Goal: Task Accomplishment & Management: Manage account settings

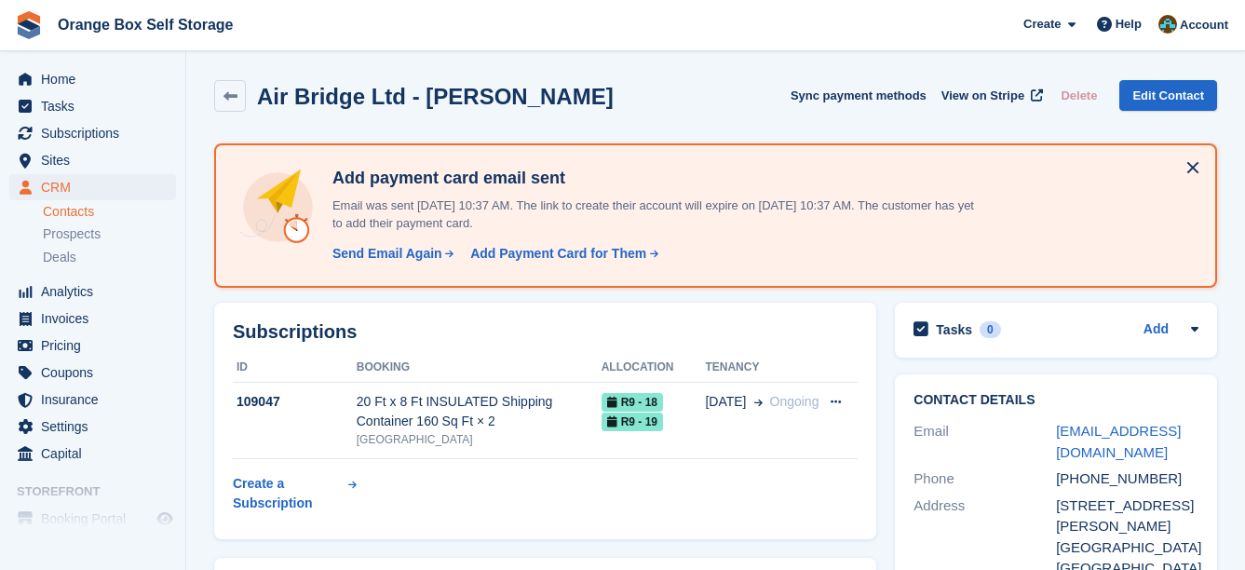
scroll to position [93, 0]
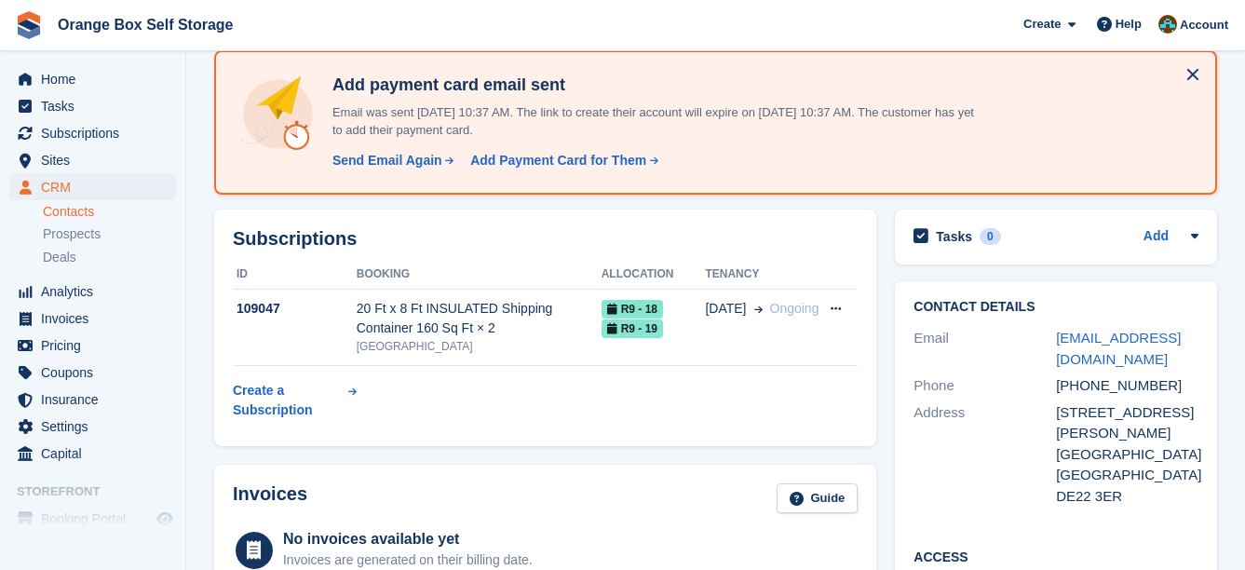
click at [88, 210] on link "Contacts" at bounding box center [109, 212] width 133 height 18
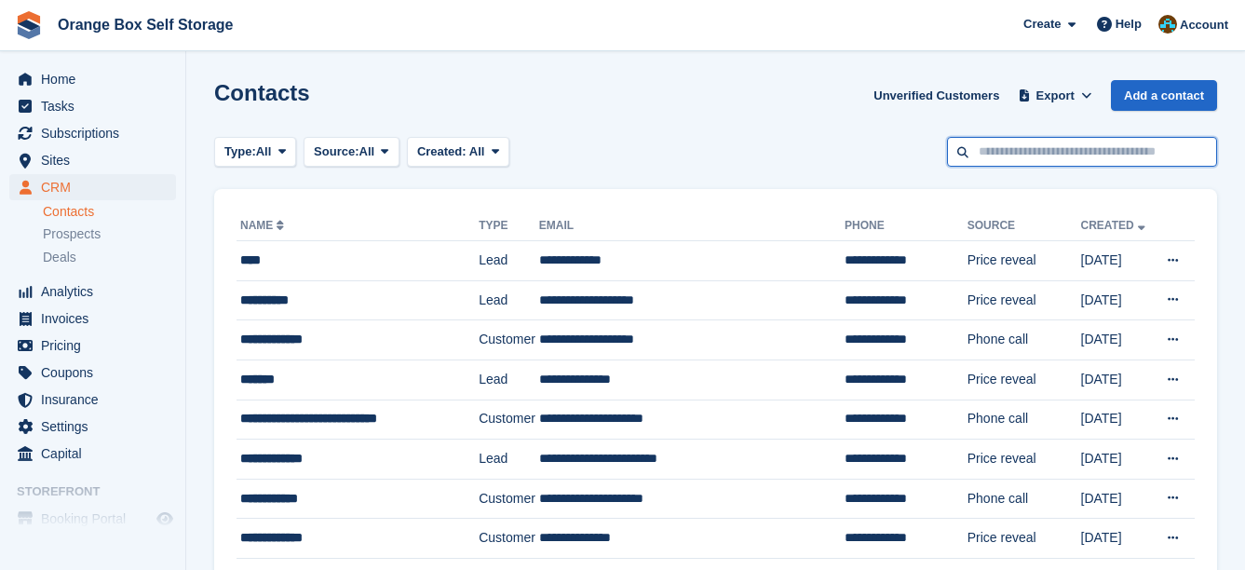
click at [1011, 158] on input "text" at bounding box center [1082, 152] width 270 height 31
type input "******"
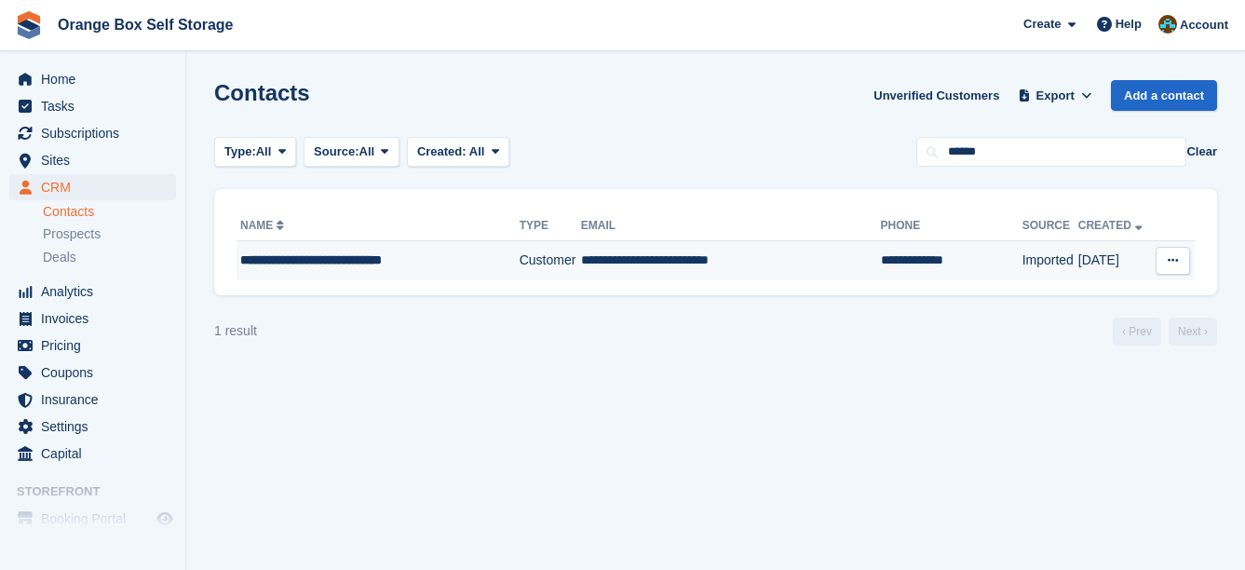
click at [447, 268] on div "**********" at bounding box center [368, 260] width 256 height 20
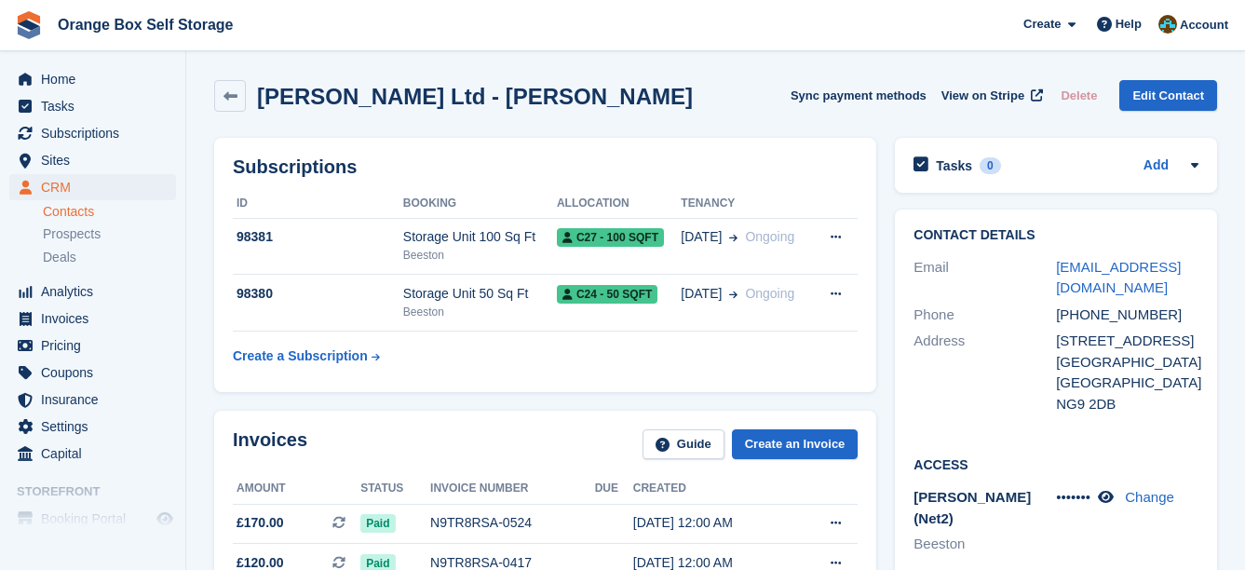
drag, startPoint x: 666, startPoint y: 48, endPoint x: 653, endPoint y: 47, distance: 13.2
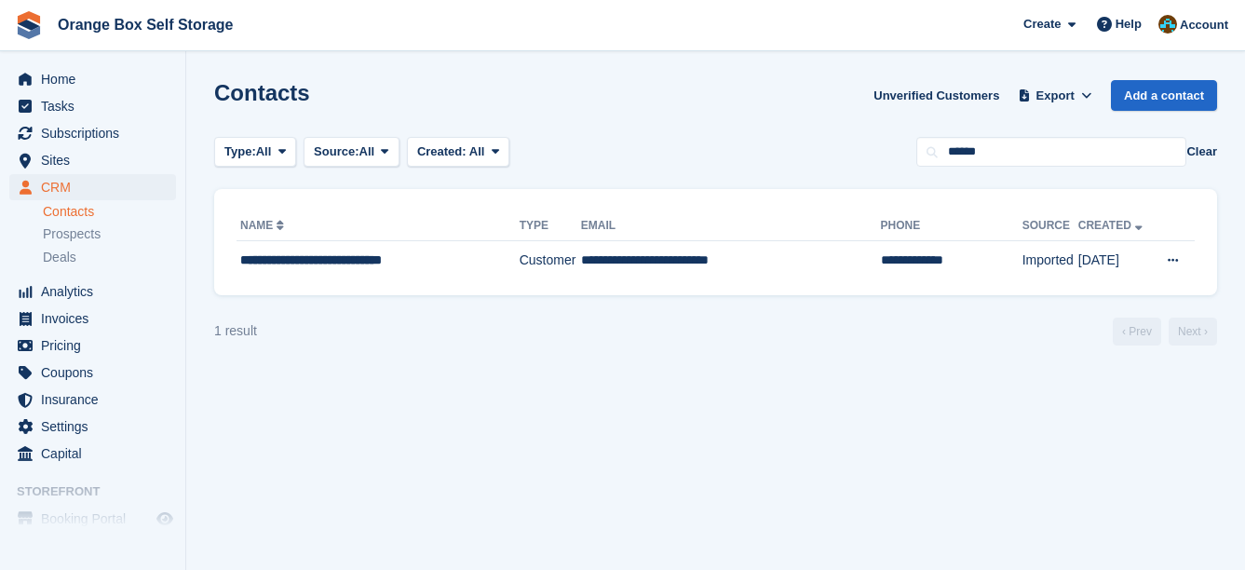
drag, startPoint x: 525, startPoint y: 220, endPoint x: 514, endPoint y: 215, distance: 12.1
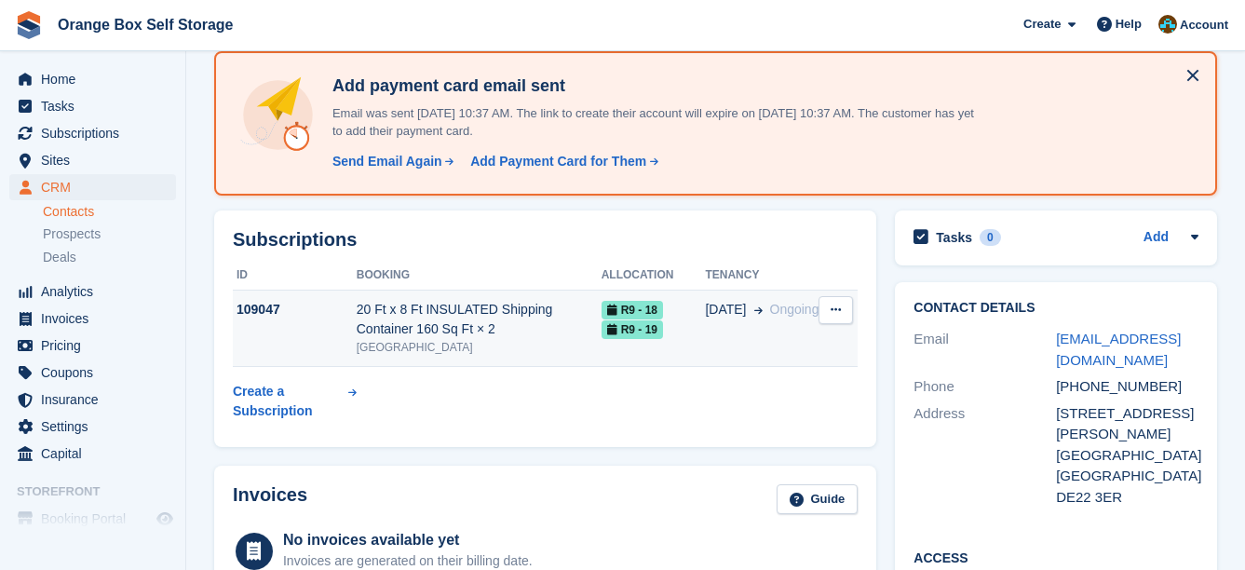
scroll to position [93, 0]
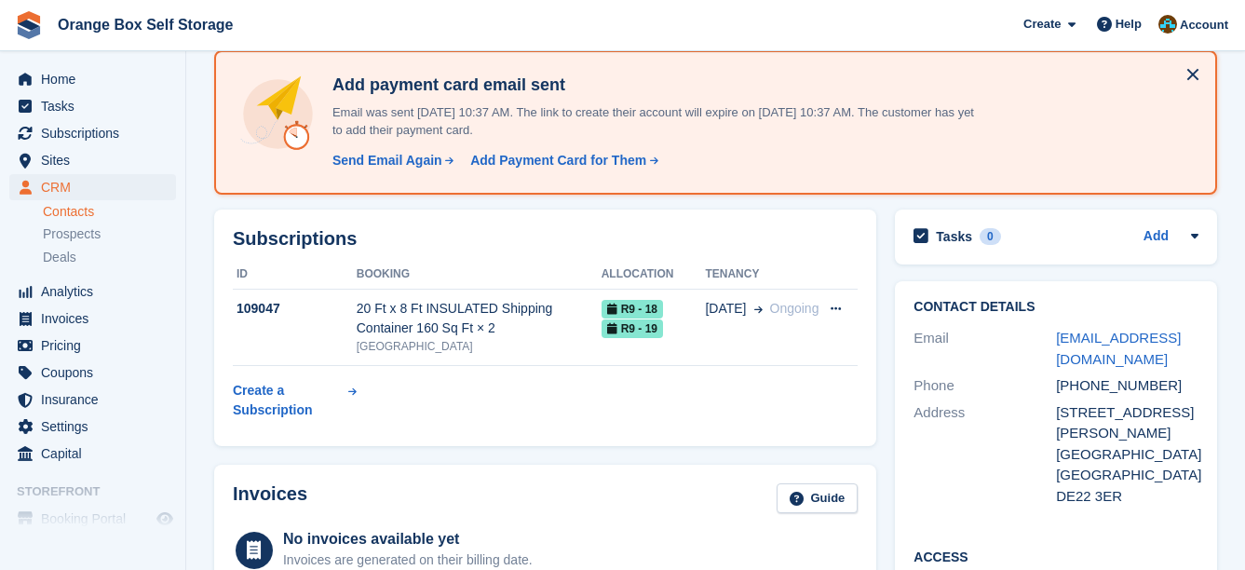
click at [92, 220] on link "Contacts" at bounding box center [109, 212] width 133 height 18
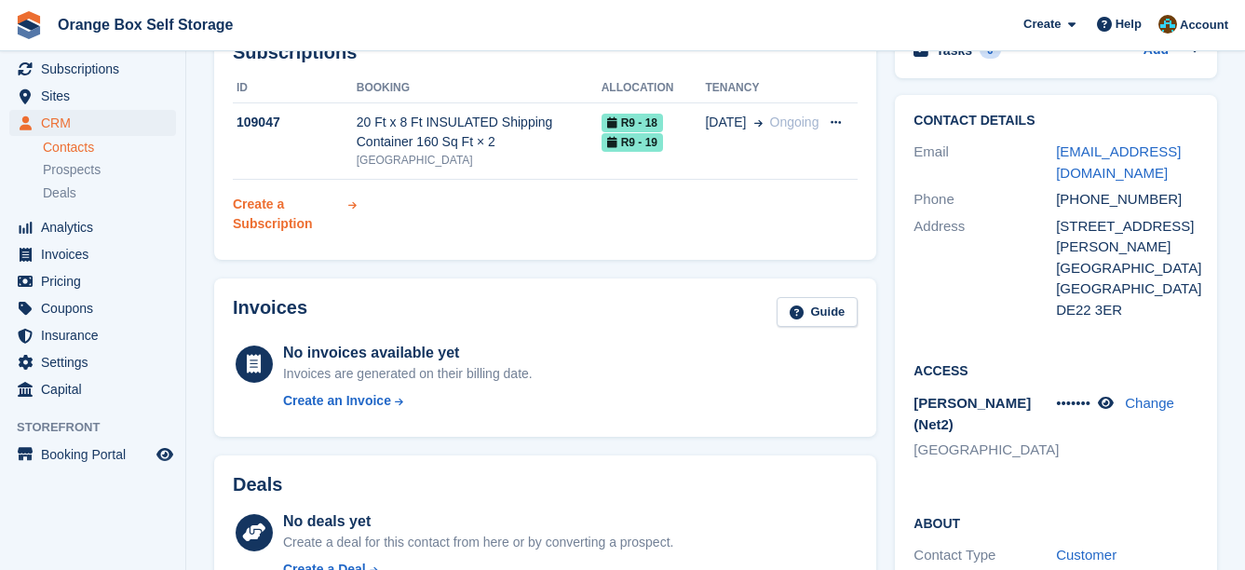
scroll to position [838, 0]
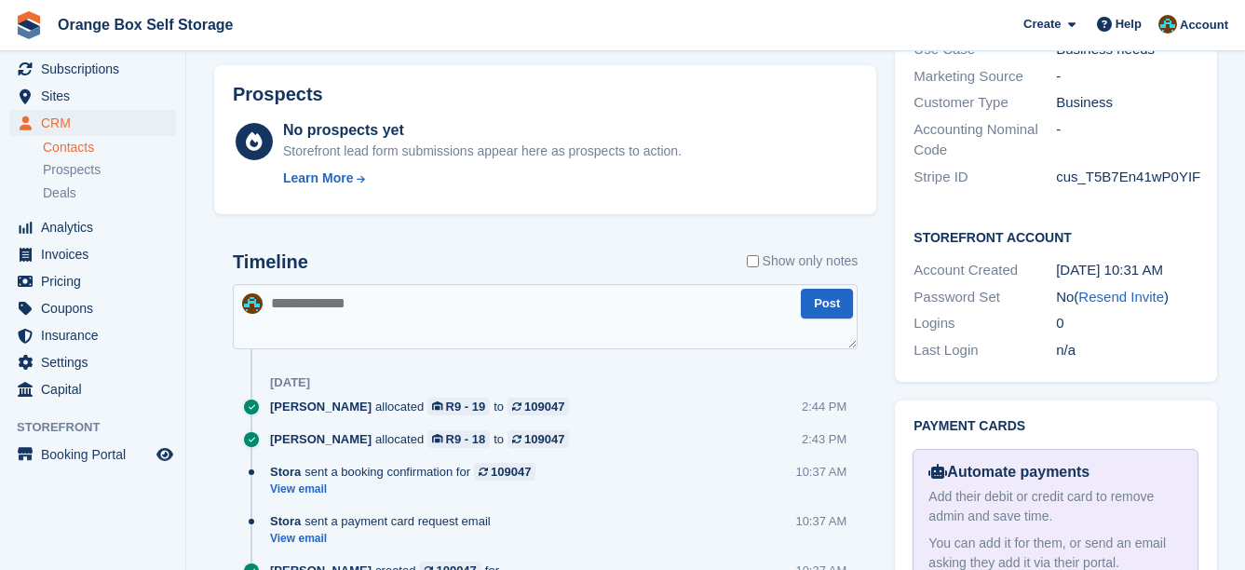
click at [353, 309] on textarea at bounding box center [545, 316] width 625 height 65
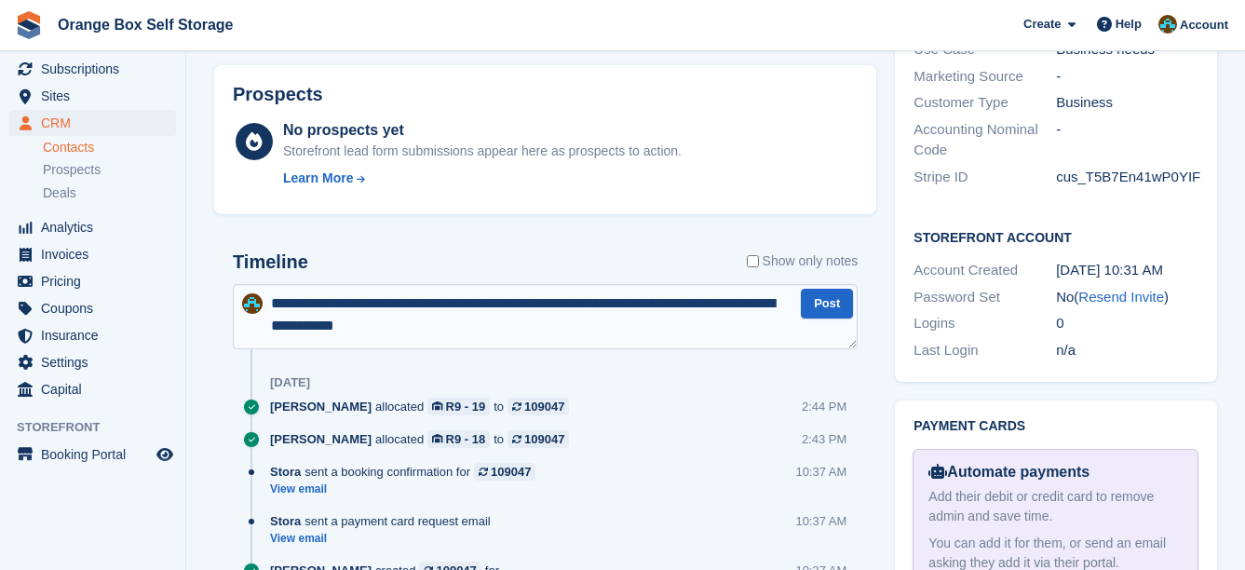
type textarea "**********"
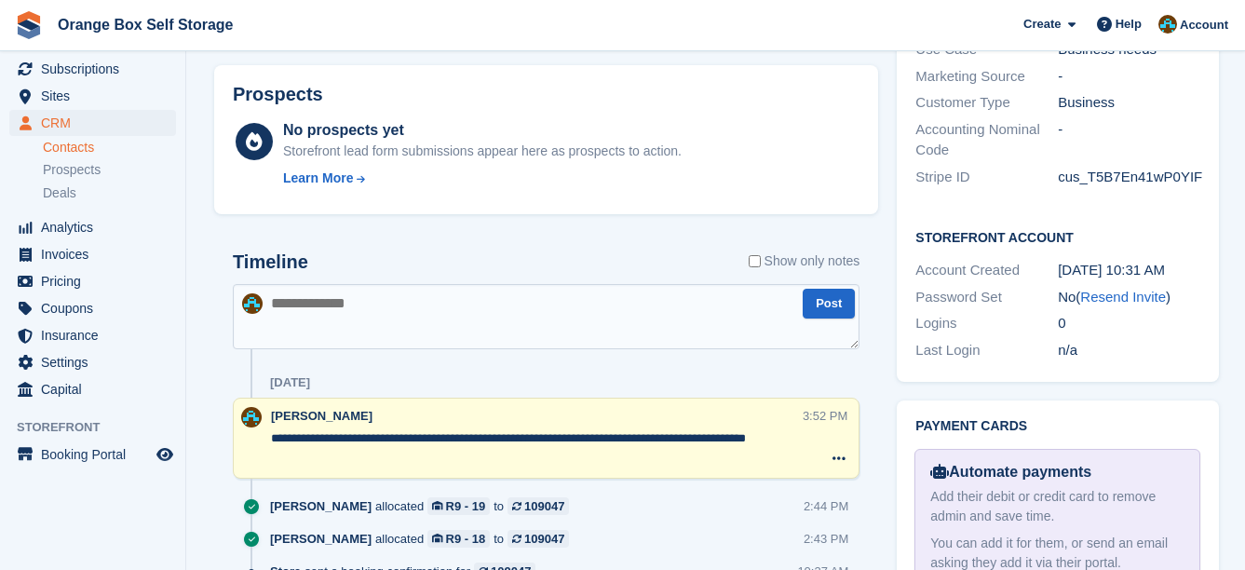
click at [85, 142] on link "Contacts" at bounding box center [109, 148] width 133 height 18
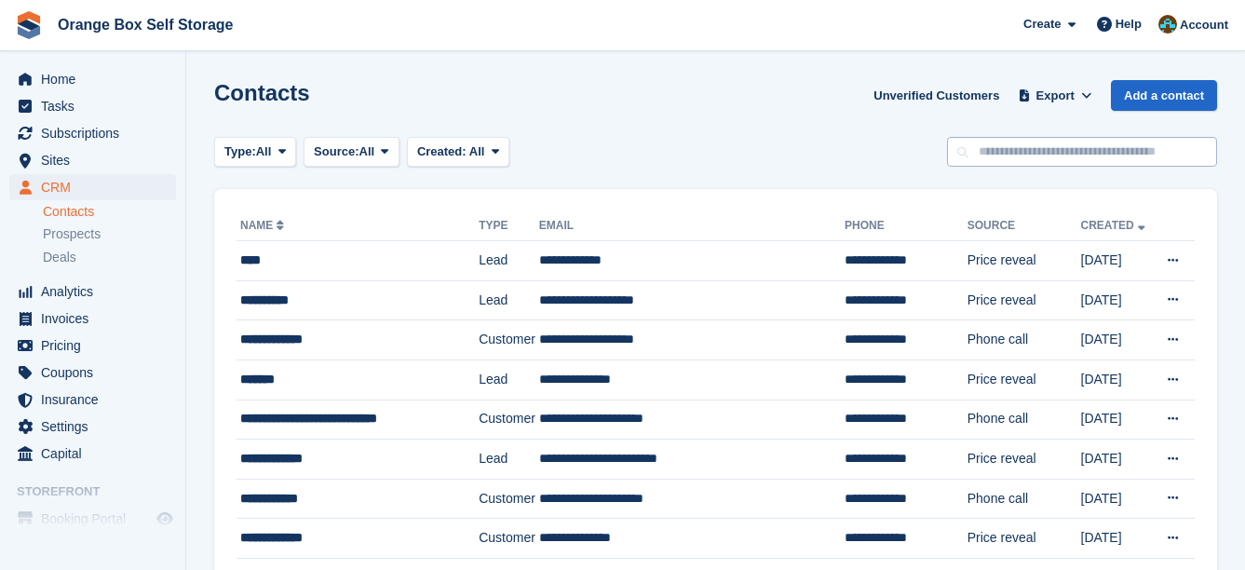
drag, startPoint x: 1121, startPoint y: 134, endPoint x: 1123, endPoint y: 152, distance: 17.8
click at [1123, 154] on input "text" at bounding box center [1082, 152] width 270 height 31
type input "***"
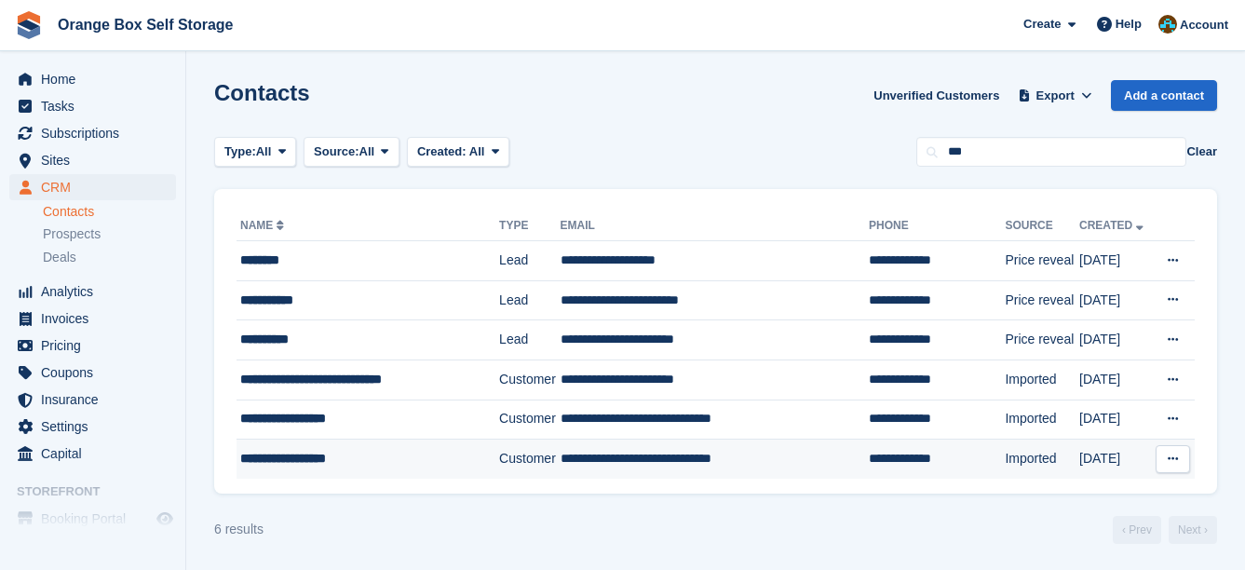
click at [417, 444] on td "**********" at bounding box center [368, 459] width 263 height 39
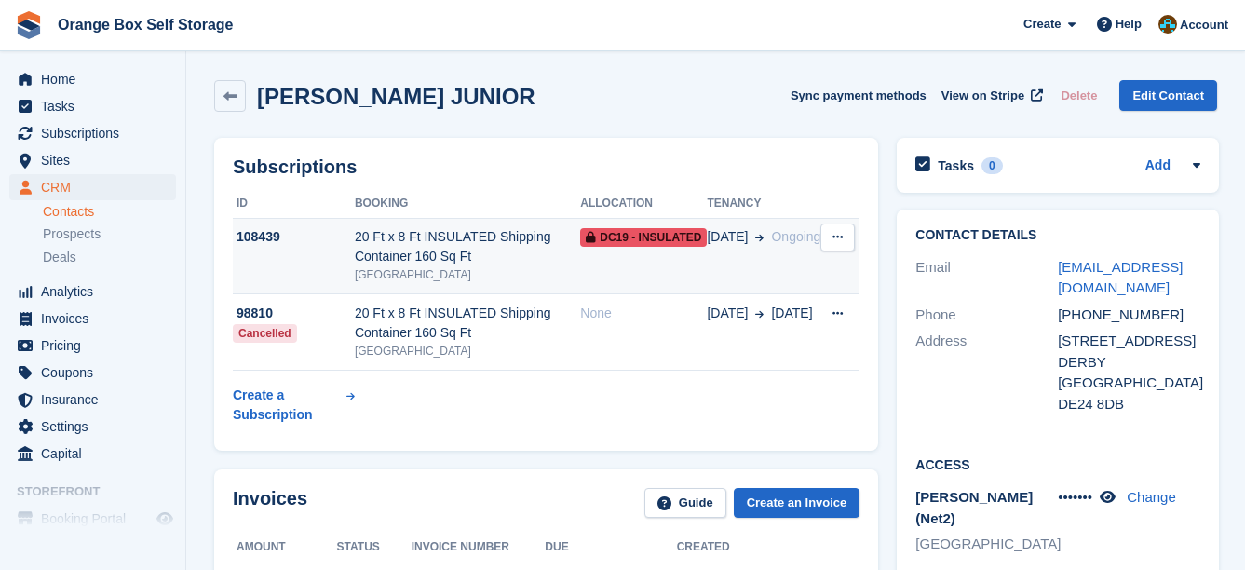
click at [509, 277] on div "[GEOGRAPHIC_DATA]" at bounding box center [467, 274] width 225 height 17
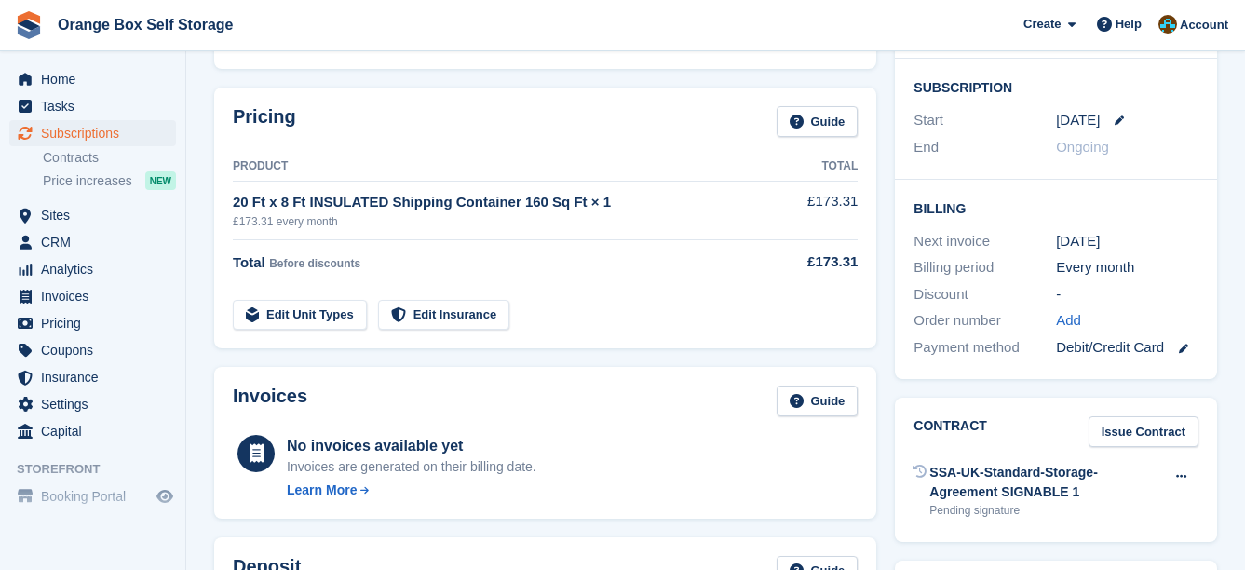
scroll to position [466, 0]
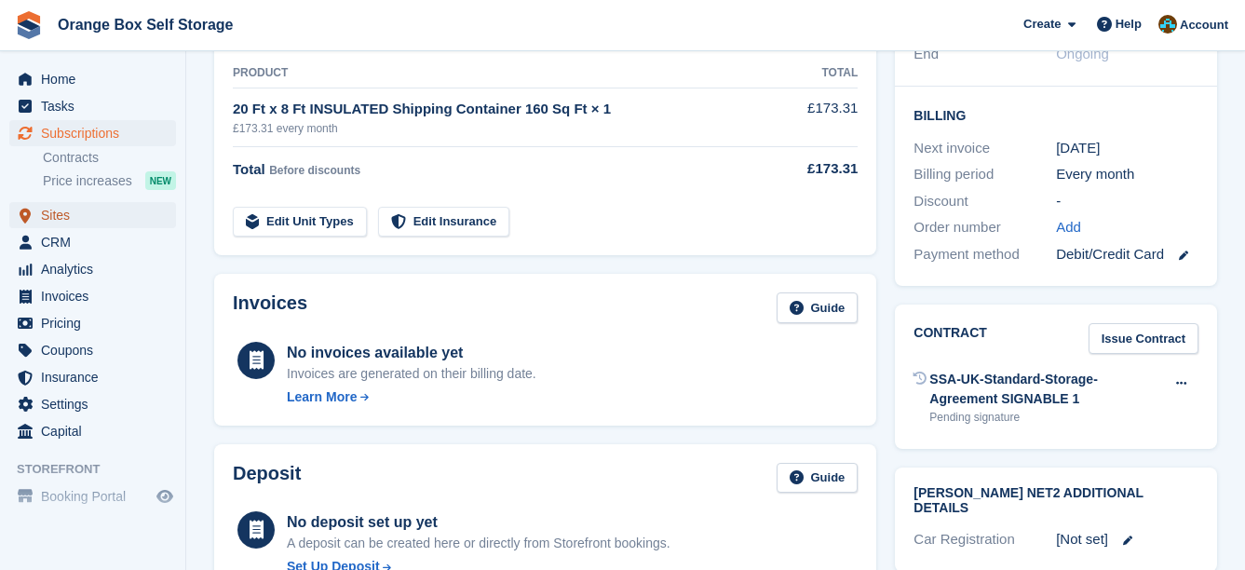
click at [83, 210] on span "Sites" at bounding box center [97, 215] width 112 height 26
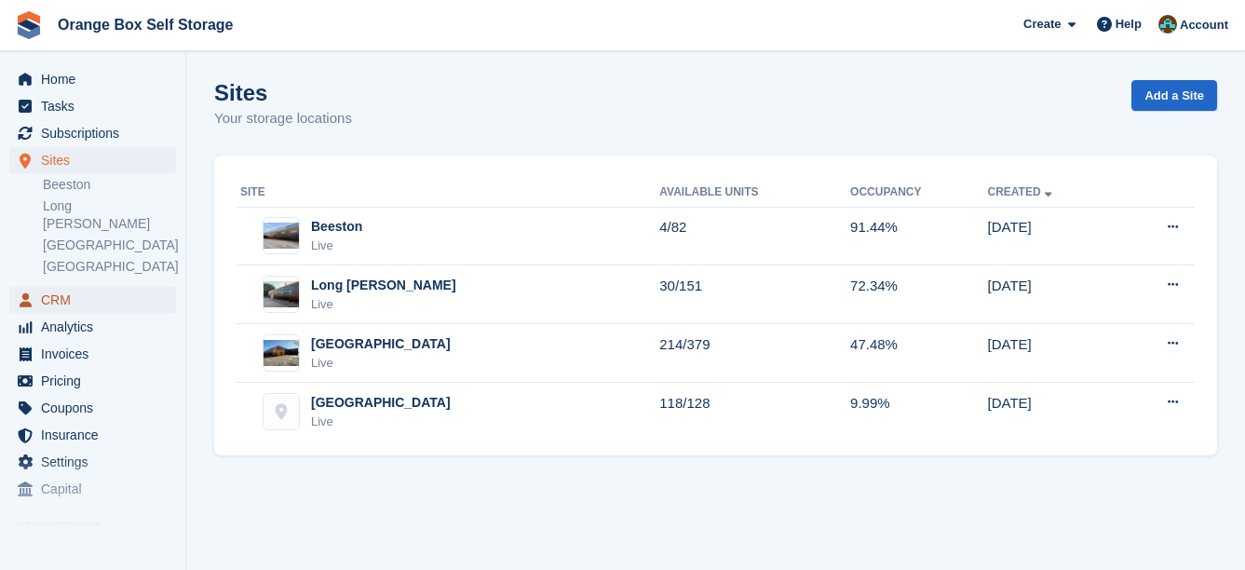
click at [75, 287] on span "CRM" at bounding box center [97, 300] width 112 height 26
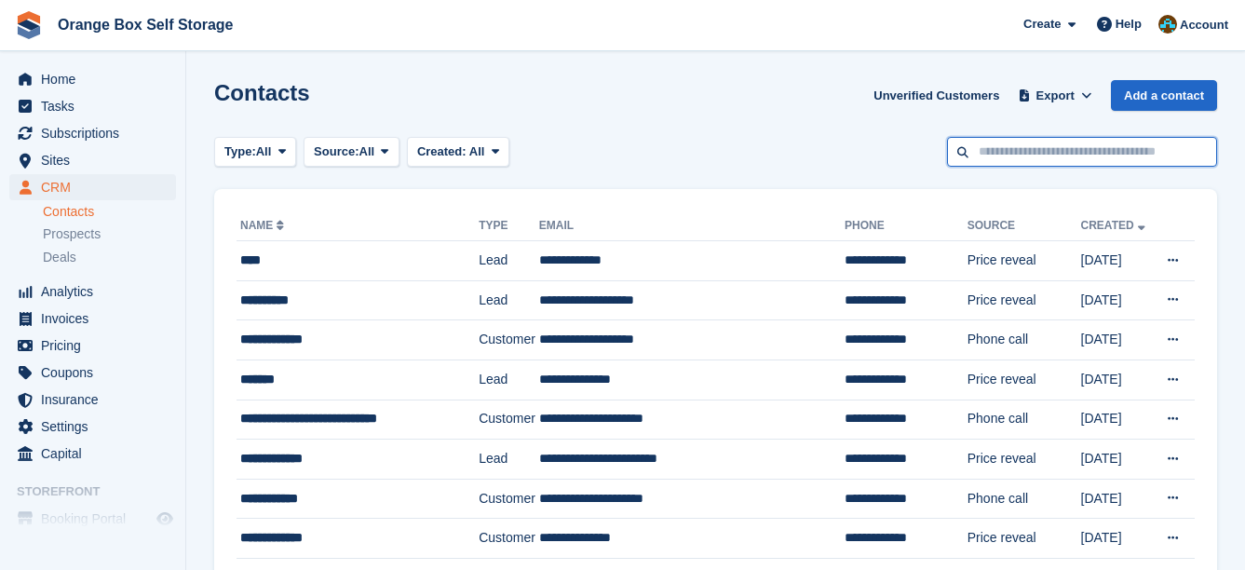
drag, startPoint x: 985, startPoint y: 161, endPoint x: 1001, endPoint y: 154, distance: 17.5
click at [992, 157] on input "text" at bounding box center [1082, 152] width 270 height 31
type input "**********"
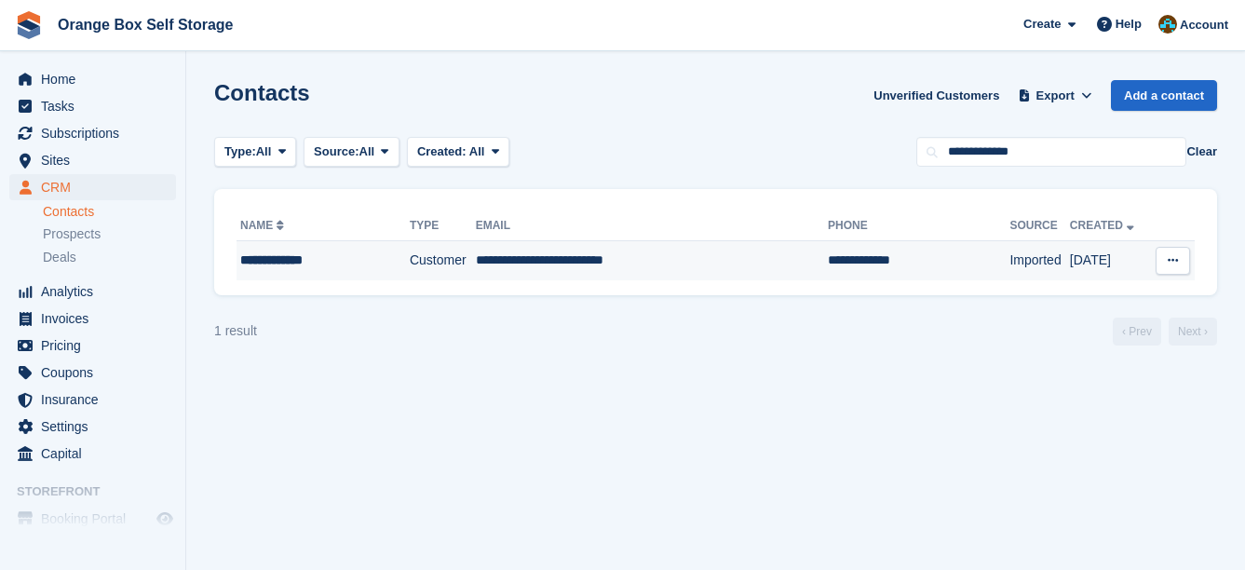
click at [715, 263] on td "**********" at bounding box center [652, 260] width 352 height 39
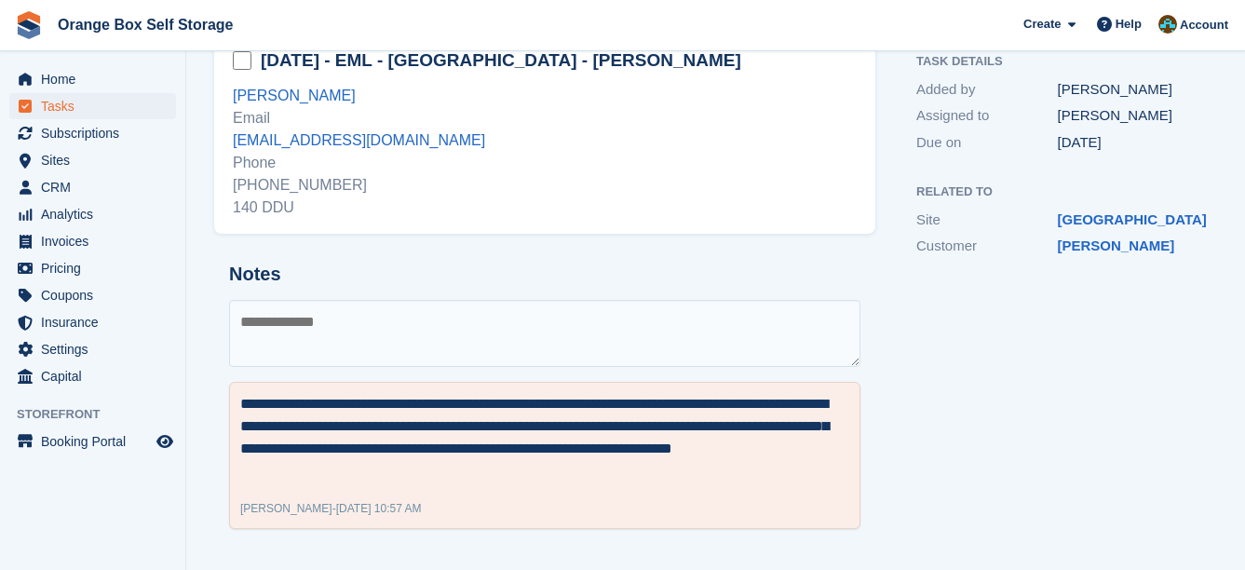
scroll to position [111, 0]
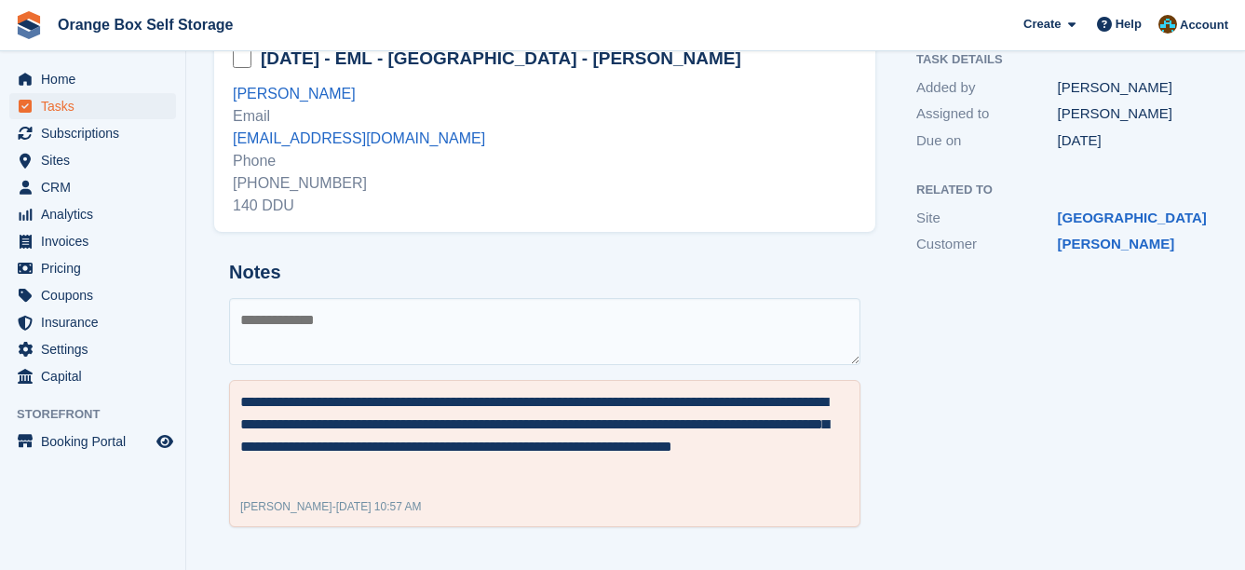
click at [686, 364] on textarea at bounding box center [544, 331] width 631 height 67
type textarea "**********"
click at [589, 336] on textarea "**********" at bounding box center [544, 331] width 631 height 67
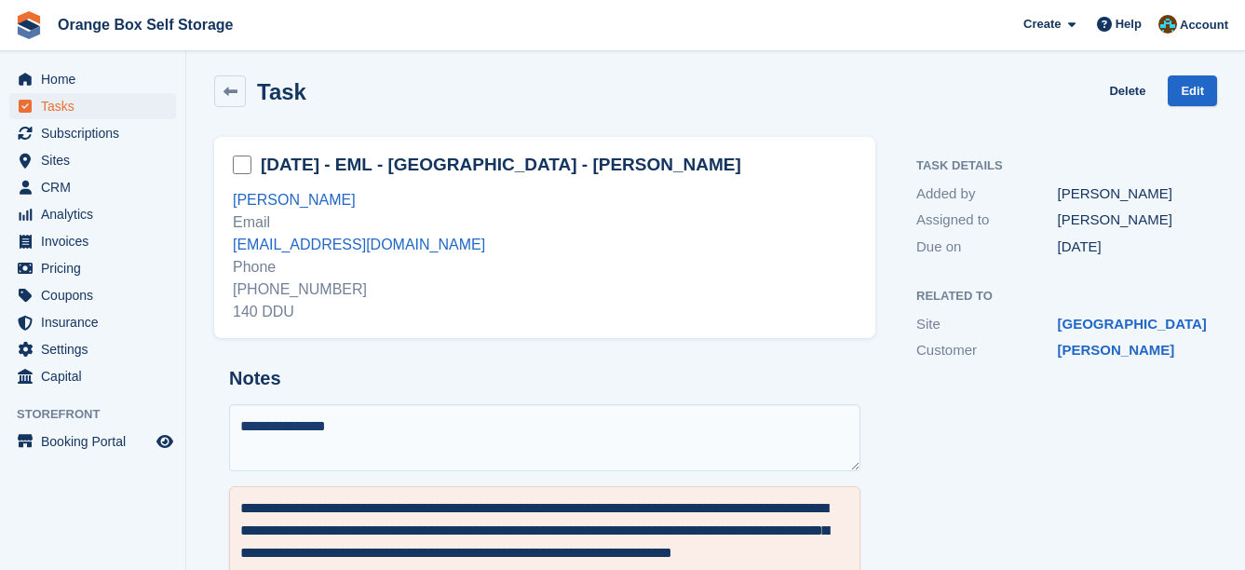
scroll to position [0, 0]
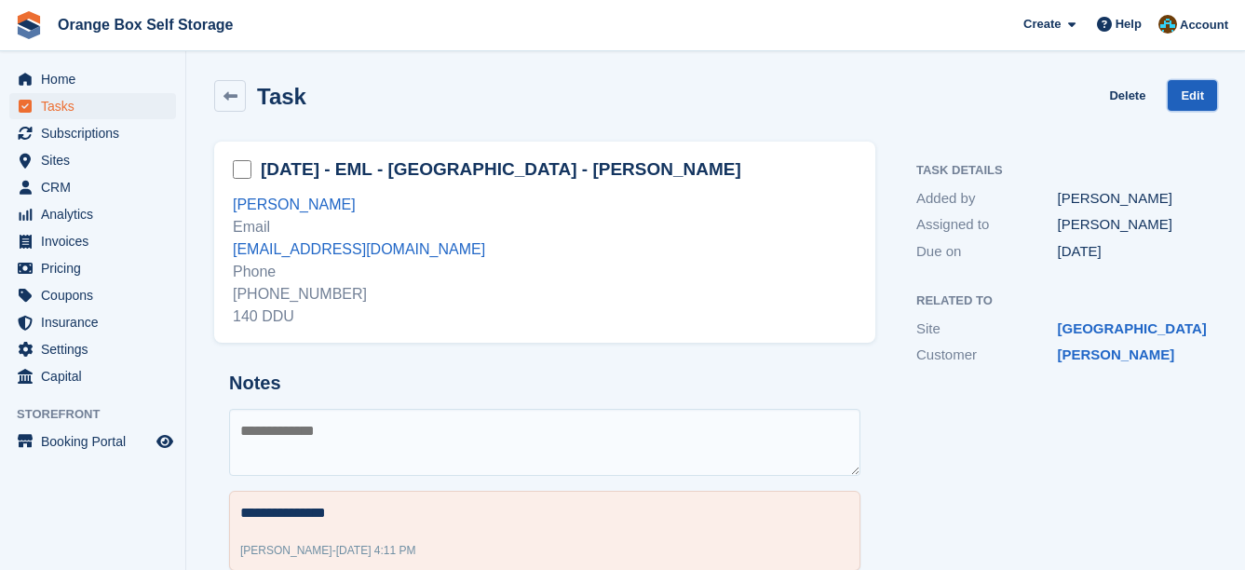
click at [1197, 93] on link "Edit" at bounding box center [1192, 95] width 49 height 31
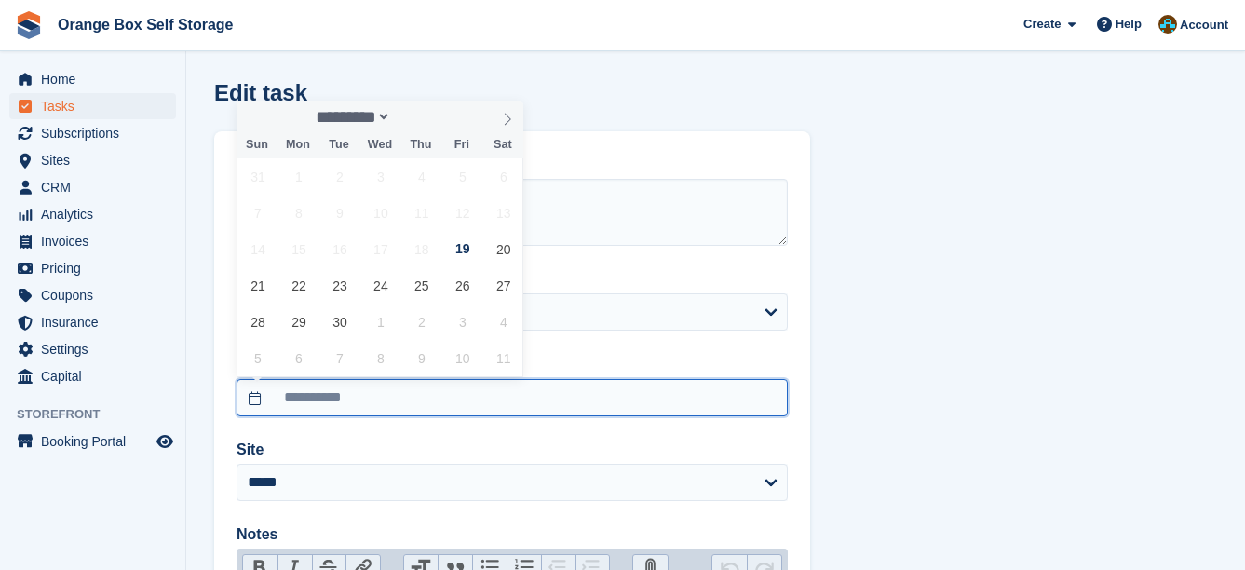
click at [416, 385] on input "**********" at bounding box center [512, 397] width 551 height 37
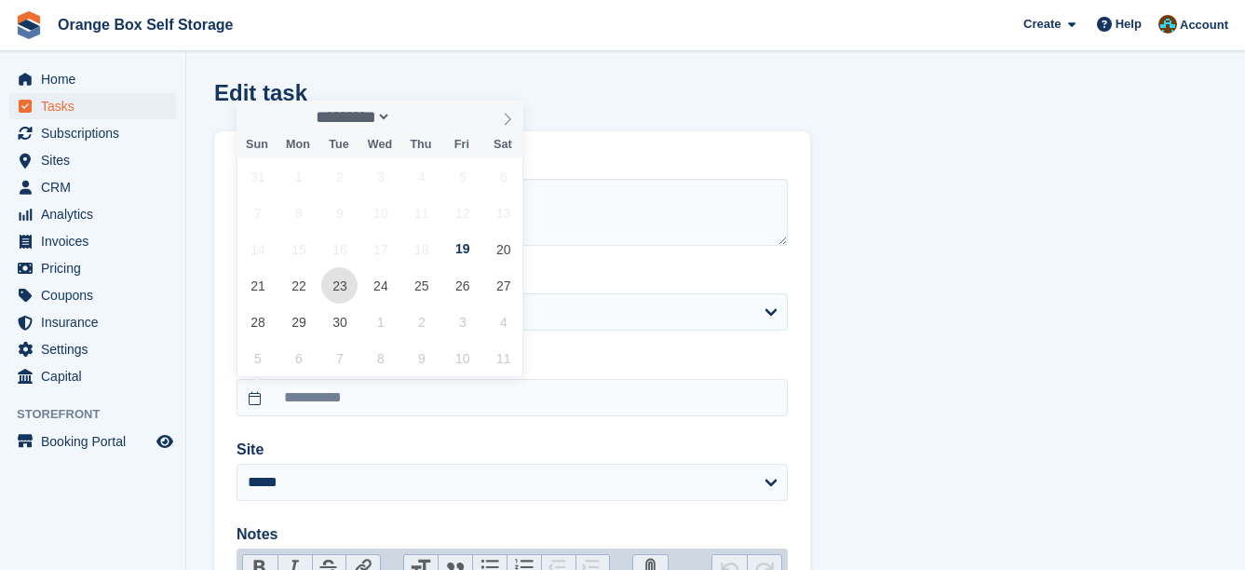
click at [327, 290] on span "23" at bounding box center [339, 285] width 36 height 36
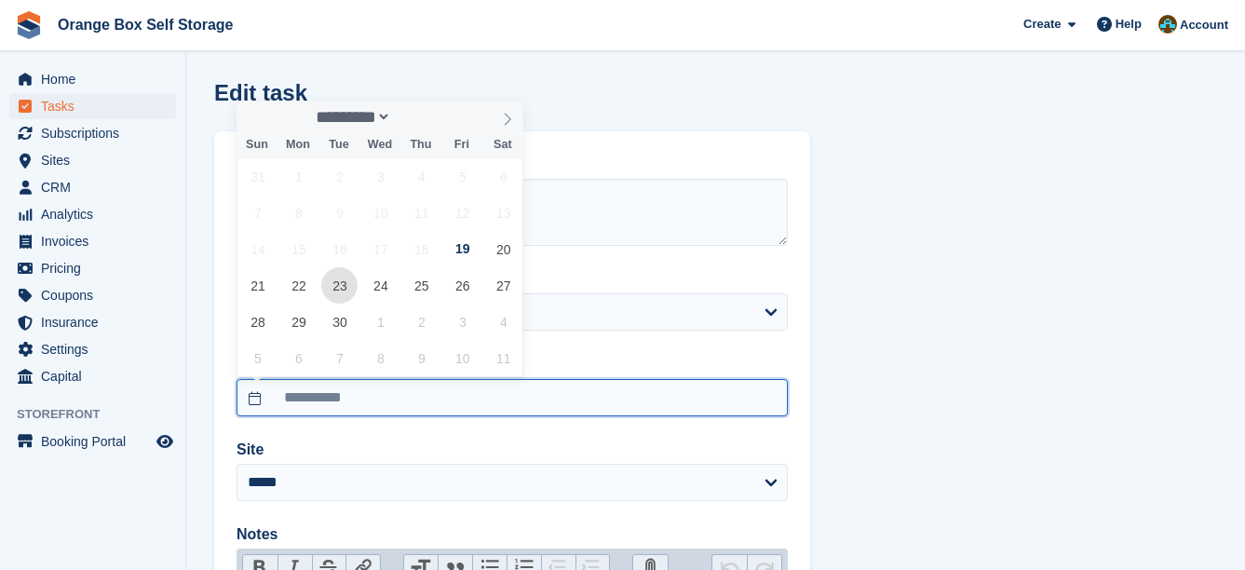
type input "**********"
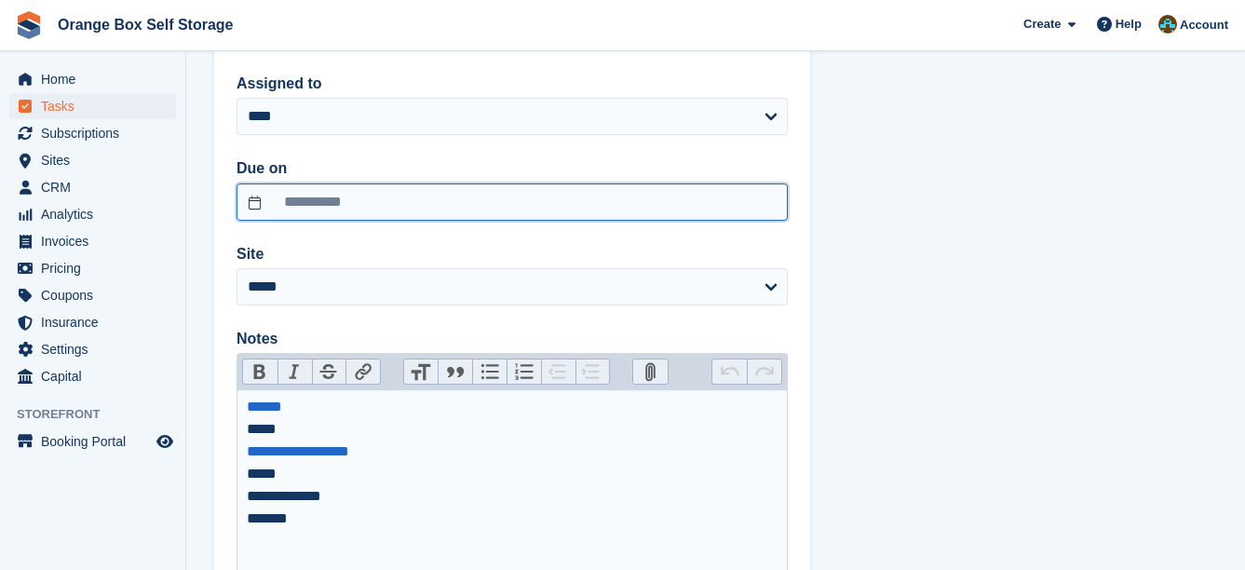
scroll to position [333, 0]
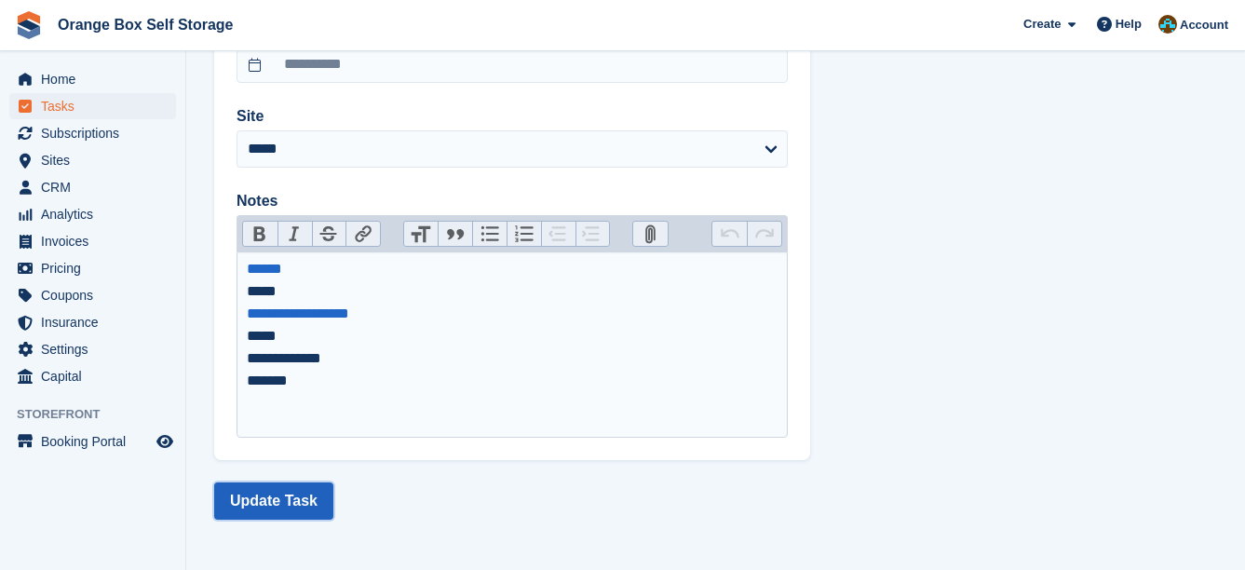
click at [316, 511] on button "Update Task" at bounding box center [273, 500] width 119 height 37
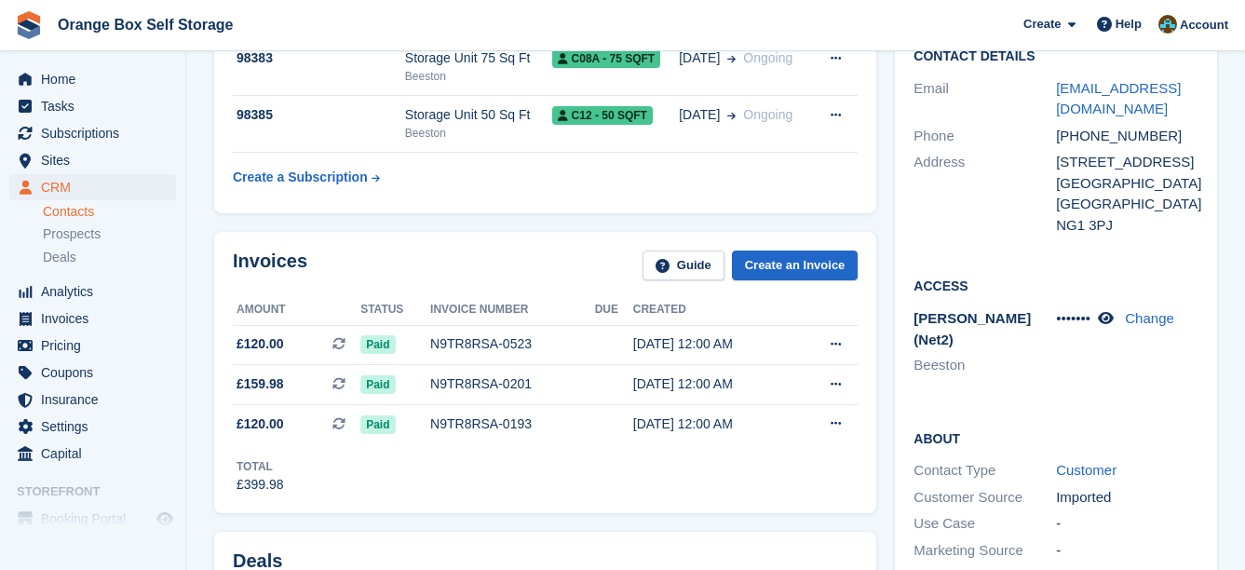
scroll to position [186, 0]
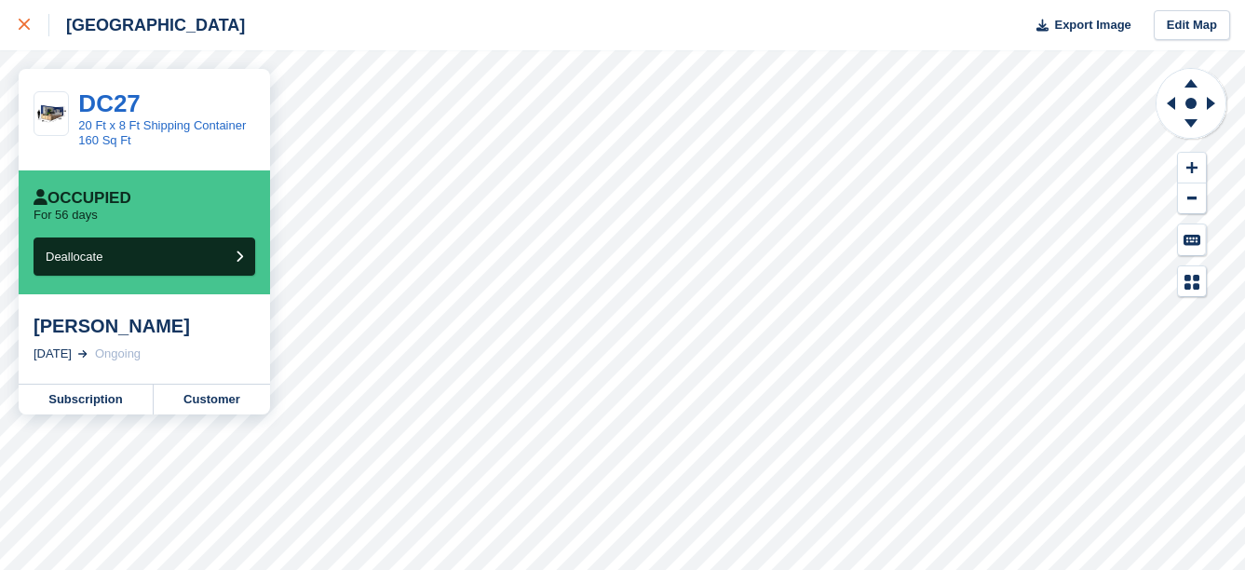
click at [30, 25] on div at bounding box center [34, 25] width 31 height 22
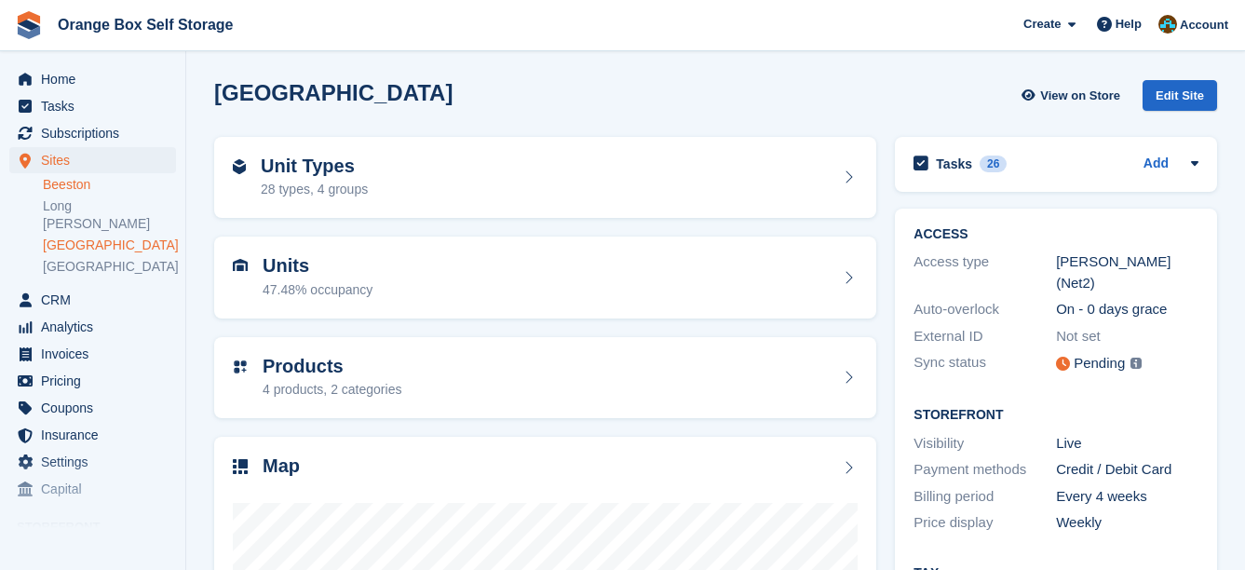
click at [86, 186] on link "Beeston" at bounding box center [109, 185] width 133 height 18
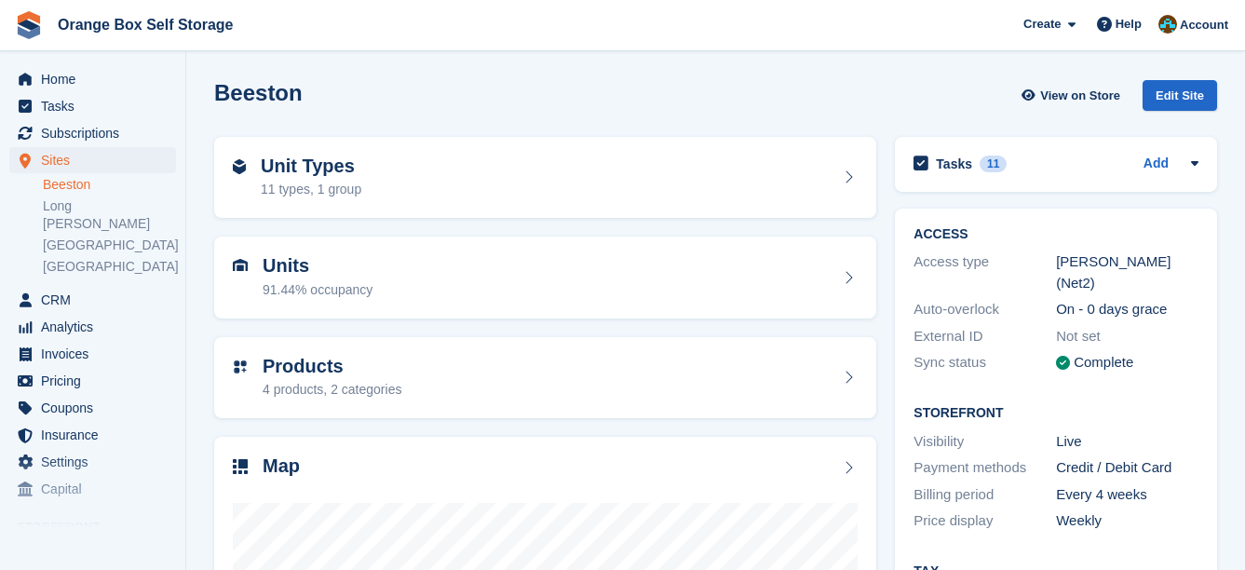
click at [308, 264] on h2 "Units" at bounding box center [318, 265] width 110 height 21
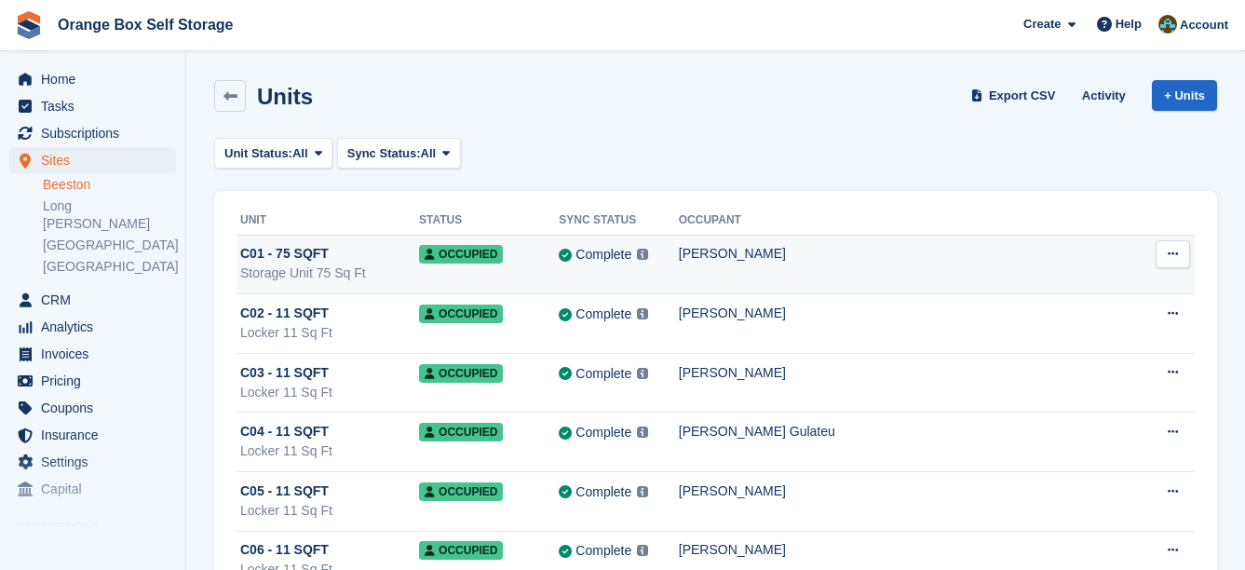
click at [679, 254] on div "[PERSON_NAME]" at bounding box center [911, 254] width 464 height 20
click at [1171, 254] on icon at bounding box center [1173, 254] width 10 height 12
click at [520, 271] on td "Occupied" at bounding box center [489, 265] width 140 height 60
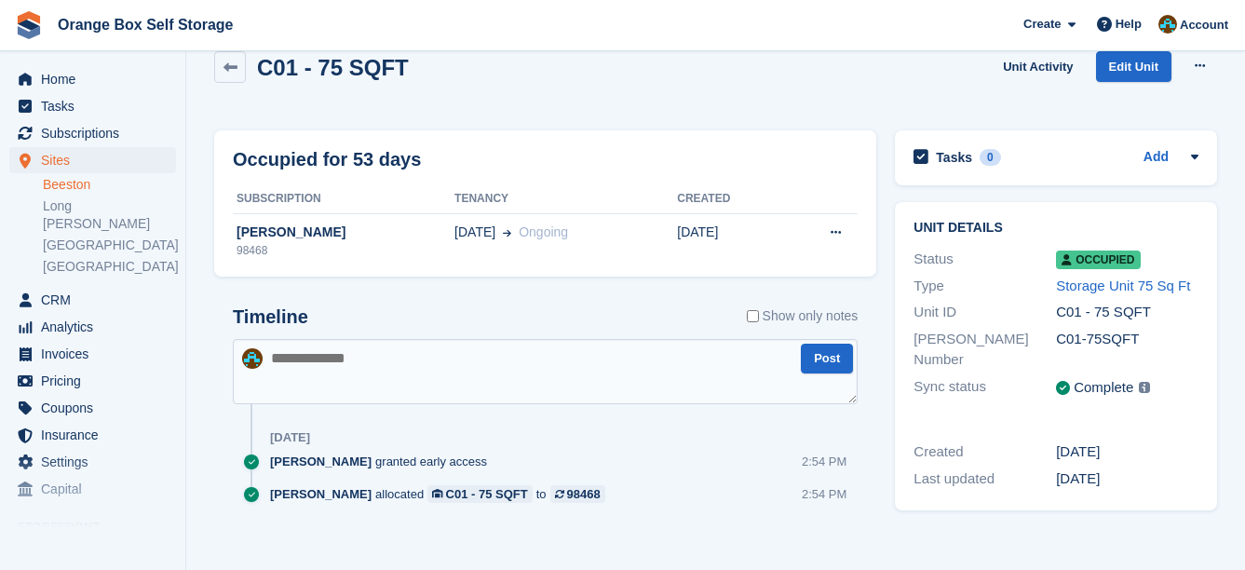
scroll to position [44, 0]
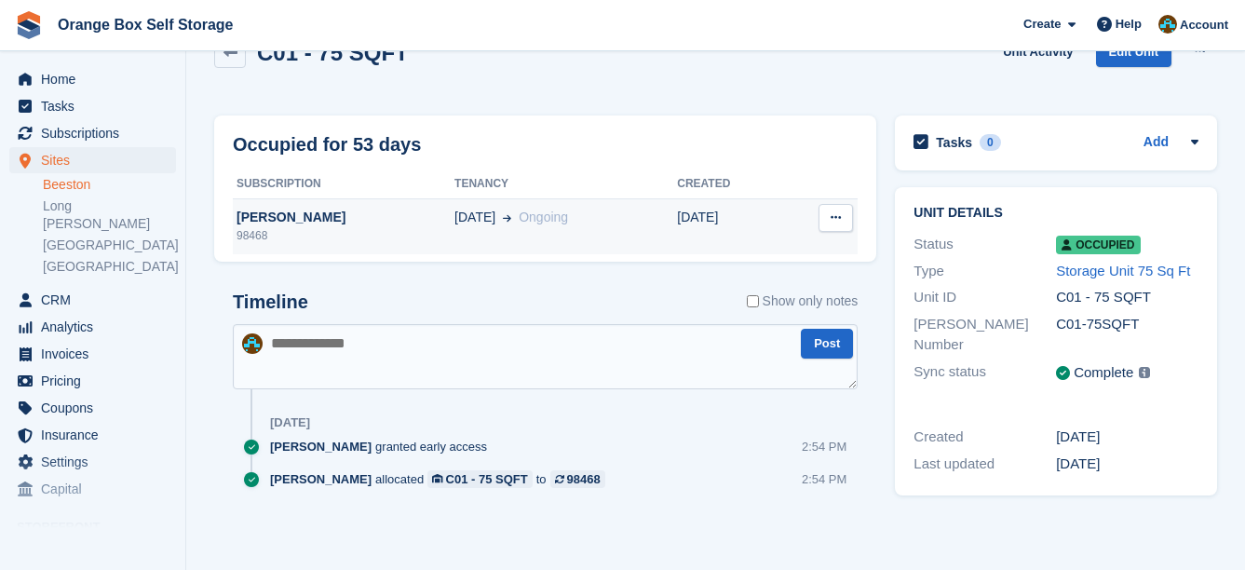
click at [539, 226] on div "[DATE] Ongoing" at bounding box center [565, 218] width 223 height 20
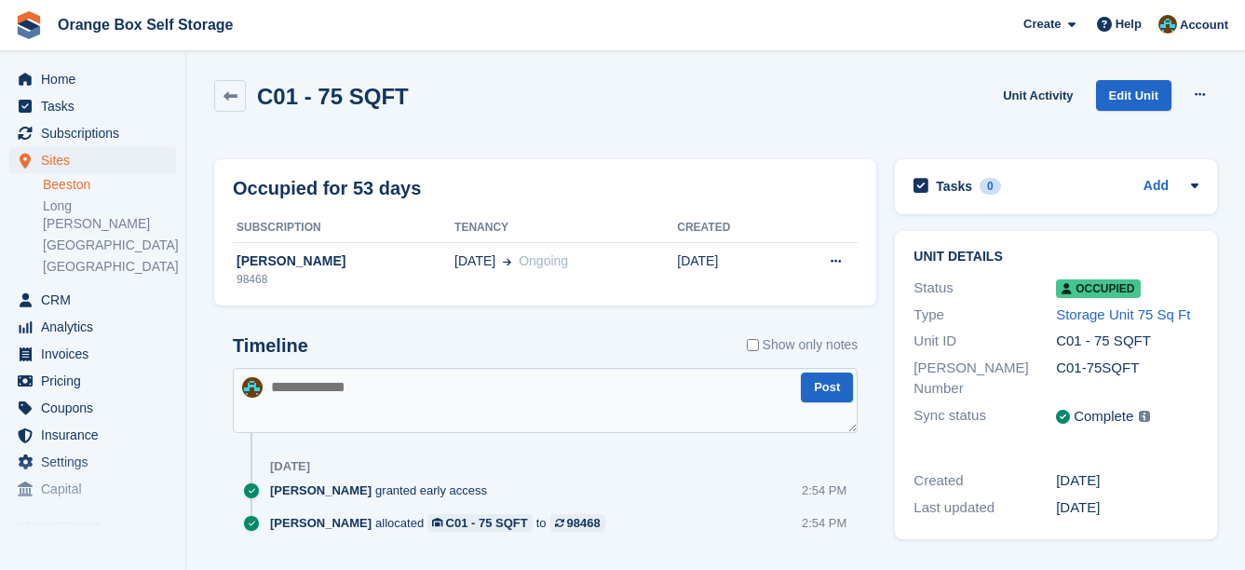
scroll to position [44, 0]
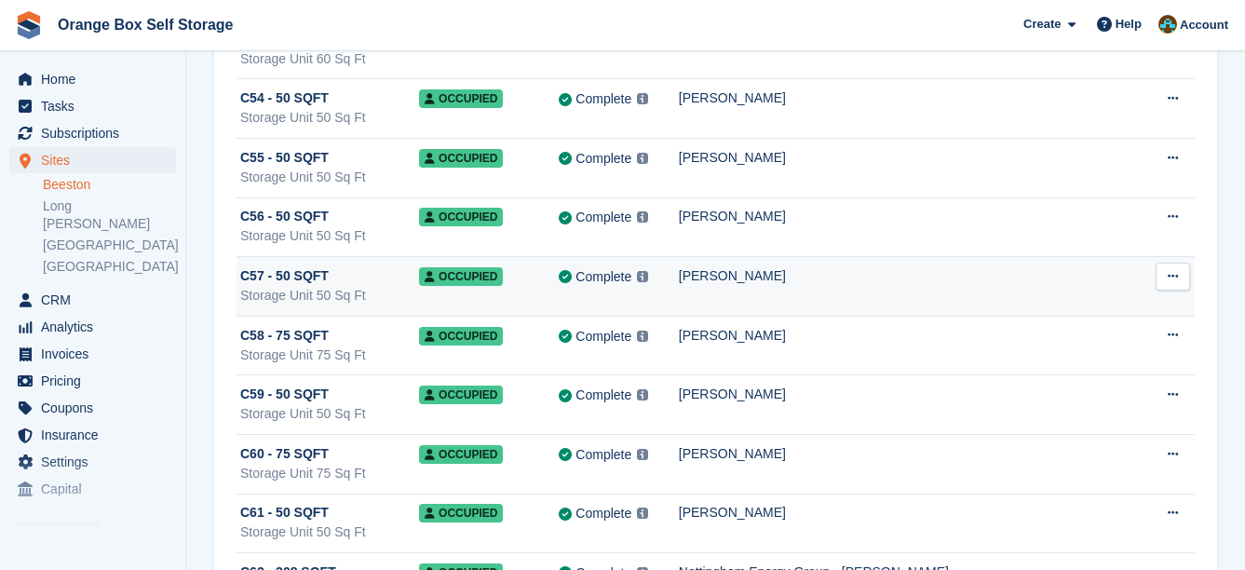
scroll to position [3445, 0]
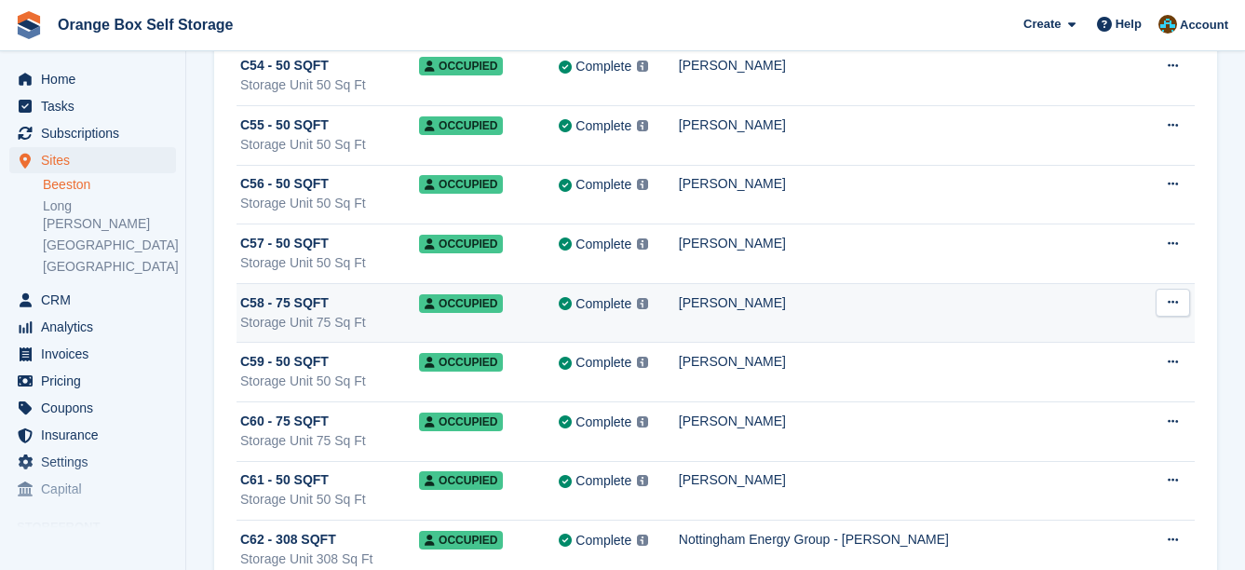
drag, startPoint x: 834, startPoint y: 310, endPoint x: 889, endPoint y: 283, distance: 61.2
click at [834, 310] on div "Tracey Saunders" at bounding box center [911, 303] width 464 height 20
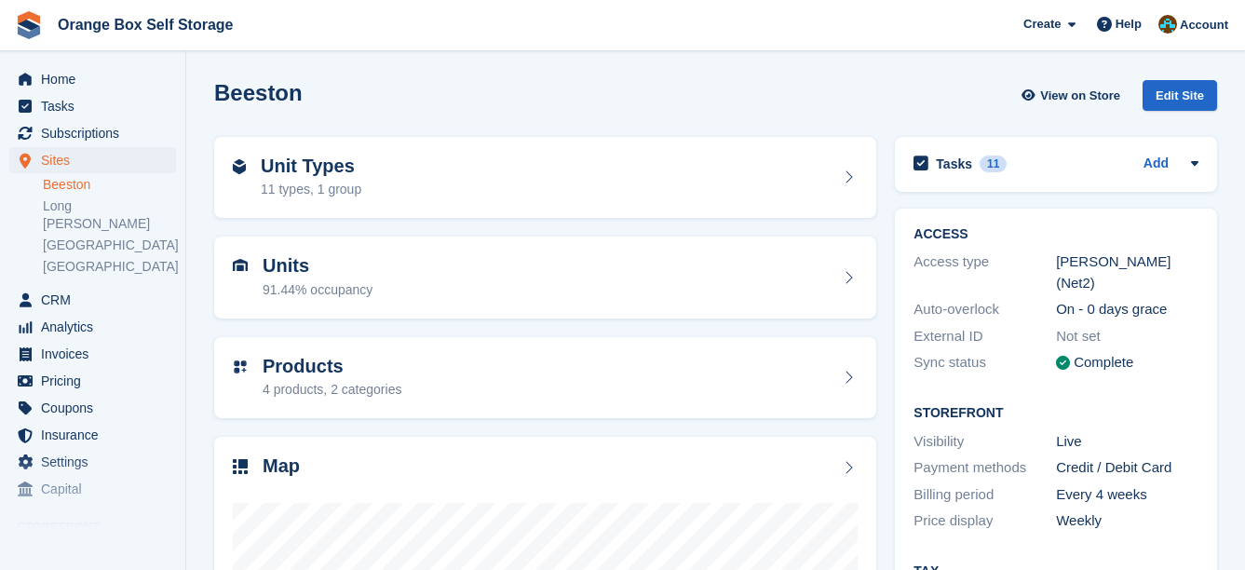
click at [73, 187] on link "Beeston" at bounding box center [109, 185] width 133 height 18
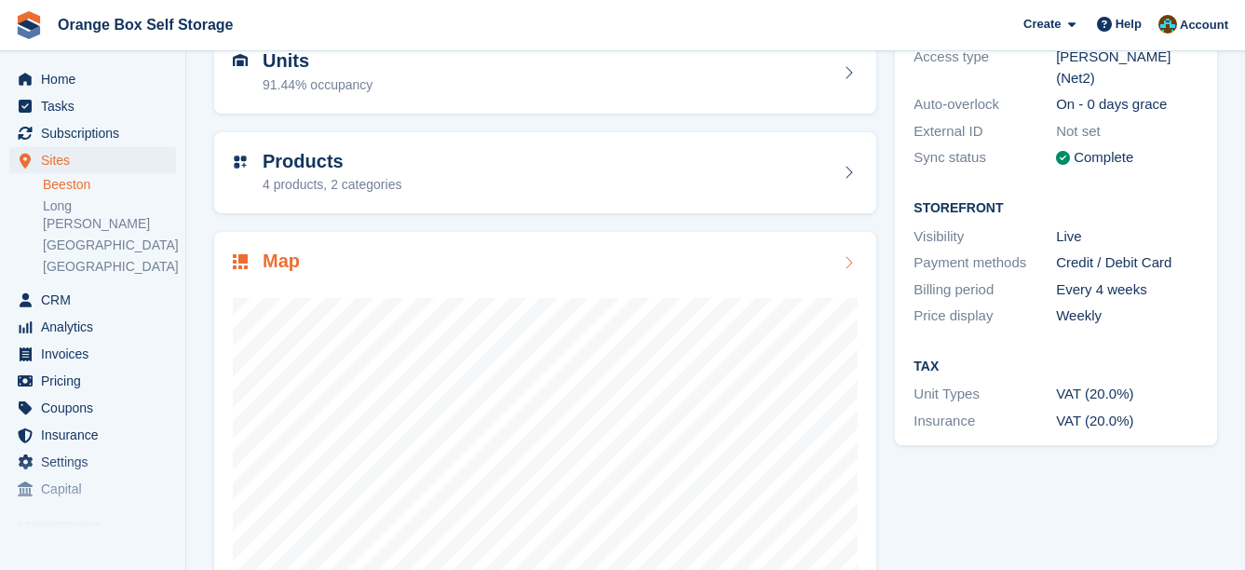
scroll to position [279, 0]
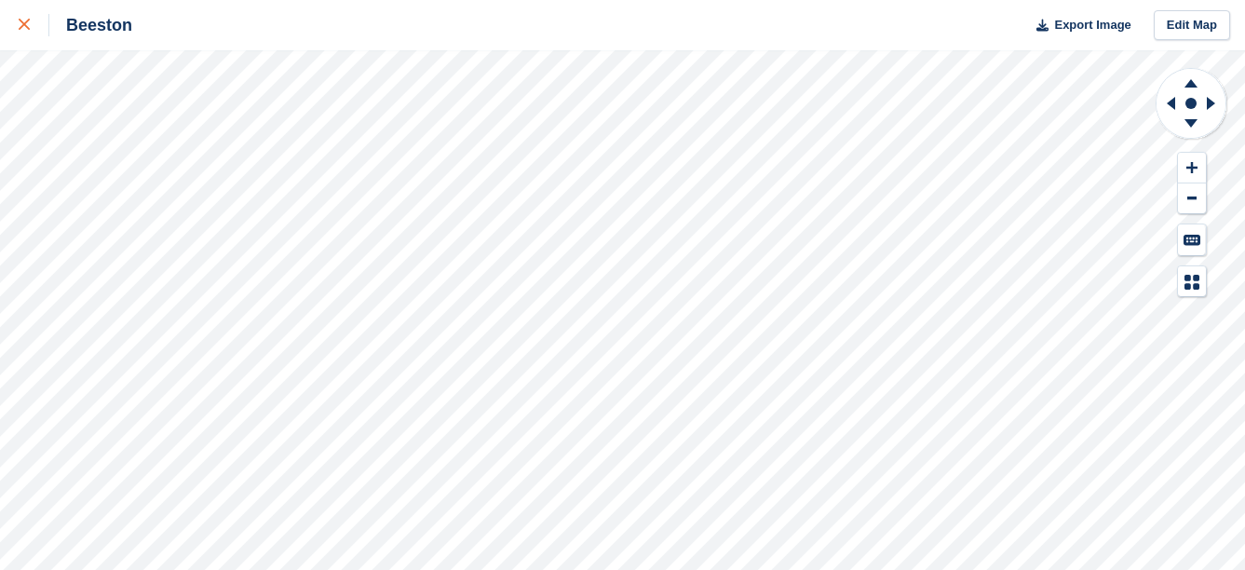
click at [24, 16] on div at bounding box center [34, 25] width 31 height 22
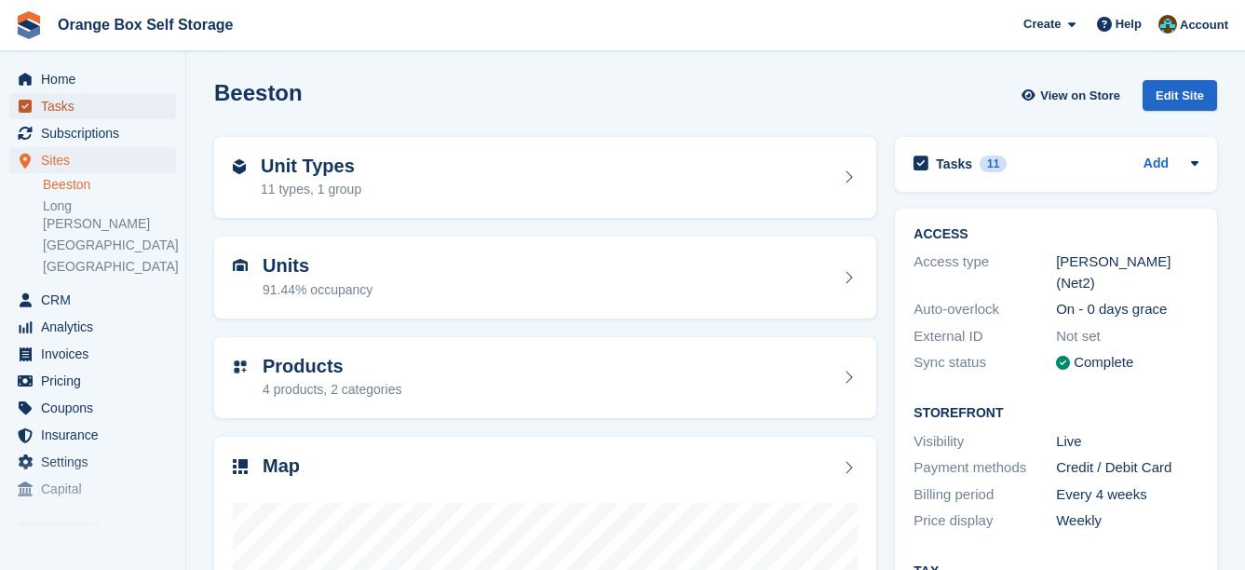
click at [87, 100] on span "Tasks" at bounding box center [97, 106] width 112 height 26
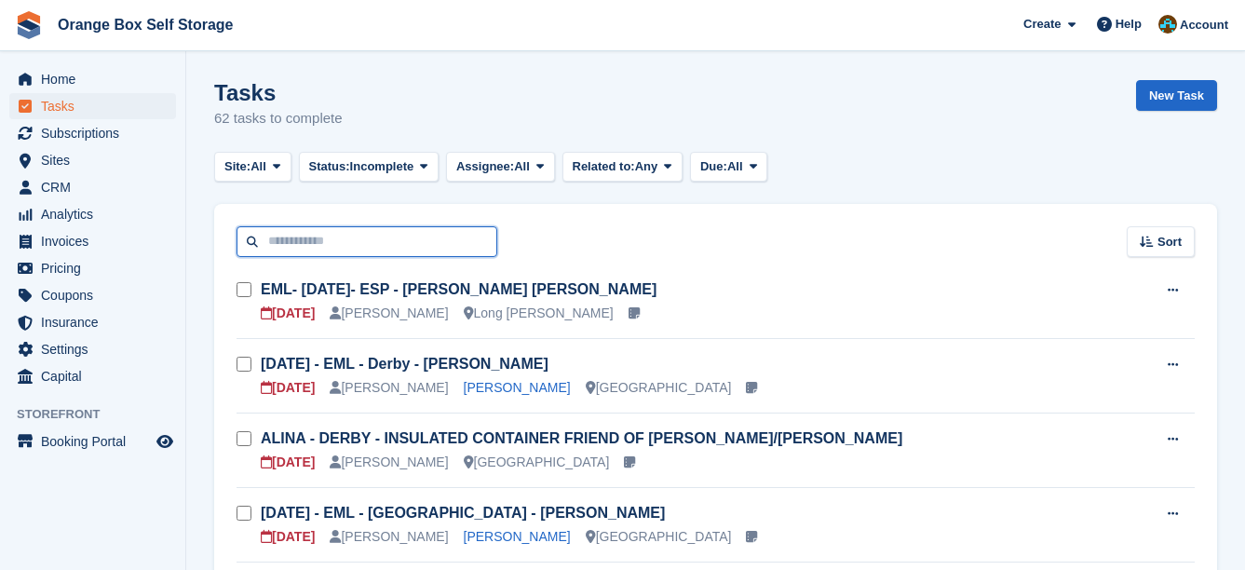
click at [467, 244] on input "text" at bounding box center [367, 241] width 261 height 31
click at [104, 183] on span "CRM" at bounding box center [97, 187] width 112 height 26
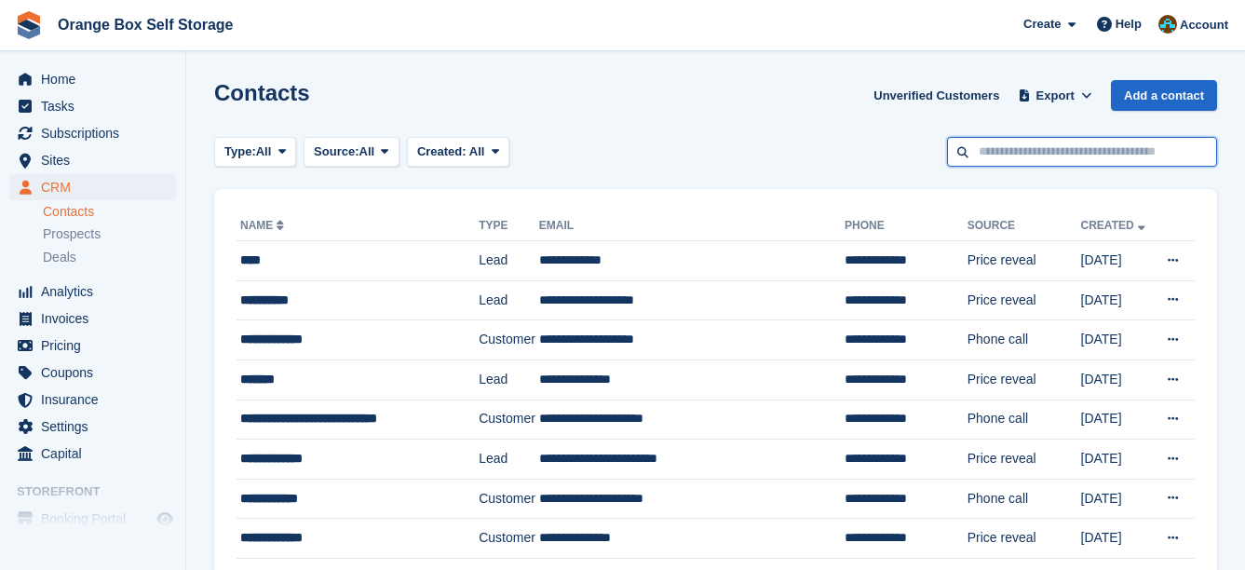
click at [979, 152] on input "text" at bounding box center [1082, 152] width 270 height 31
type input "*****"
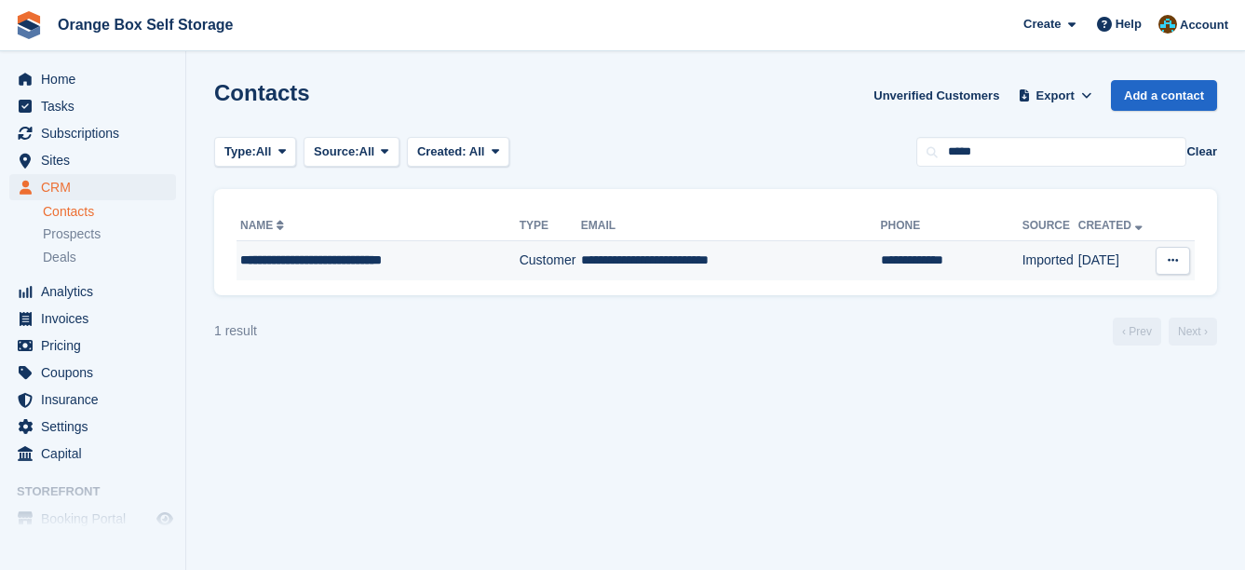
click at [558, 255] on td "Customer" at bounding box center [550, 260] width 61 height 39
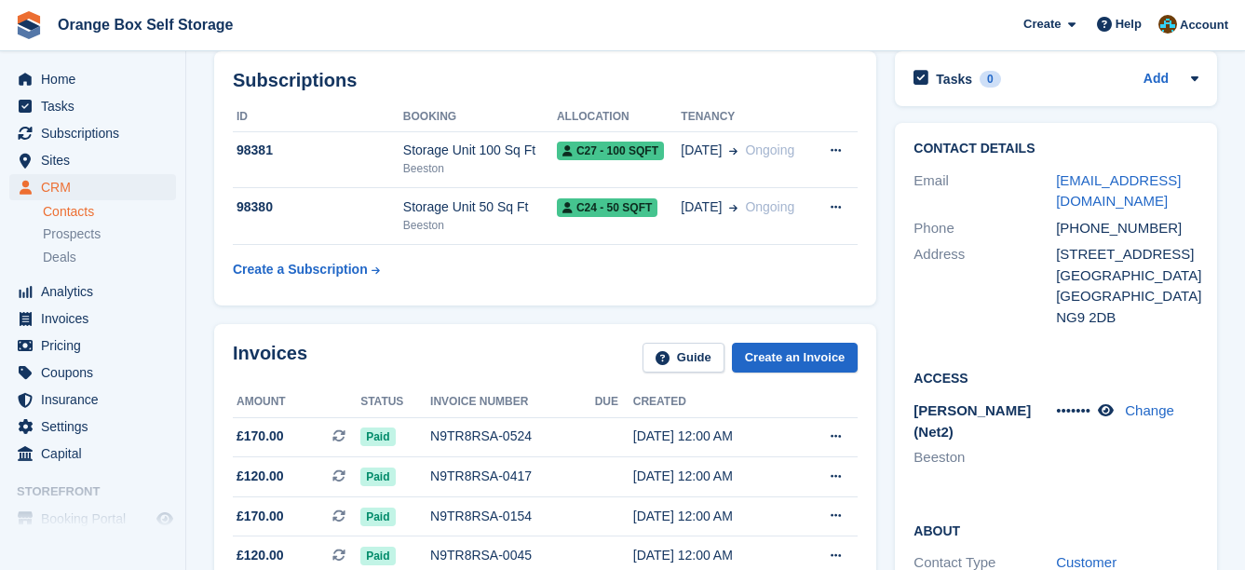
scroll to position [186, 0]
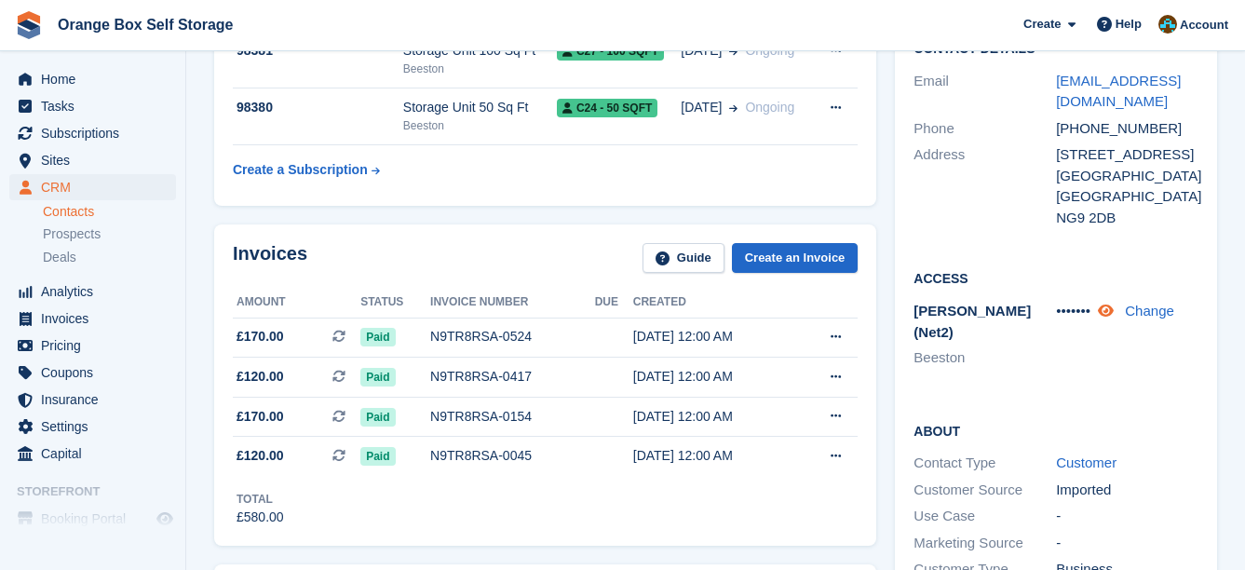
click at [1110, 318] on icon at bounding box center [1106, 311] width 16 height 14
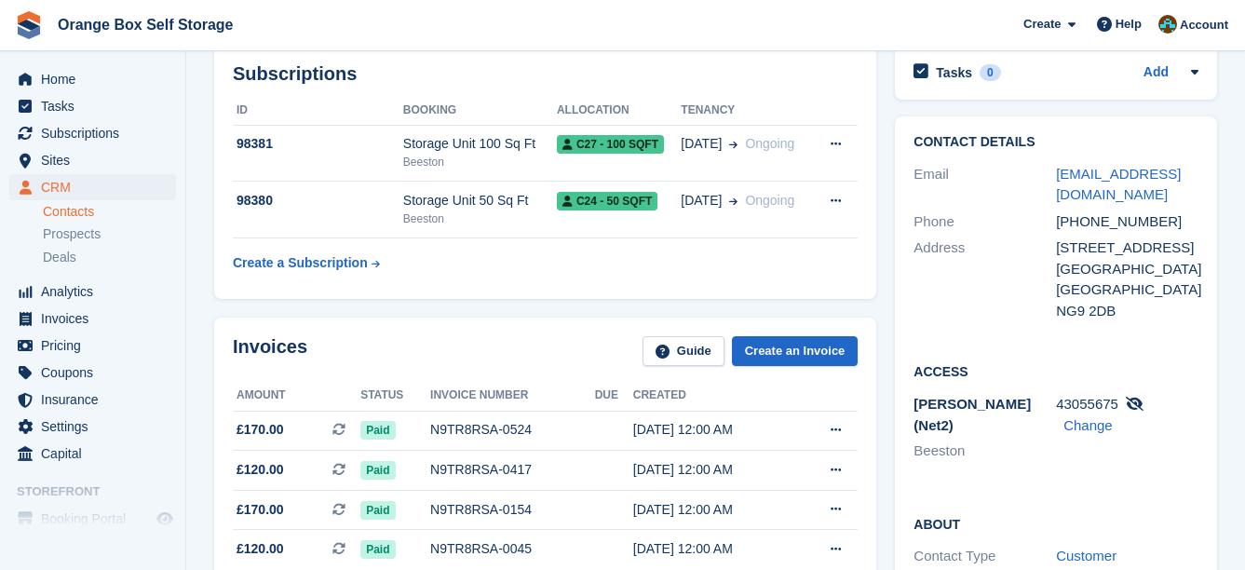
click at [1156, 193] on div "[EMAIL_ADDRESS][DOMAIN_NAME]" at bounding box center [1127, 185] width 142 height 42
drag, startPoint x: 1144, startPoint y: 195, endPoint x: 1055, endPoint y: 167, distance: 93.7
click at [1055, 168] on div "Email [EMAIL_ADDRESS][DOMAIN_NAME]" at bounding box center [1055, 184] width 285 height 47
copy div "[EMAIL_ADDRESS][DOMAIN_NAME]"
click at [994, 343] on div "Contact Details Email mohammedjamil1998@gmail.com Phone +447792333098 Address 1…" at bounding box center [1056, 229] width 322 height 226
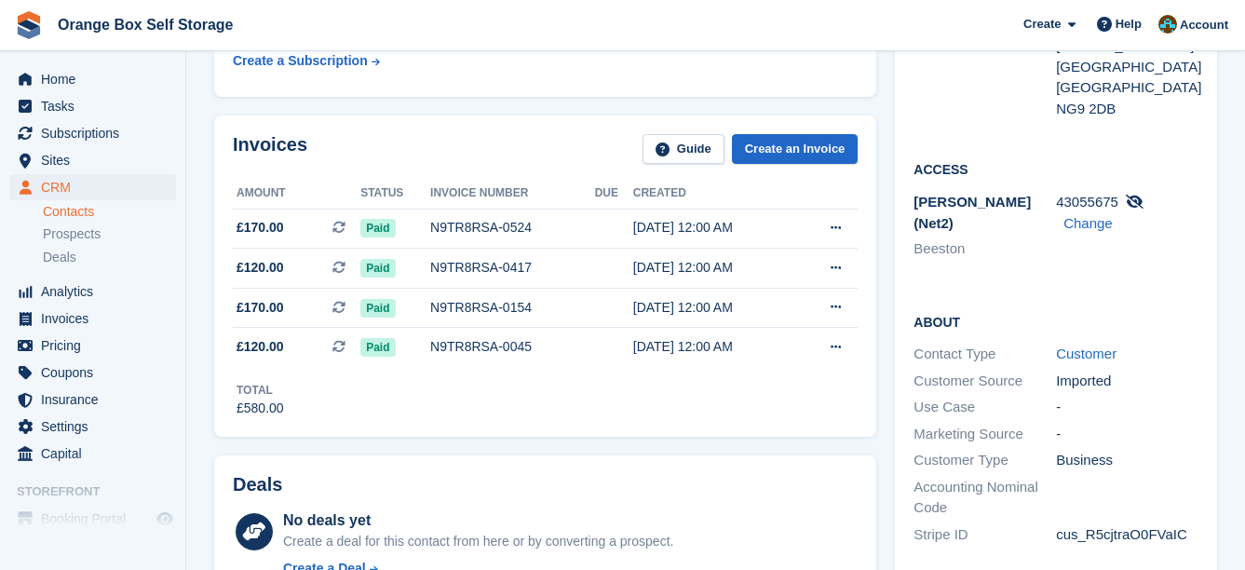
scroll to position [202, 0]
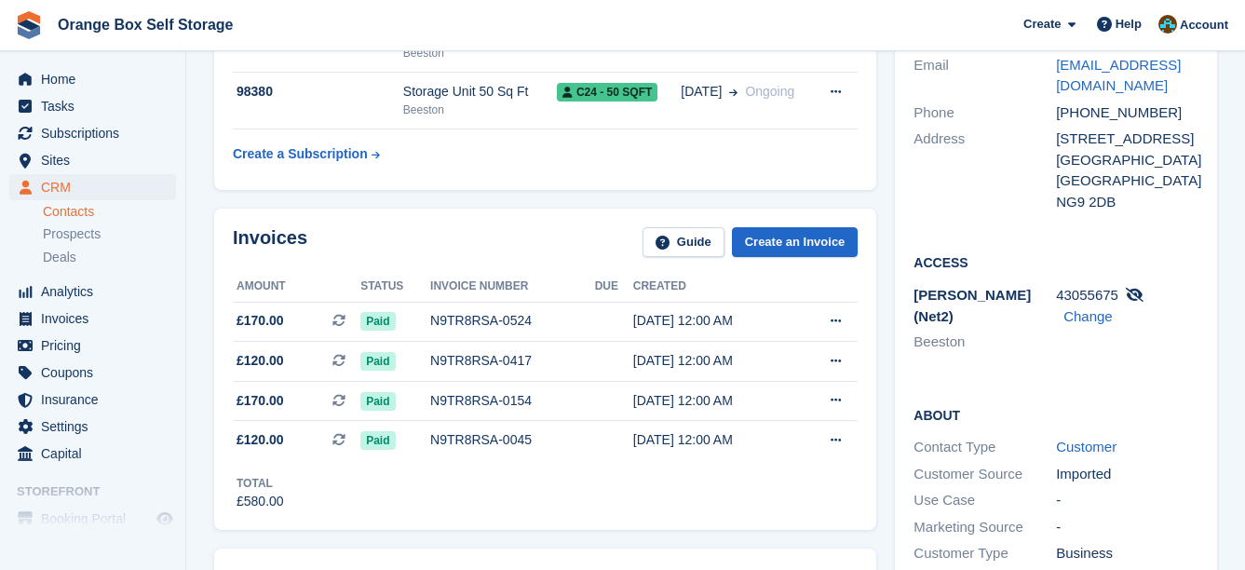
drag, startPoint x: 94, startPoint y: 210, endPoint x: 176, endPoint y: 156, distance: 97.6
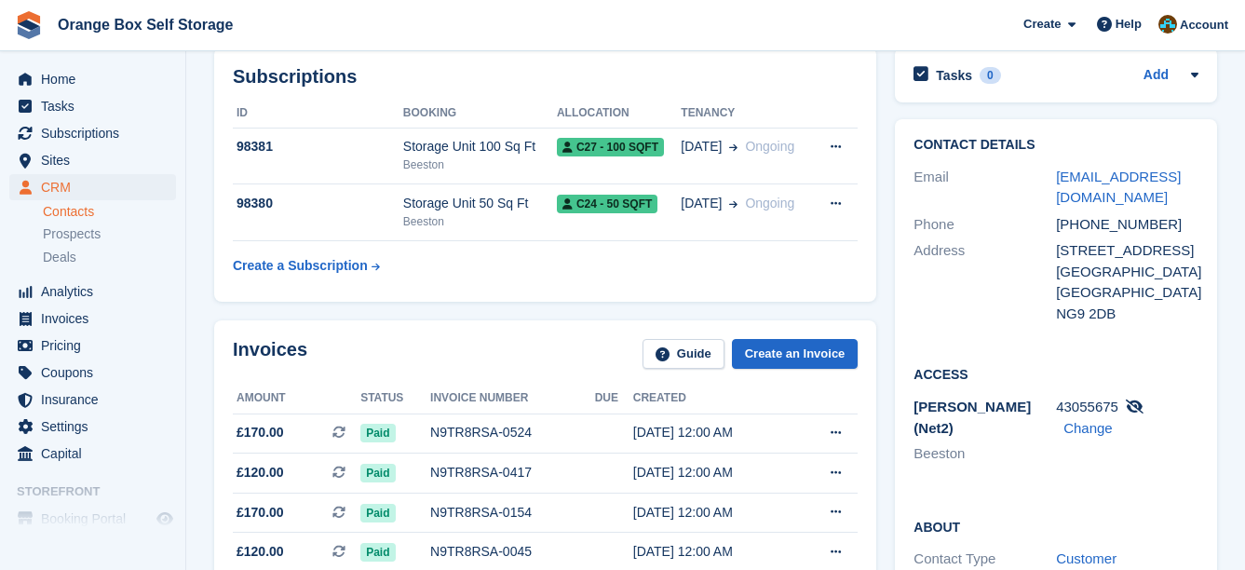
scroll to position [0, 0]
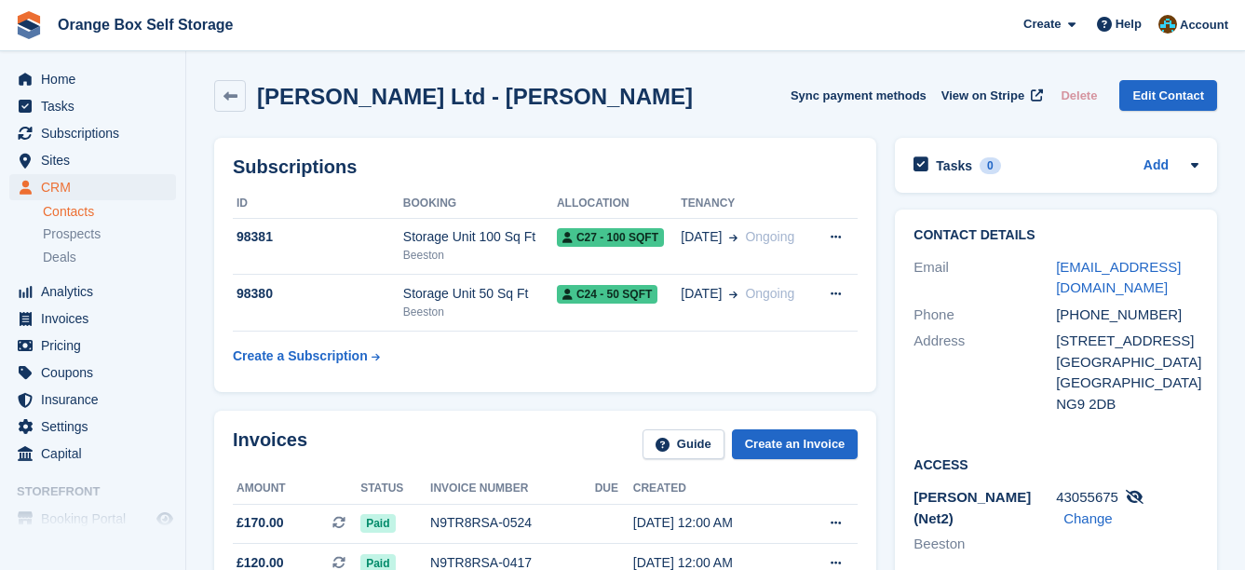
click at [1165, 341] on div "198 QUEENS ROAD, BEESTON" at bounding box center [1127, 341] width 142 height 21
drag, startPoint x: 1166, startPoint y: 341, endPoint x: 1058, endPoint y: 335, distance: 108.2
click at [1058, 335] on div "198 QUEENS ROAD, BEESTON" at bounding box center [1127, 341] width 142 height 21
copy div "198 QUEENS ROAD"
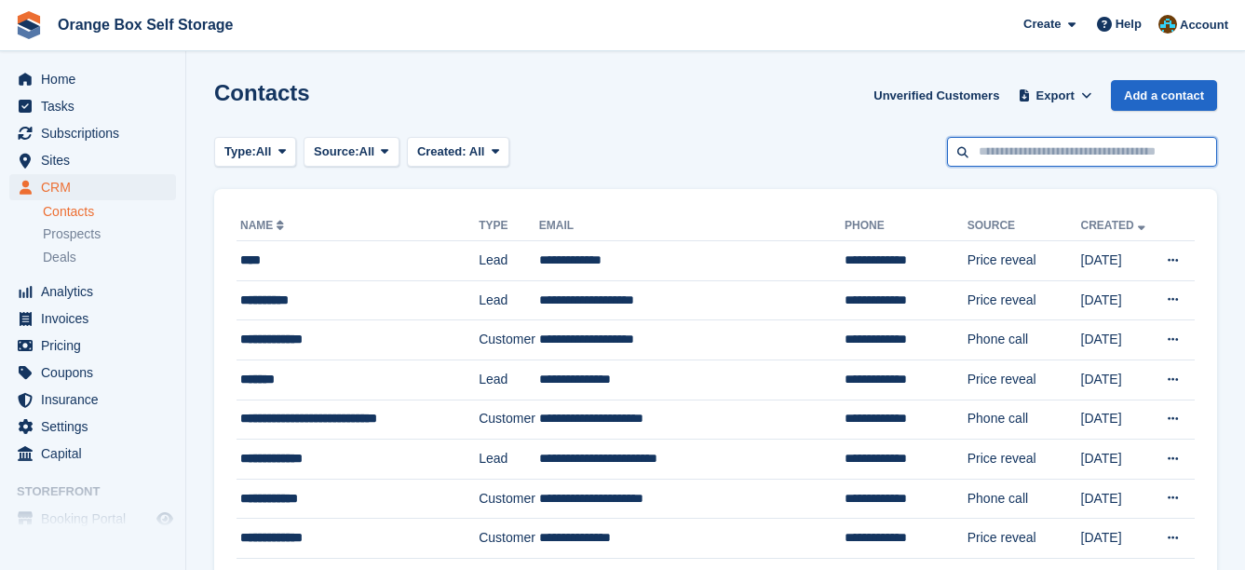
click at [1096, 163] on input "text" at bounding box center [1082, 152] width 270 height 31
type input "*****"
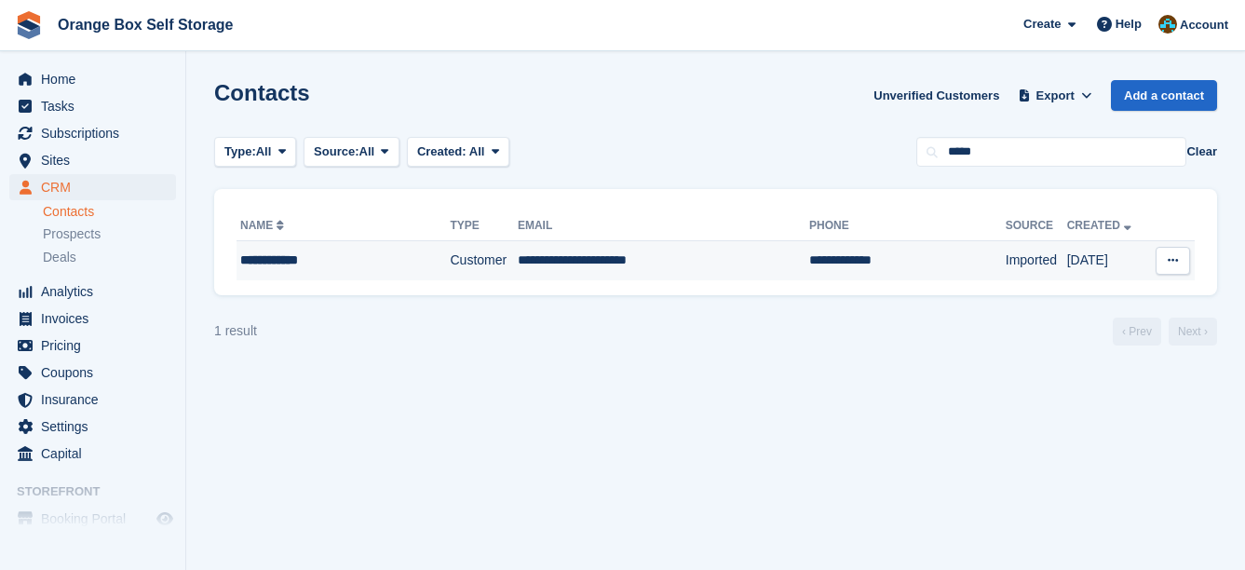
click at [742, 273] on td "**********" at bounding box center [663, 260] width 291 height 39
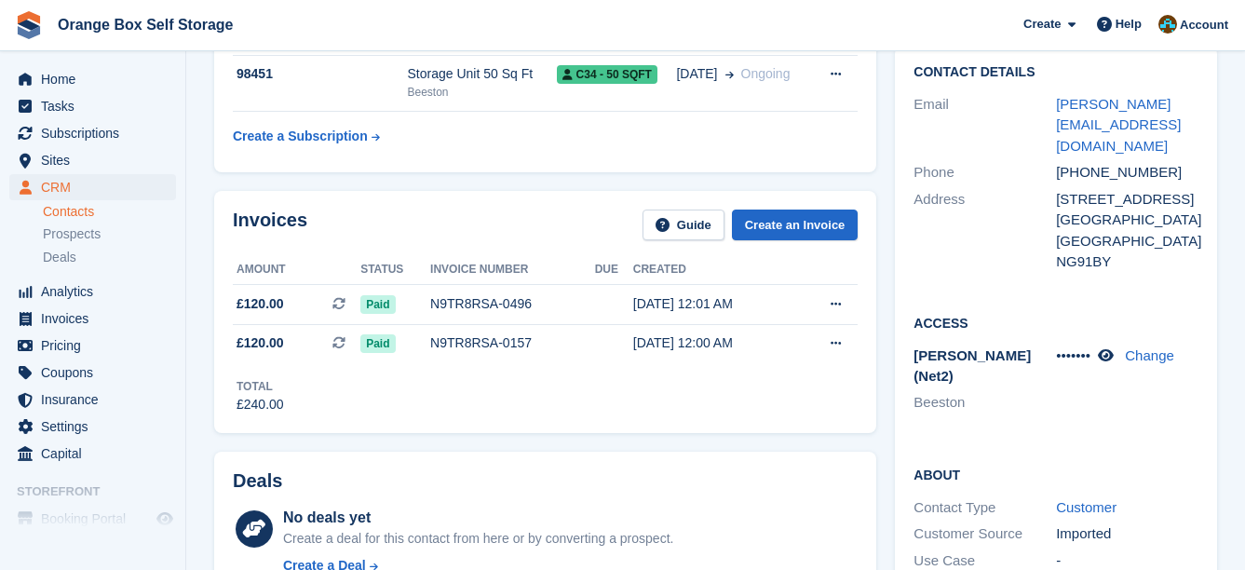
scroll to position [186, 0]
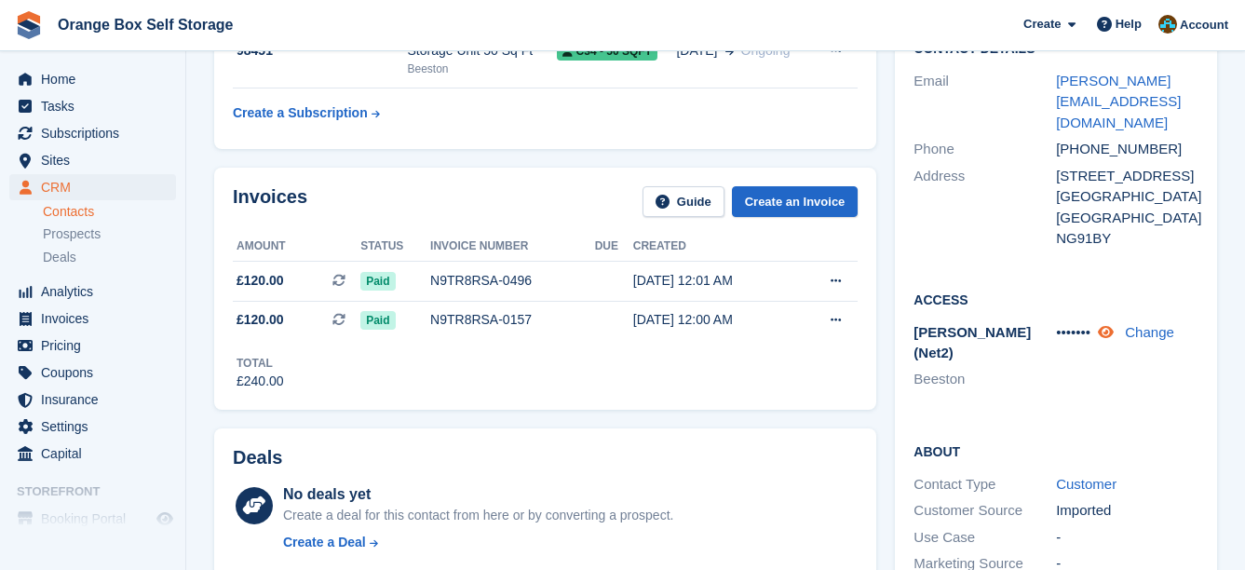
click at [1121, 338] on div "••••••• Change" at bounding box center [1127, 332] width 142 height 21
click at [1117, 338] on link at bounding box center [1108, 332] width 20 height 16
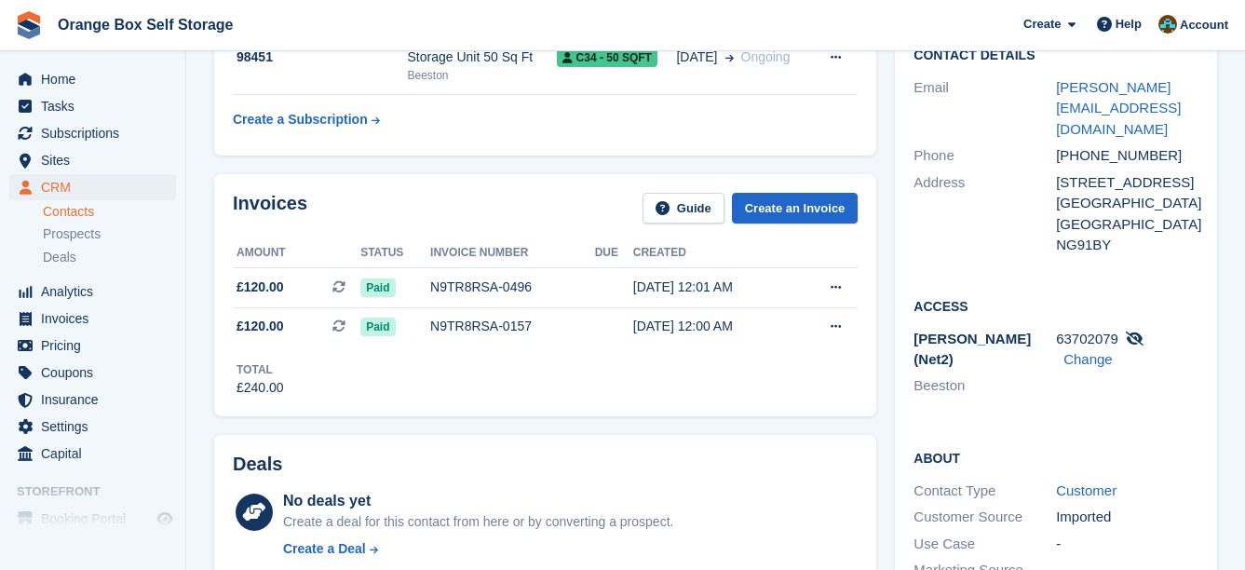
scroll to position [87, 0]
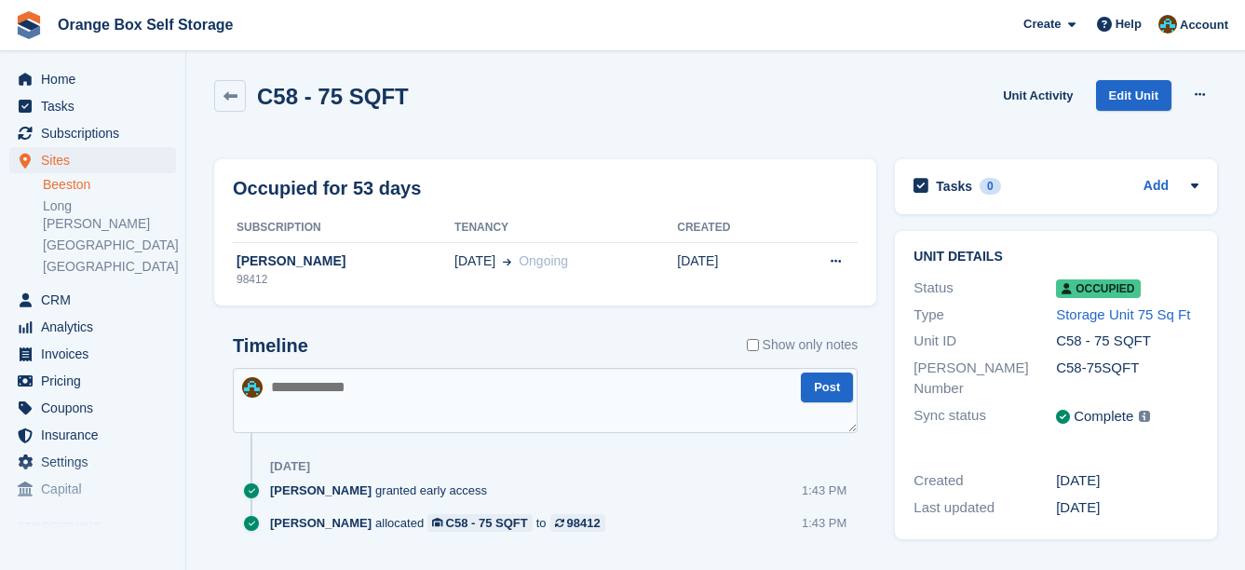
click at [644, 100] on div "C58 - 75 SQFT Unit Activity Edit Unit Overlock Repossess Deallocate" at bounding box center [715, 106] width 1003 height 53
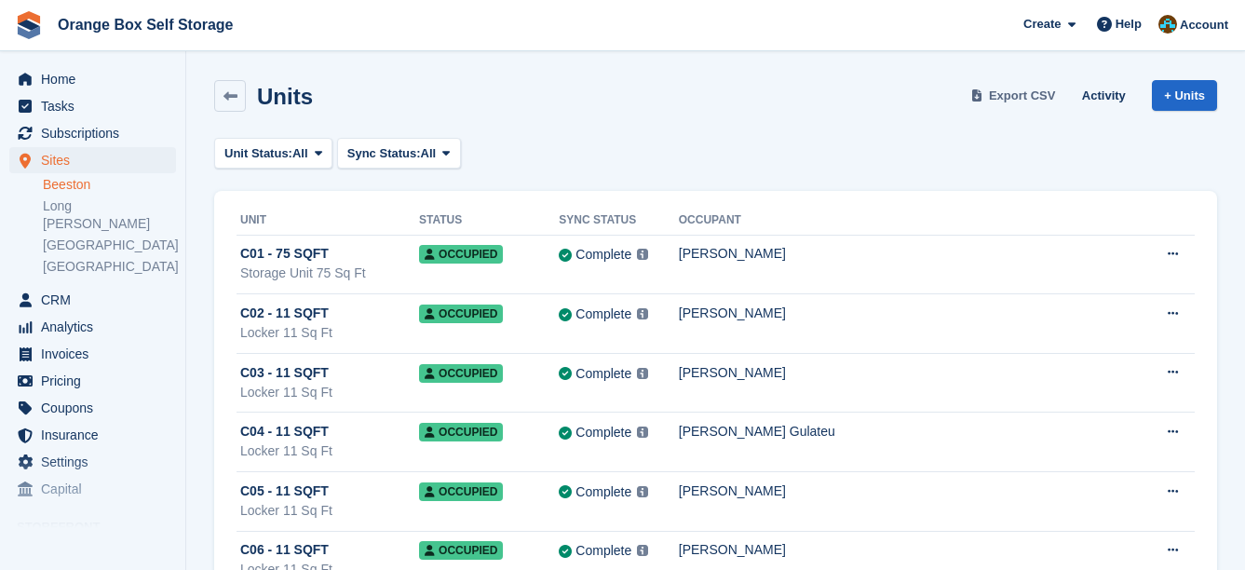
click at [1040, 100] on span "Export CSV" at bounding box center [1022, 96] width 67 height 19
drag, startPoint x: 101, startPoint y: 112, endPoint x: 142, endPoint y: 83, distance: 50.1
click at [101, 112] on span "Tasks" at bounding box center [97, 106] width 112 height 26
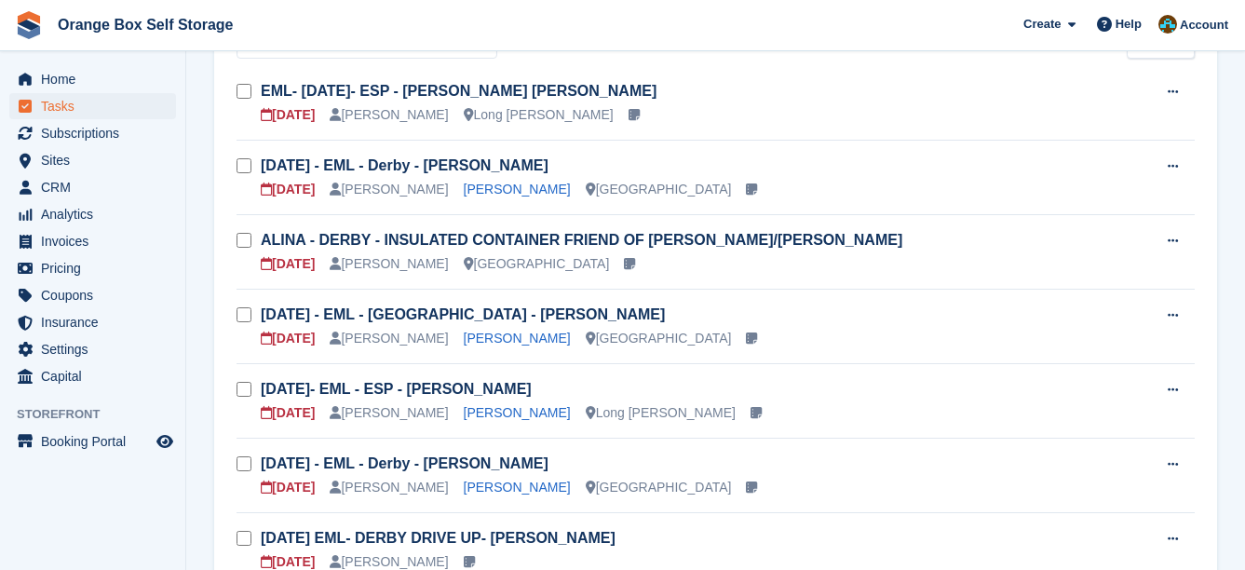
scroll to position [279, 0]
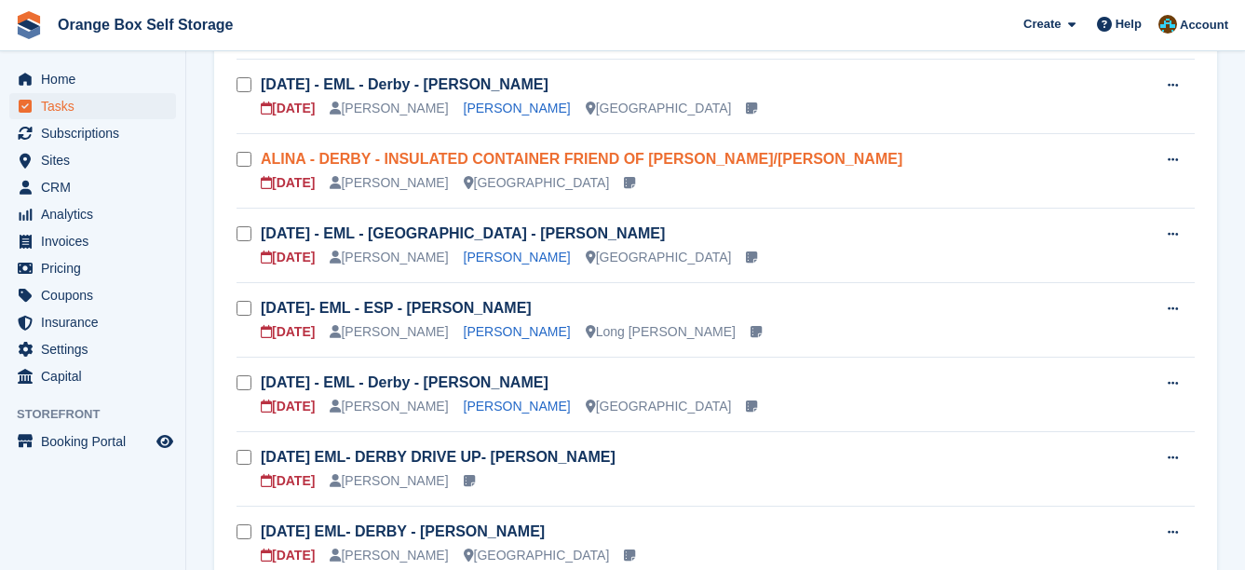
click at [549, 167] on link "ALINA - DERBY - INSULATED CONTAINER FRIEND OF [PERSON_NAME]/[PERSON_NAME]" at bounding box center [582, 159] width 642 height 16
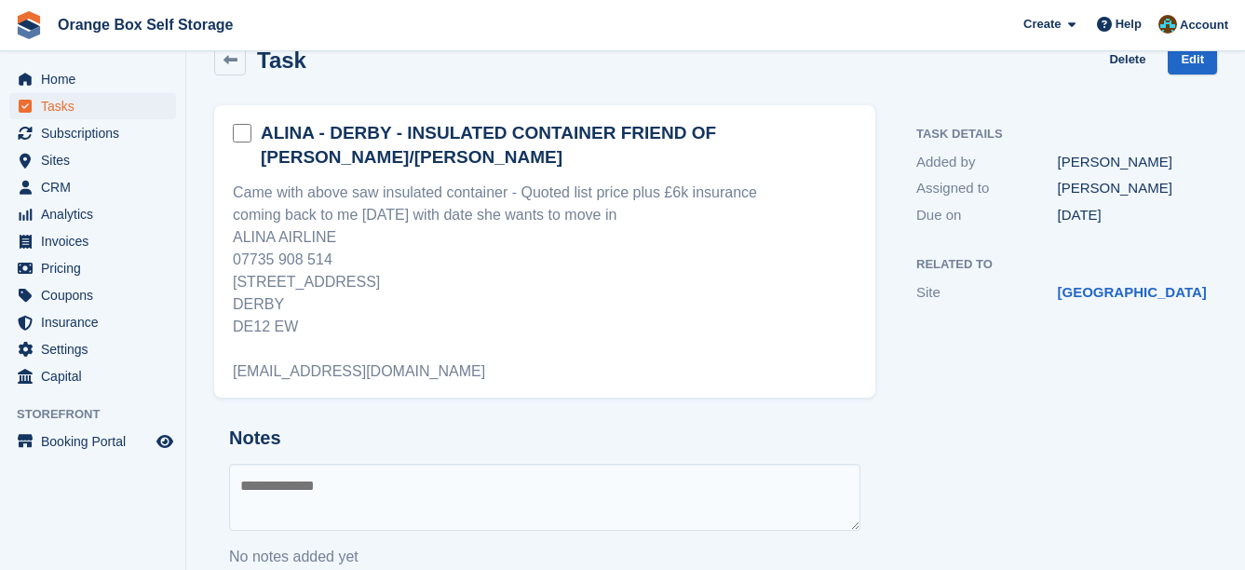
scroll to position [53, 0]
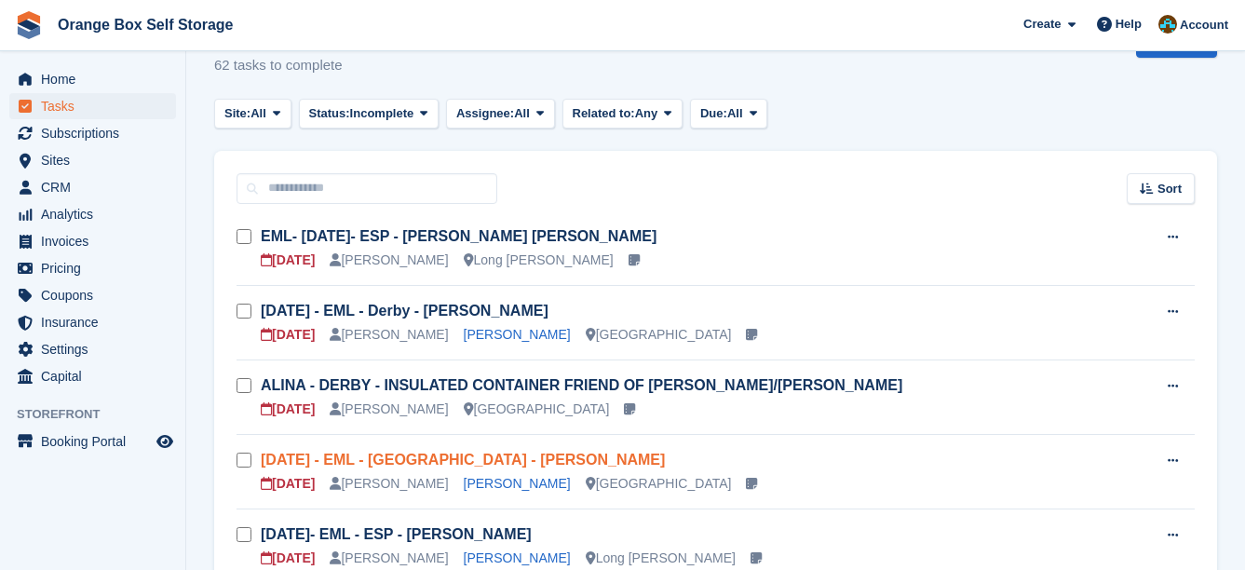
scroll to position [279, 0]
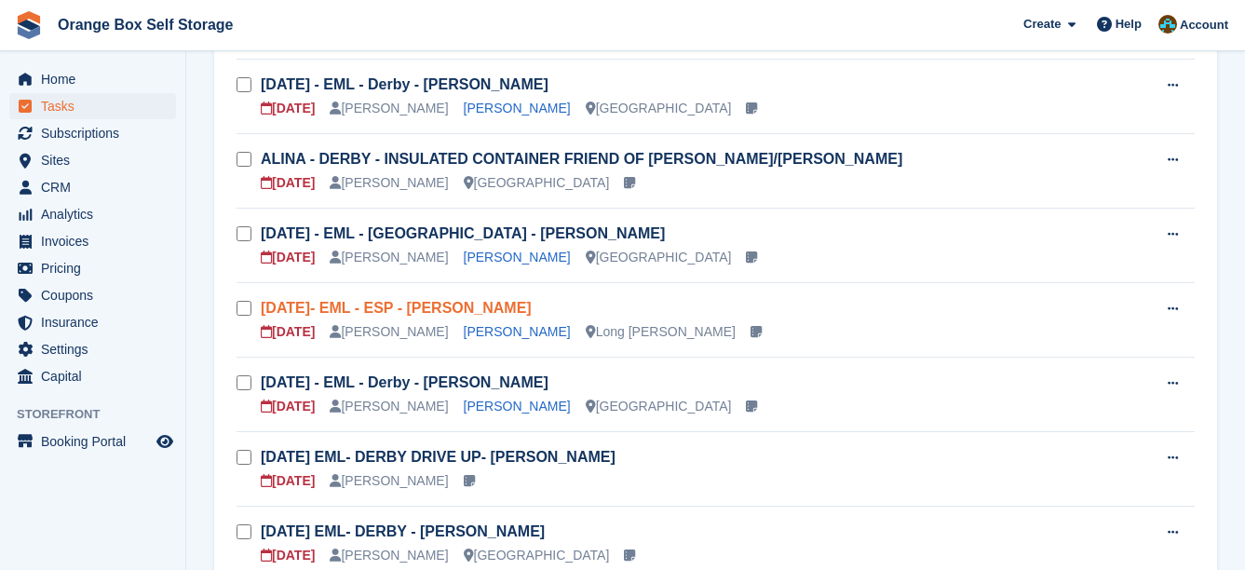
click at [488, 310] on link "Thur 11/09- EML - ESP - Chris Thorne" at bounding box center [396, 308] width 271 height 16
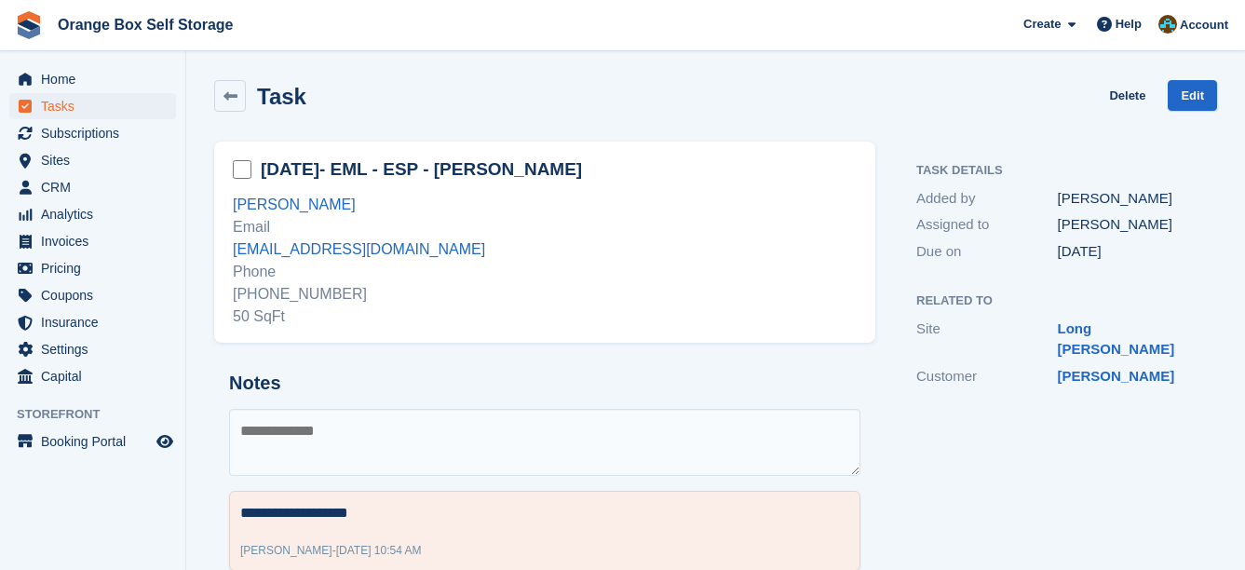
click at [417, 423] on textarea at bounding box center [544, 442] width 631 height 67
type textarea "**********"
click at [246, 179] on form at bounding box center [247, 170] width 28 height 29
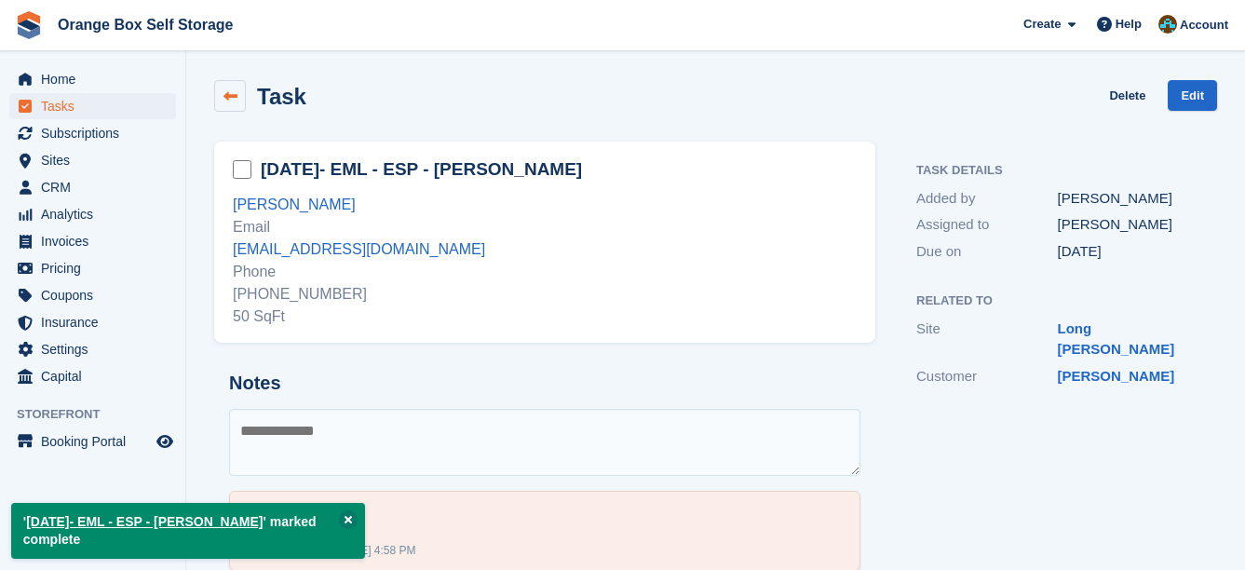
click at [233, 89] on icon at bounding box center [230, 96] width 14 height 14
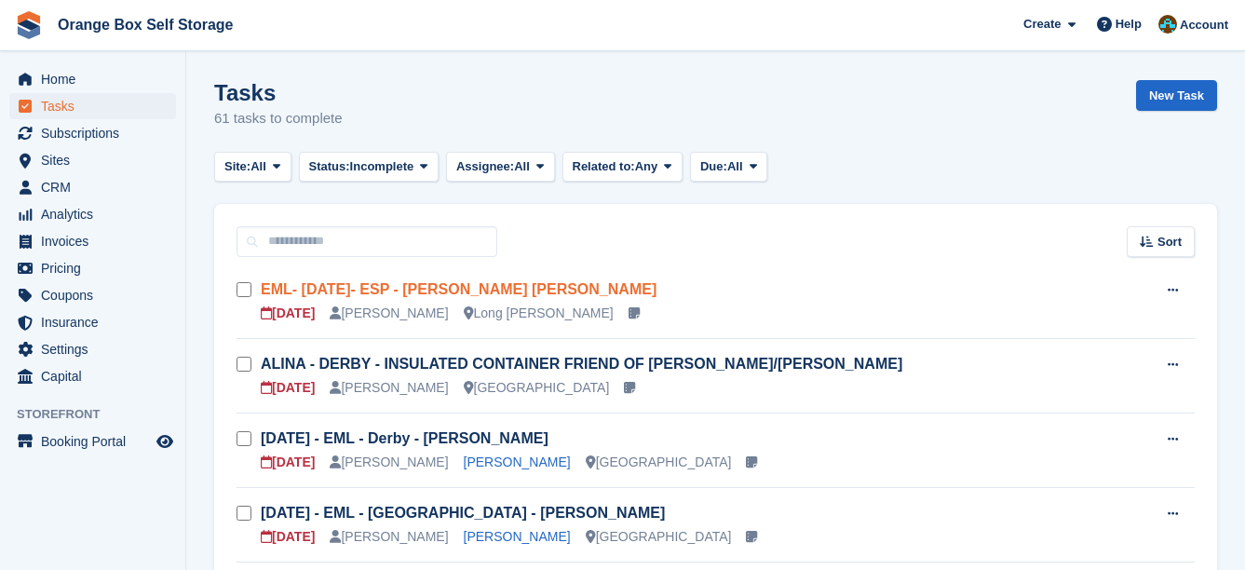
click at [557, 294] on link "EML- TUE 9/9- ESP - KEVIN ERNEST THOMAS ROPER" at bounding box center [459, 289] width 396 height 16
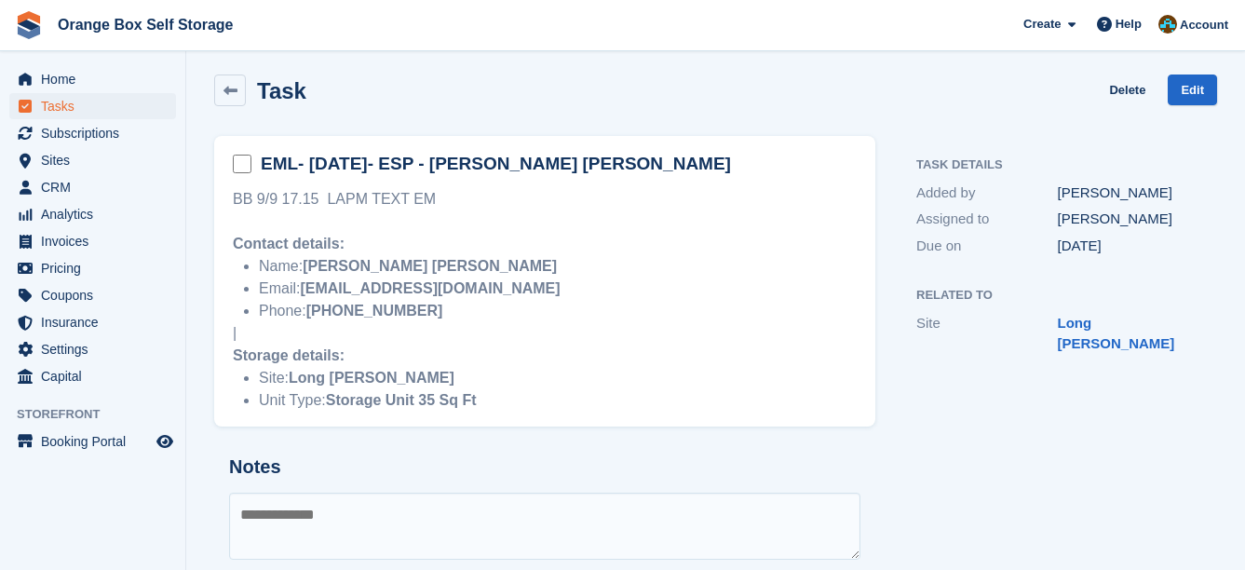
scroll to position [313, 0]
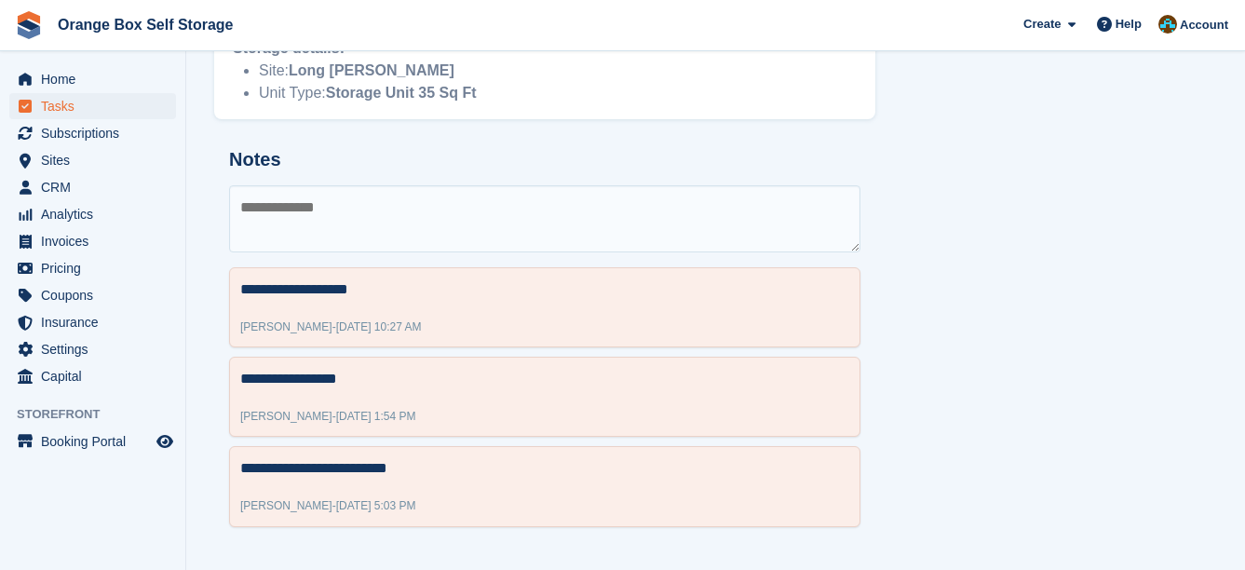
click at [378, 239] on textarea at bounding box center [544, 218] width 631 height 67
click at [306, 211] on textarea at bounding box center [544, 218] width 631 height 67
type textarea "**********"
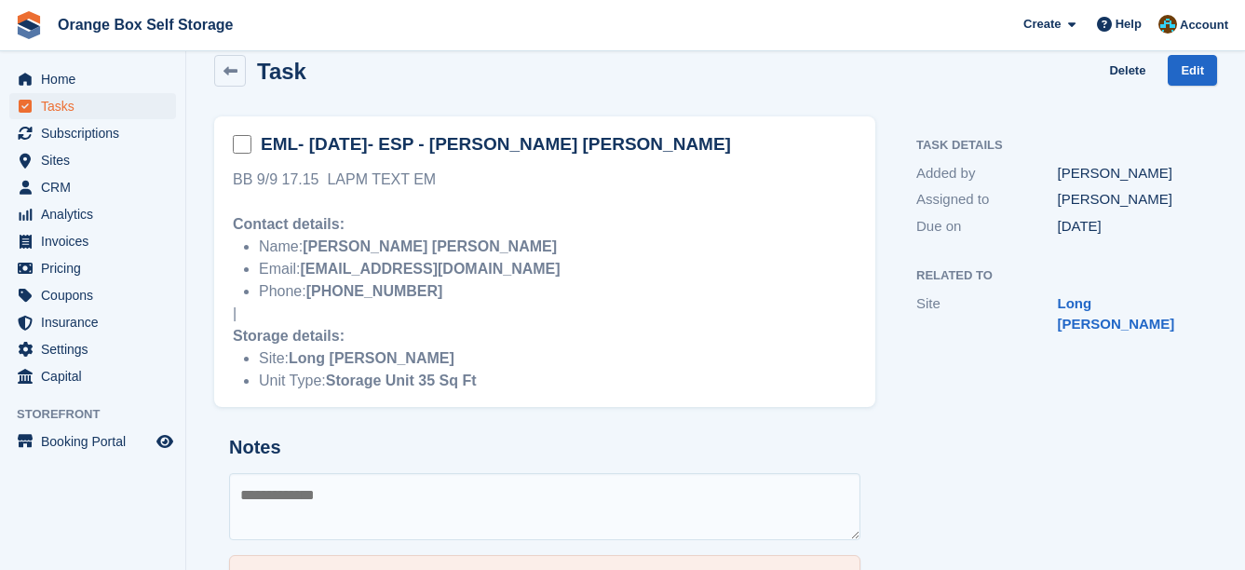
scroll to position [0, 0]
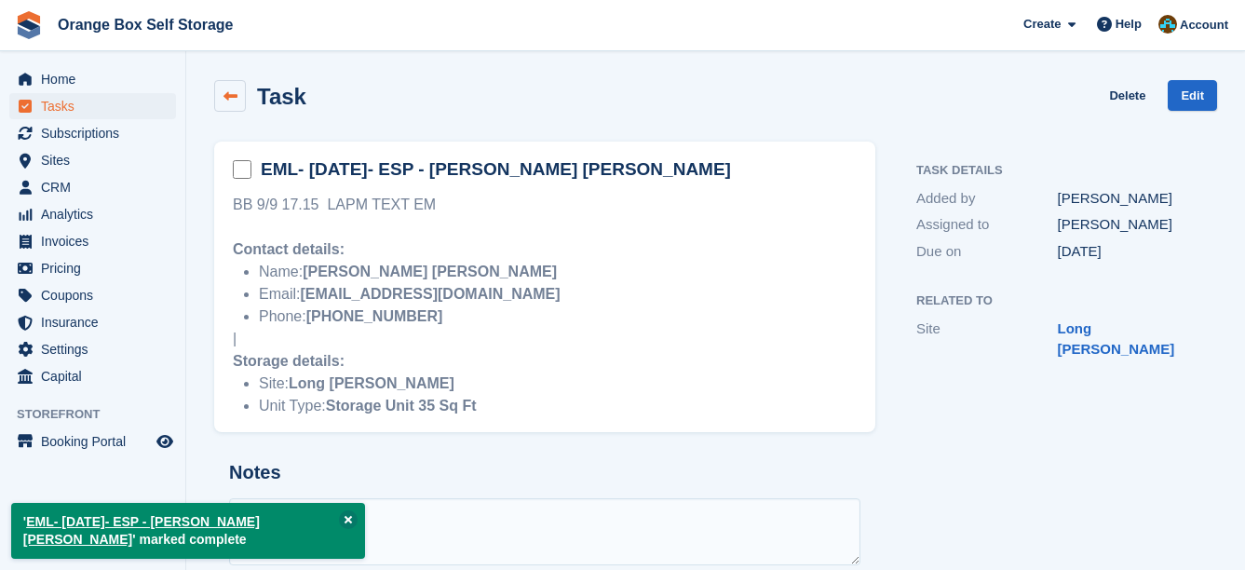
click at [234, 102] on icon at bounding box center [230, 96] width 14 height 14
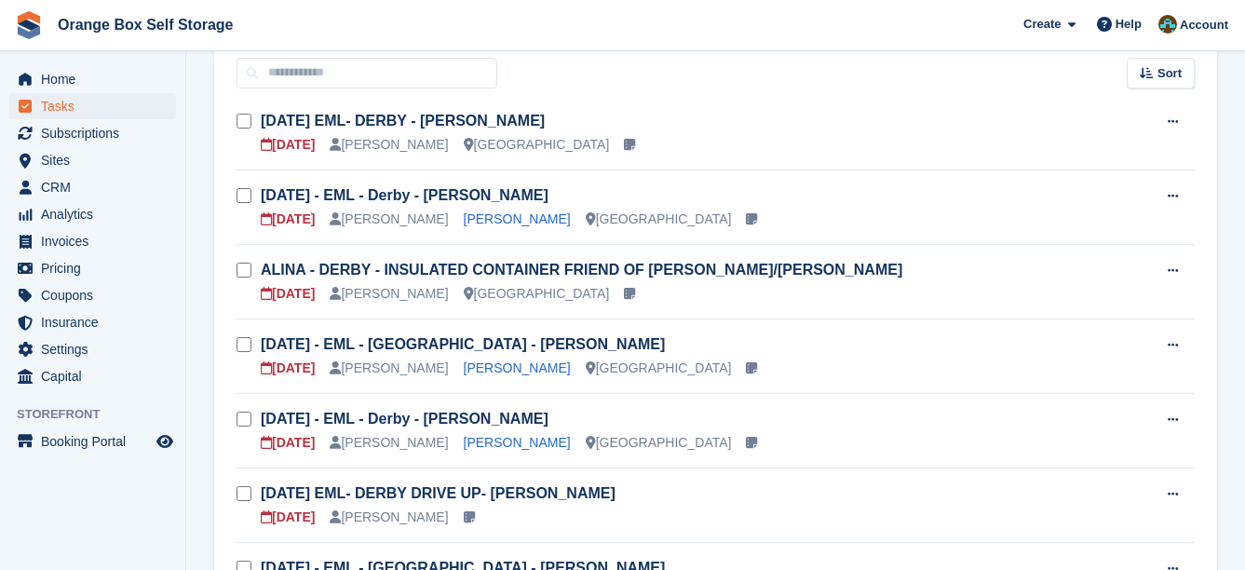
scroll to position [186, 0]
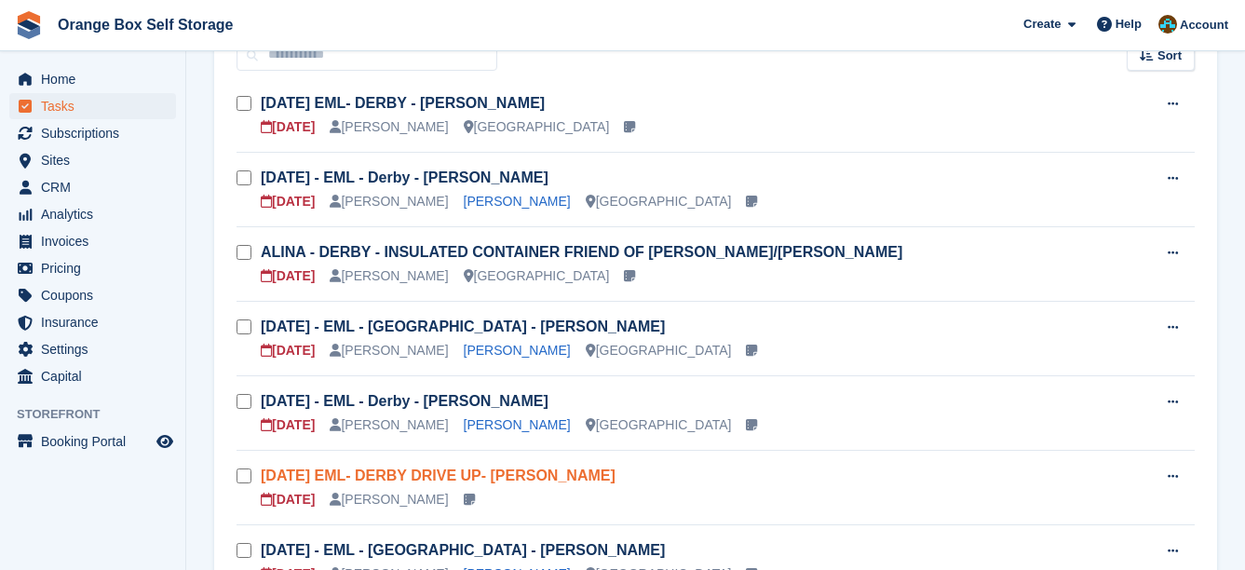
click at [504, 477] on link "WED 10/9 EML- DERBY DRIVE UP- SHAUN COATES" at bounding box center [438, 475] width 355 height 16
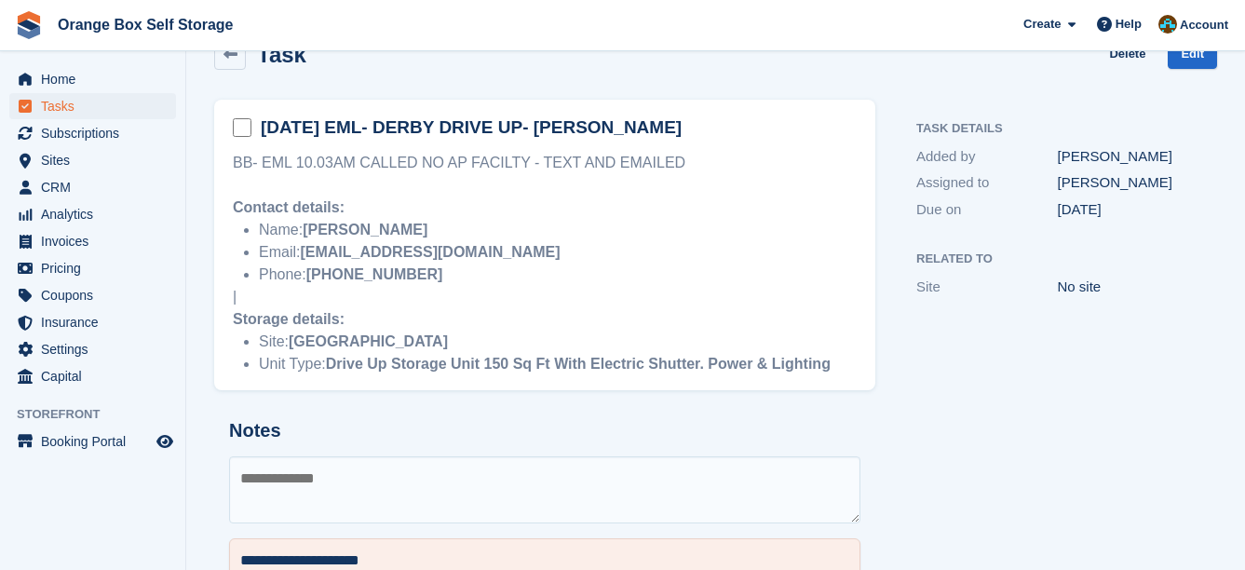
scroll to position [36, 0]
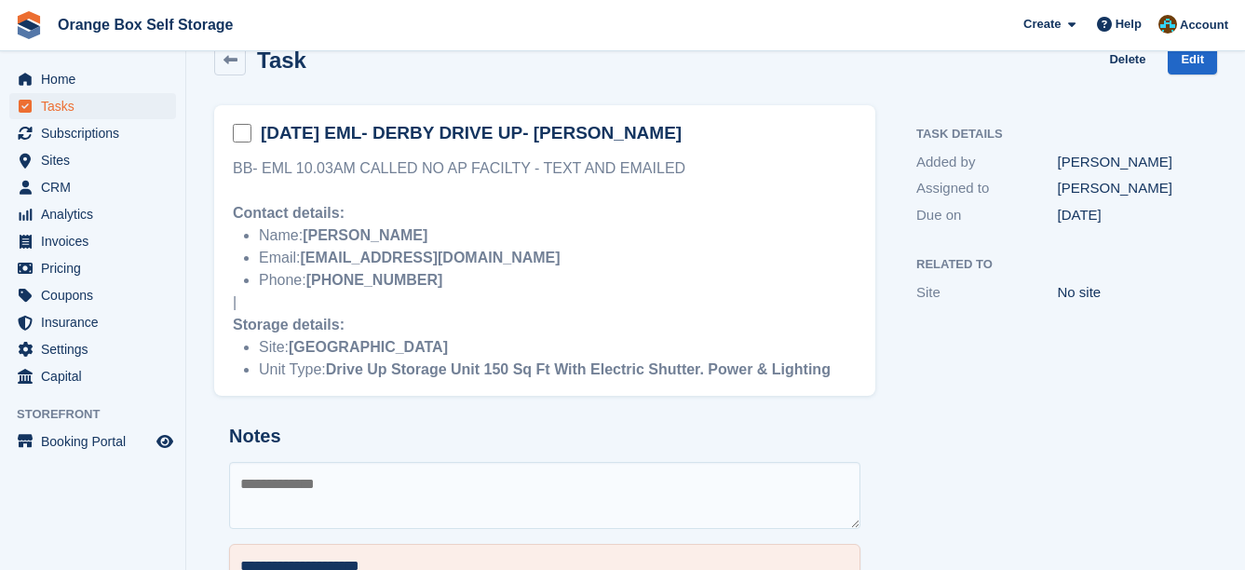
click at [504, 477] on textarea at bounding box center [544, 495] width 631 height 67
type textarea "**********"
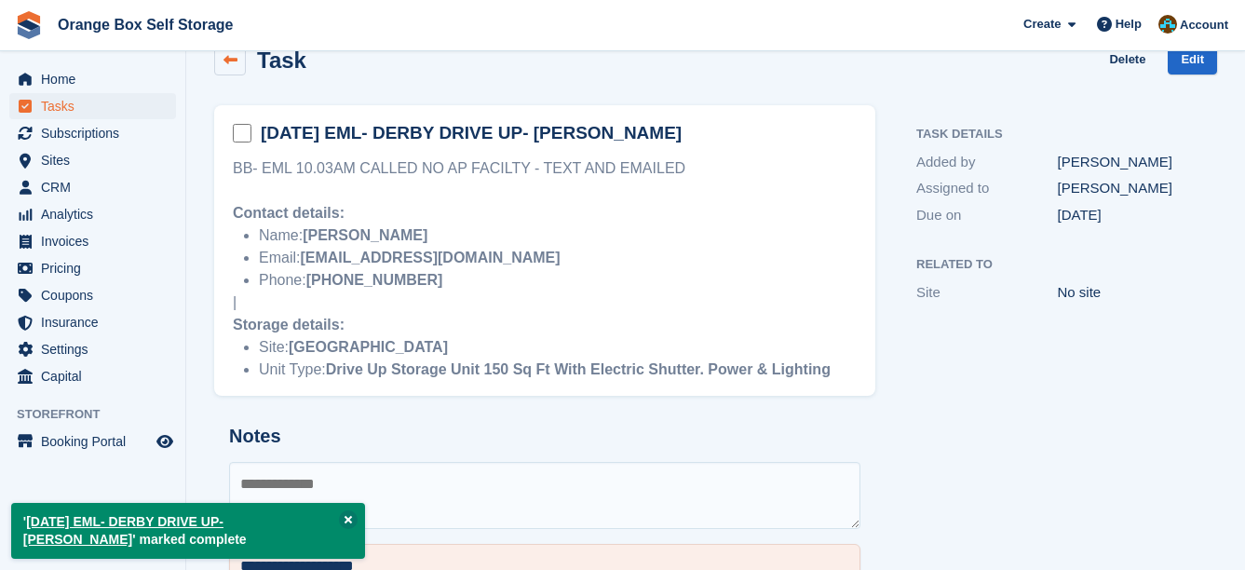
click at [235, 67] on link at bounding box center [230, 60] width 32 height 32
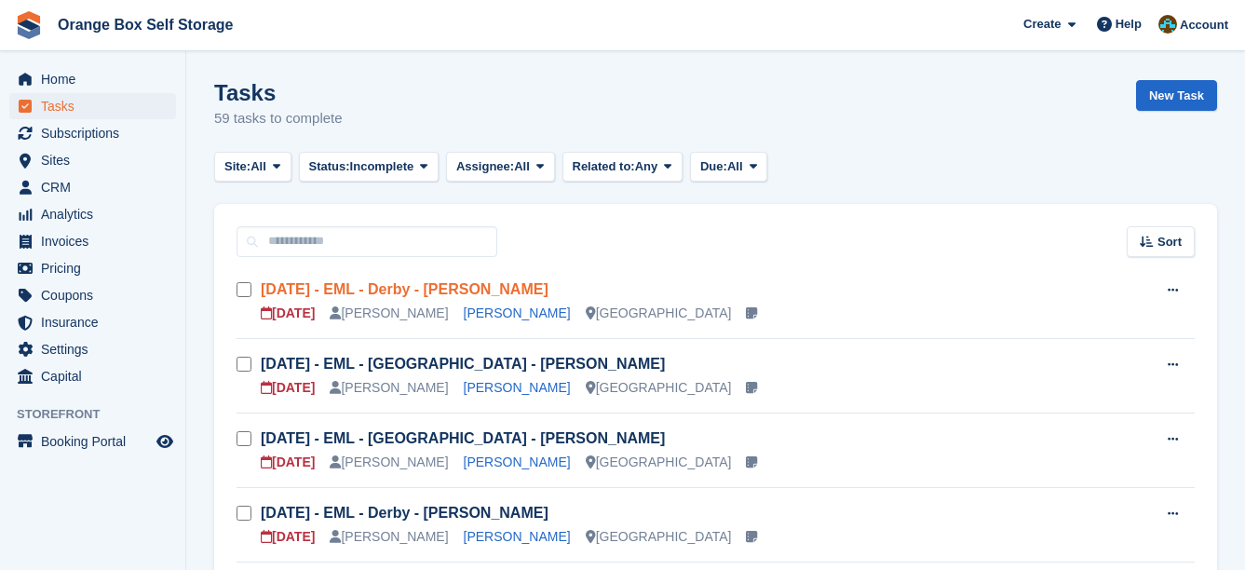
click at [467, 291] on link "[DATE] - EML - Derby - [PERSON_NAME]" at bounding box center [405, 289] width 288 height 16
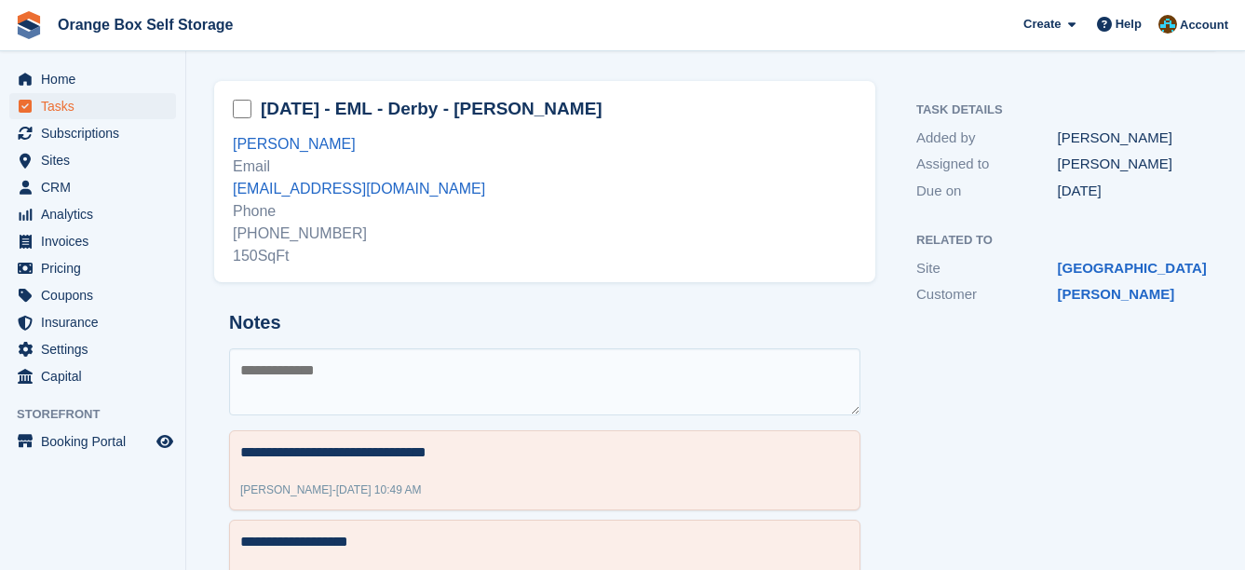
scroll to position [93, 0]
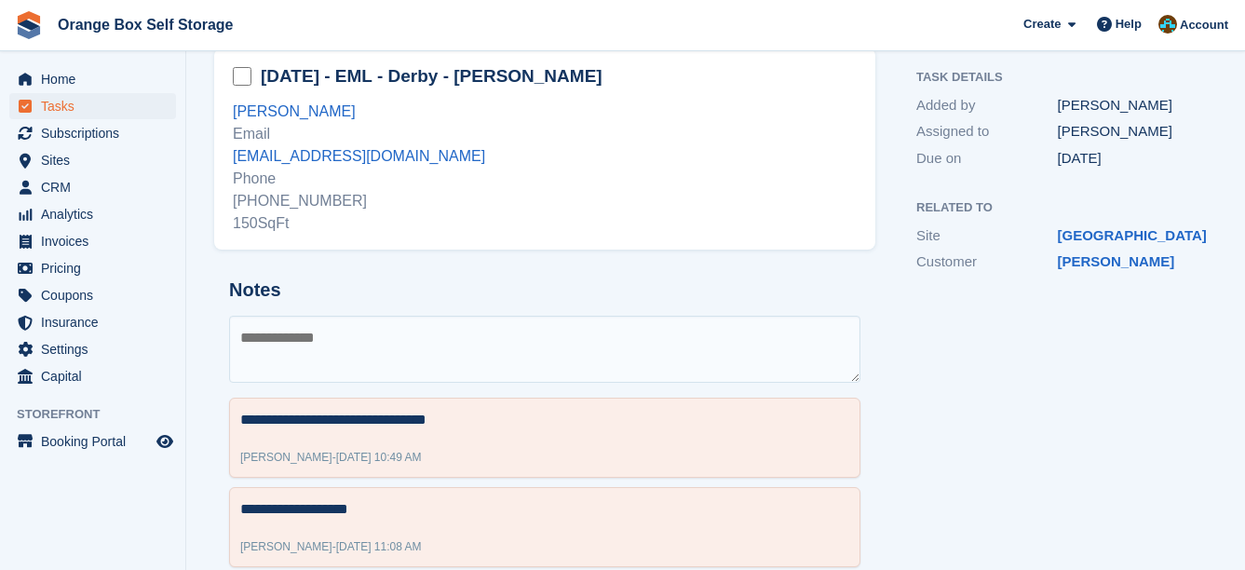
click at [414, 358] on textarea at bounding box center [544, 349] width 631 height 67
type textarea "*"
type textarea "**********"
click at [436, 339] on textarea at bounding box center [544, 349] width 631 height 67
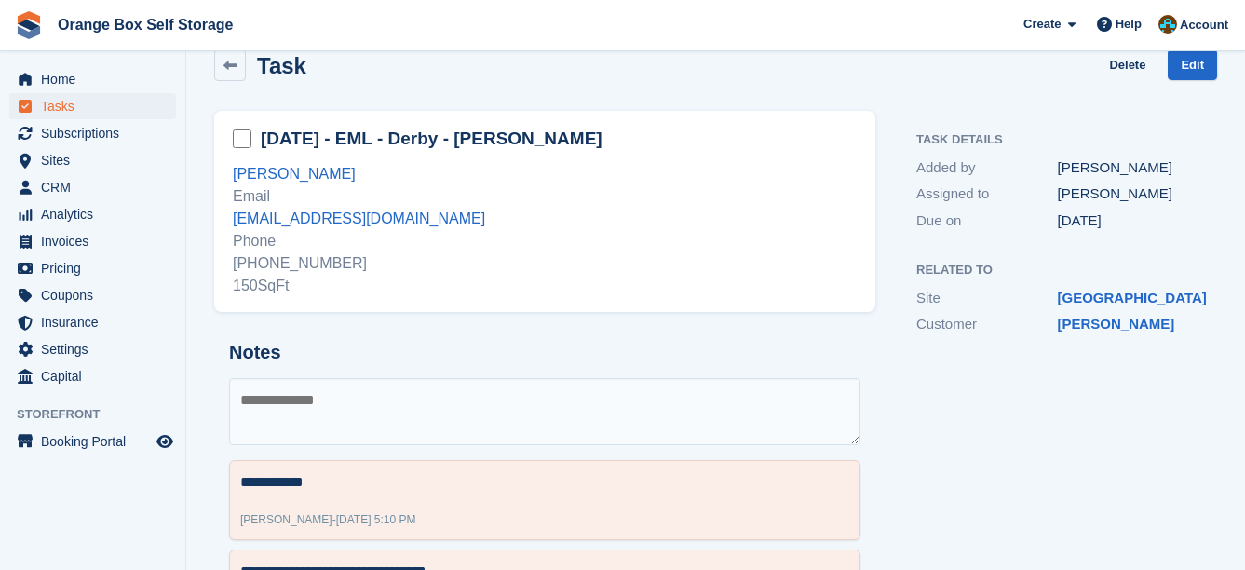
scroll to position [0, 0]
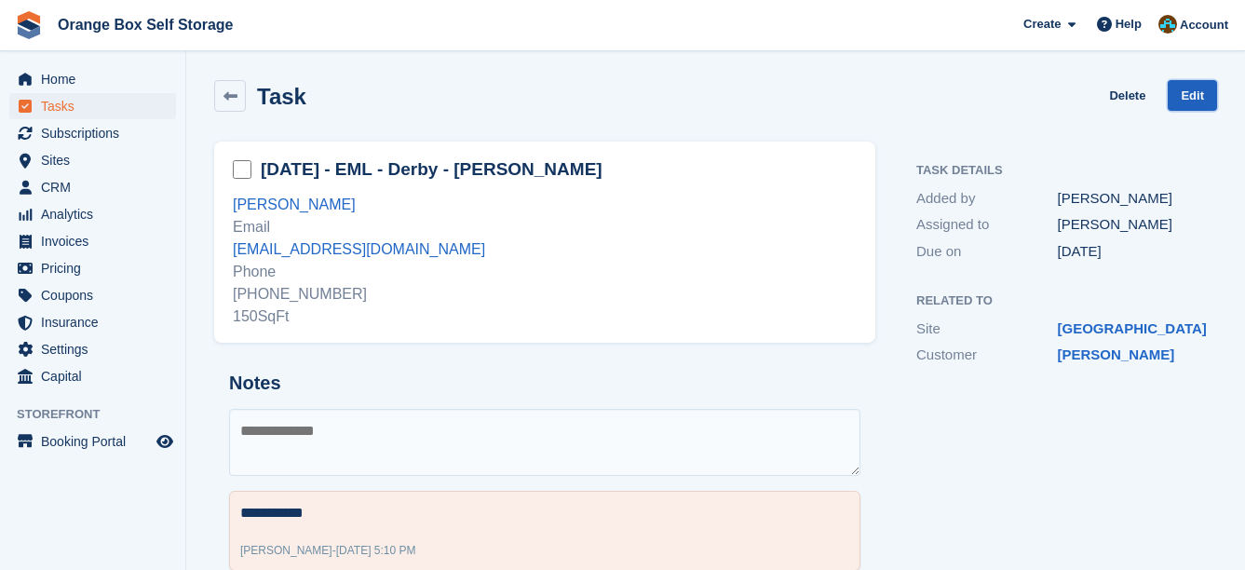
click at [1196, 85] on link "Edit" at bounding box center [1192, 95] width 49 height 31
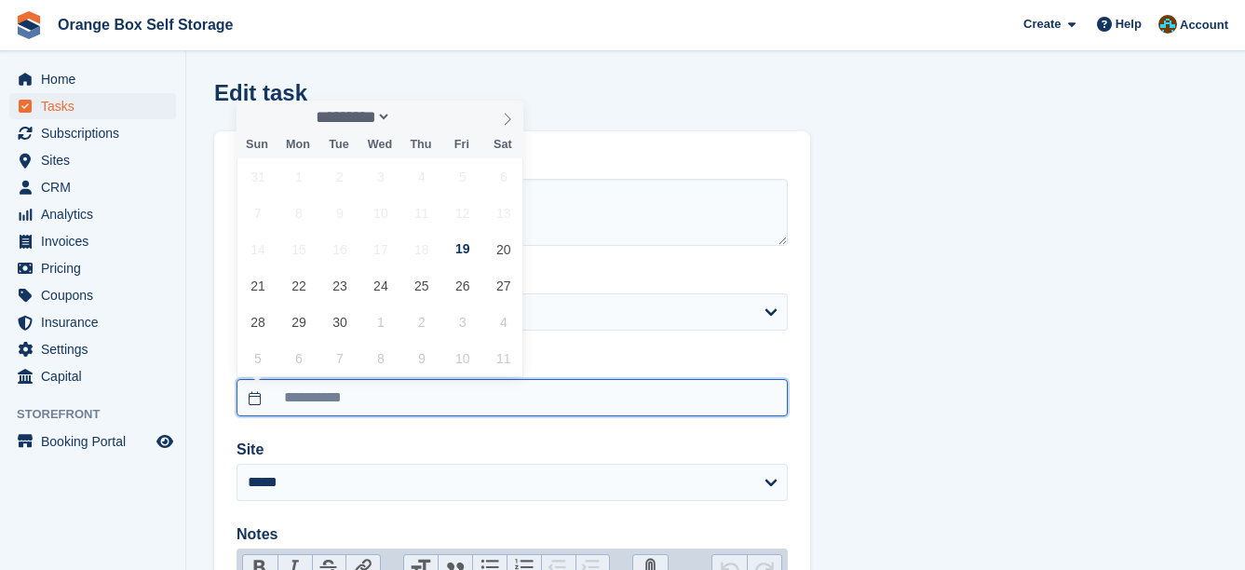
click at [429, 404] on input "**********" at bounding box center [512, 397] width 551 height 37
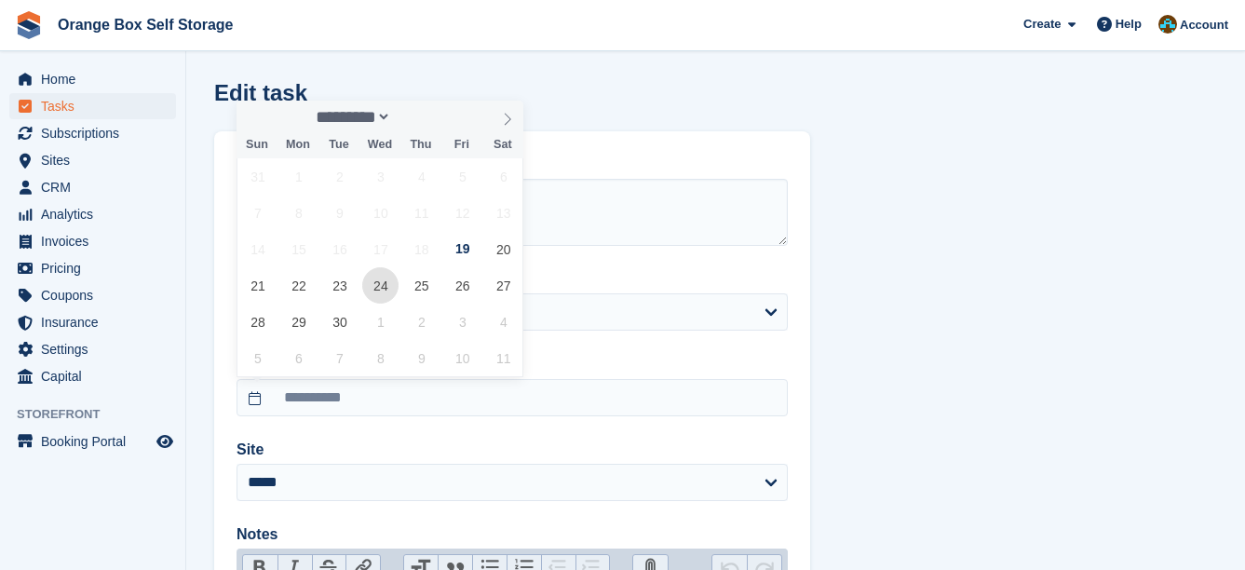
click at [381, 291] on span "24" at bounding box center [380, 285] width 36 height 36
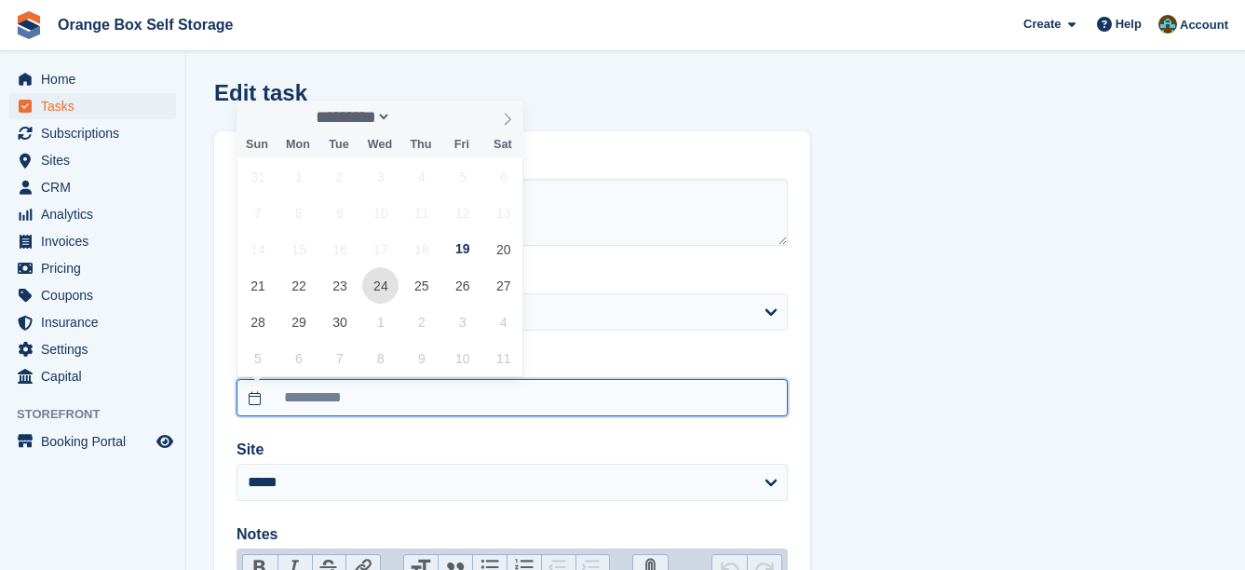
type input "**********"
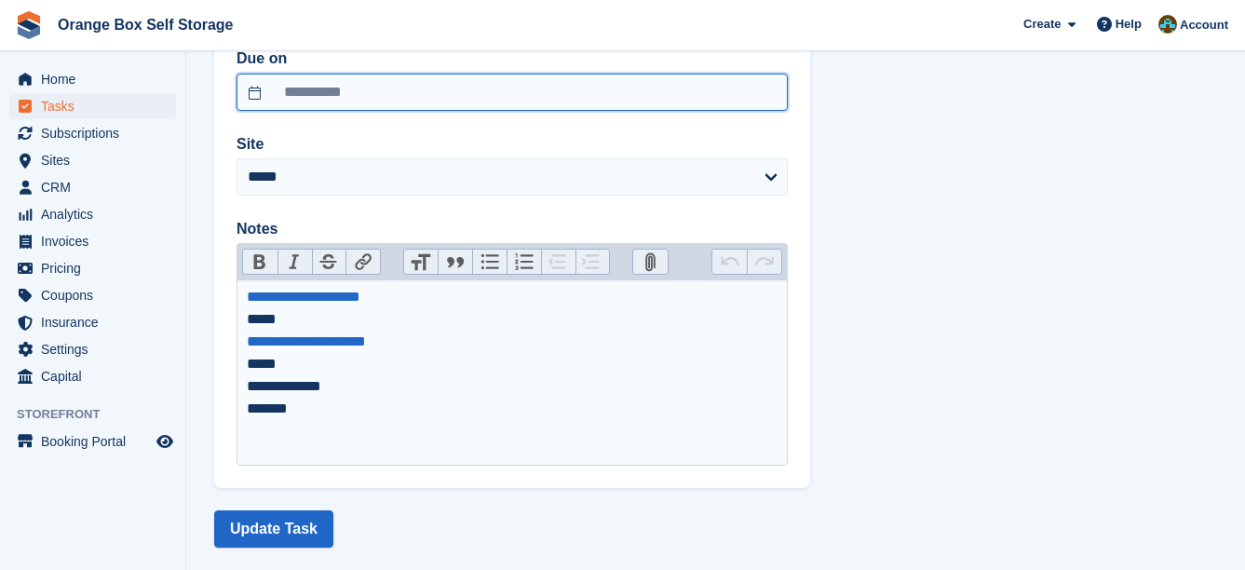
scroll to position [333, 0]
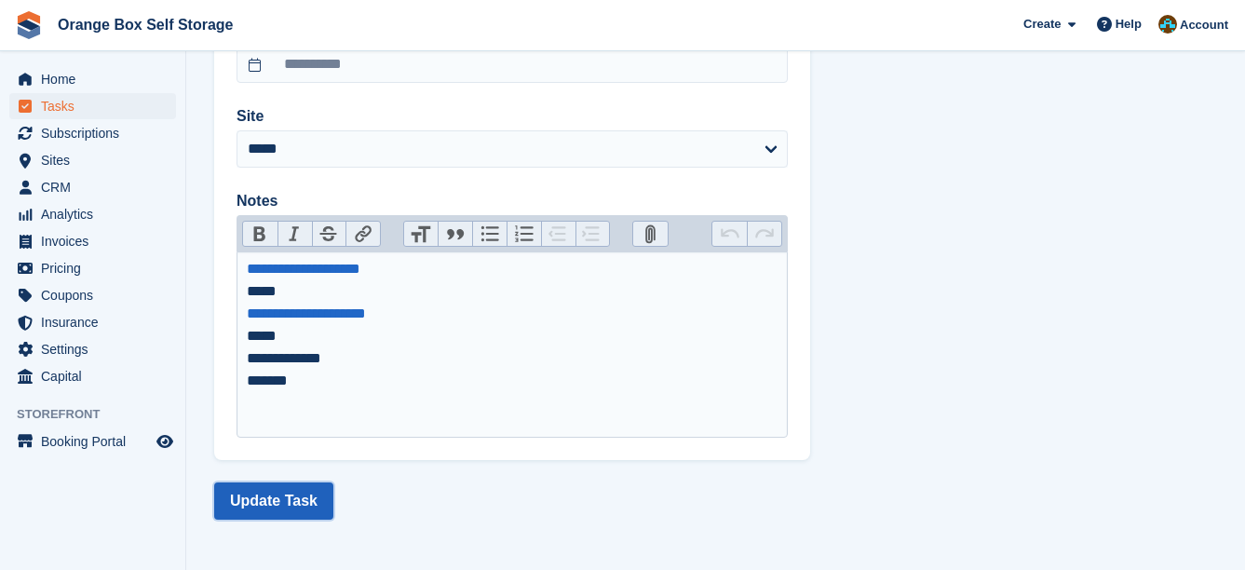
click at [312, 512] on button "Update Task" at bounding box center [273, 500] width 119 height 37
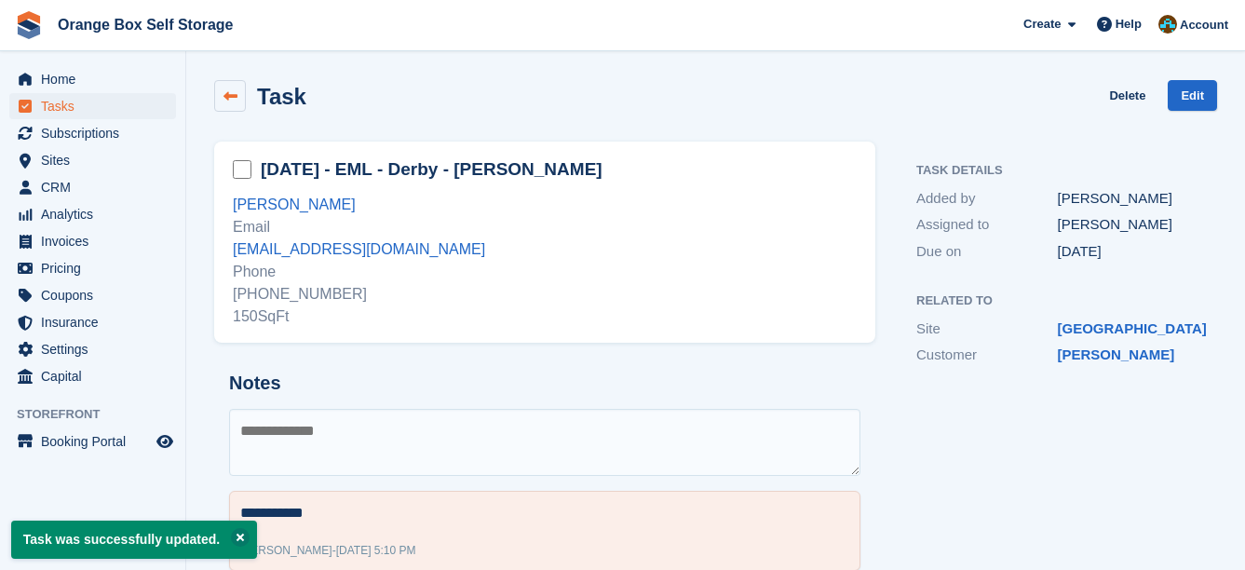
click at [234, 97] on icon at bounding box center [230, 96] width 14 height 14
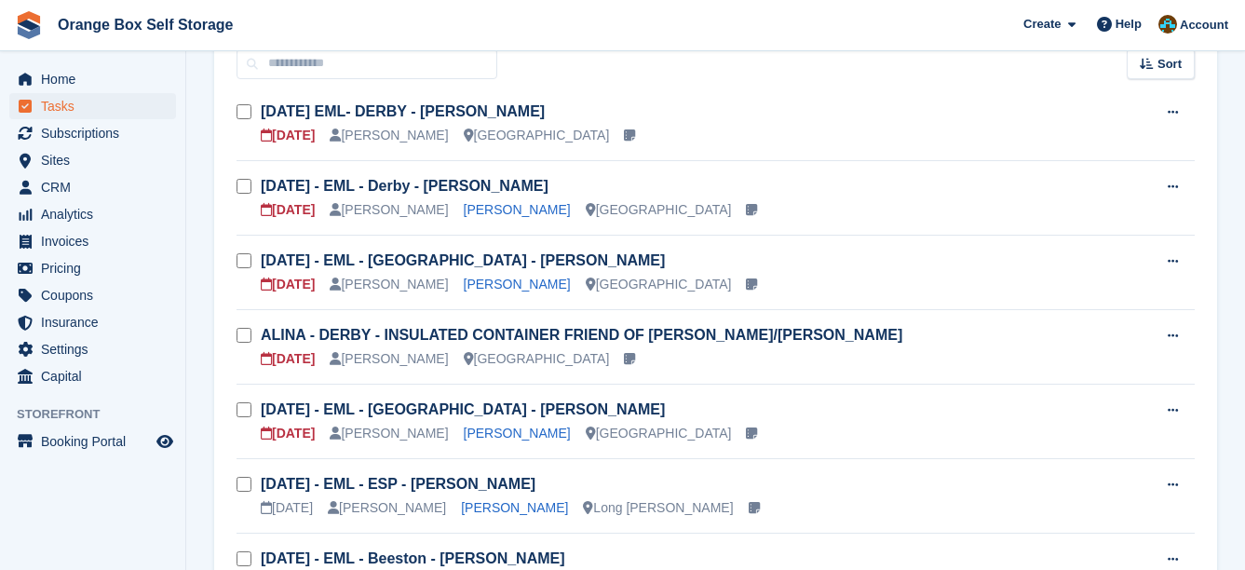
scroll to position [186, 0]
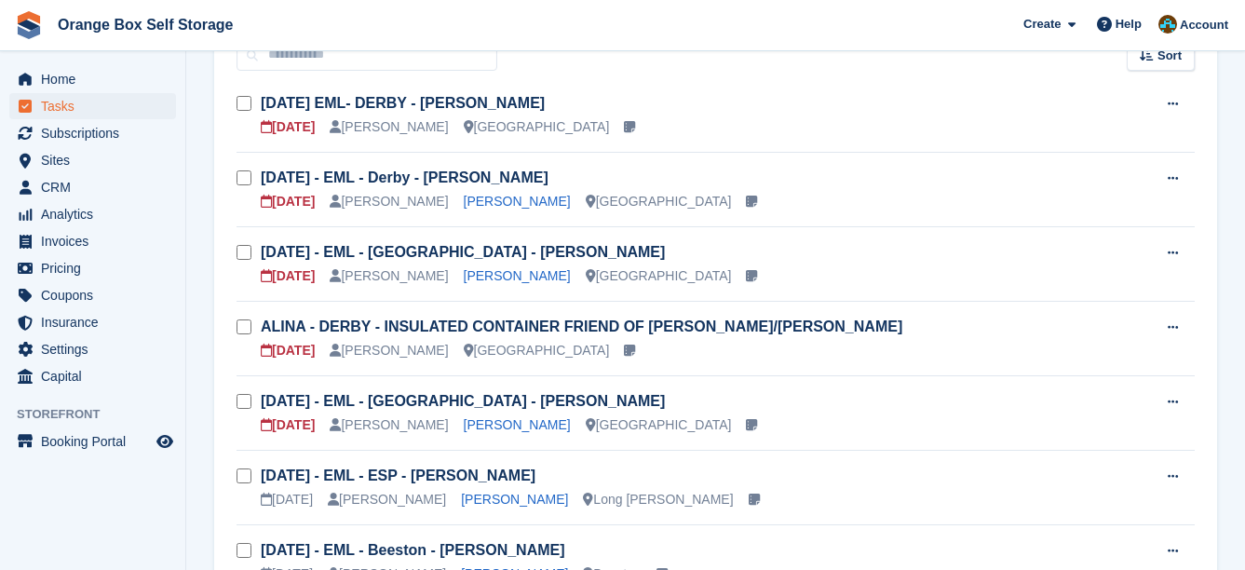
click at [473, 187] on h3 "Wed 10/09 - EML - Derby - Chris Green" at bounding box center [703, 178] width 884 height 20
click at [473, 183] on link "Wed 10/09 - EML - Derby - Chris Green" at bounding box center [405, 177] width 288 height 16
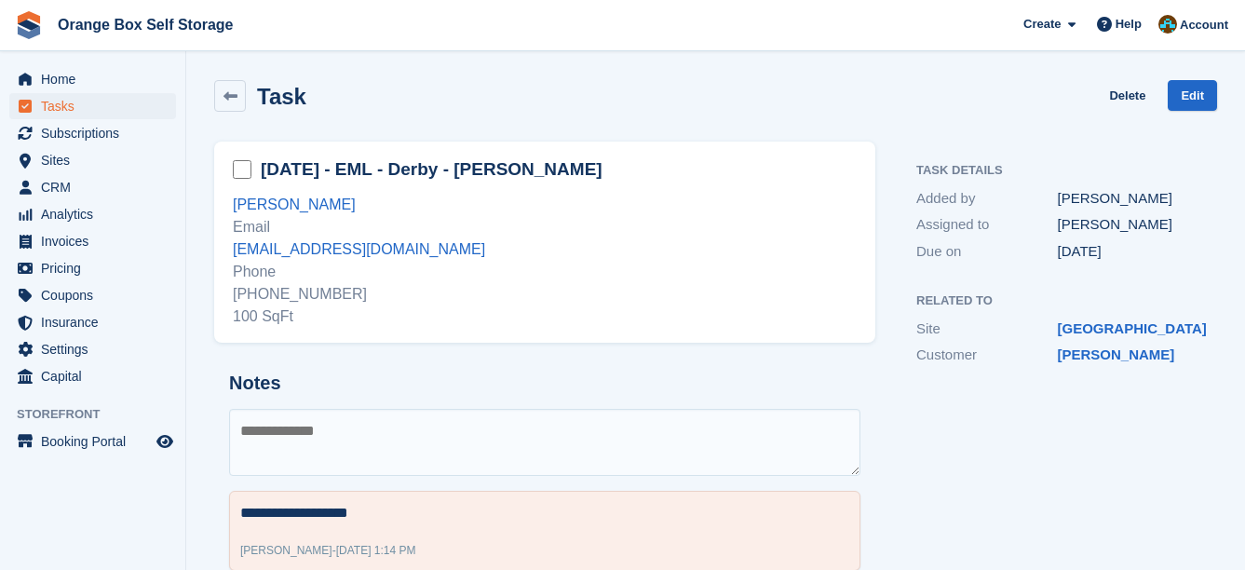
click at [464, 426] on textarea at bounding box center [544, 442] width 631 height 67
type textarea "**********"
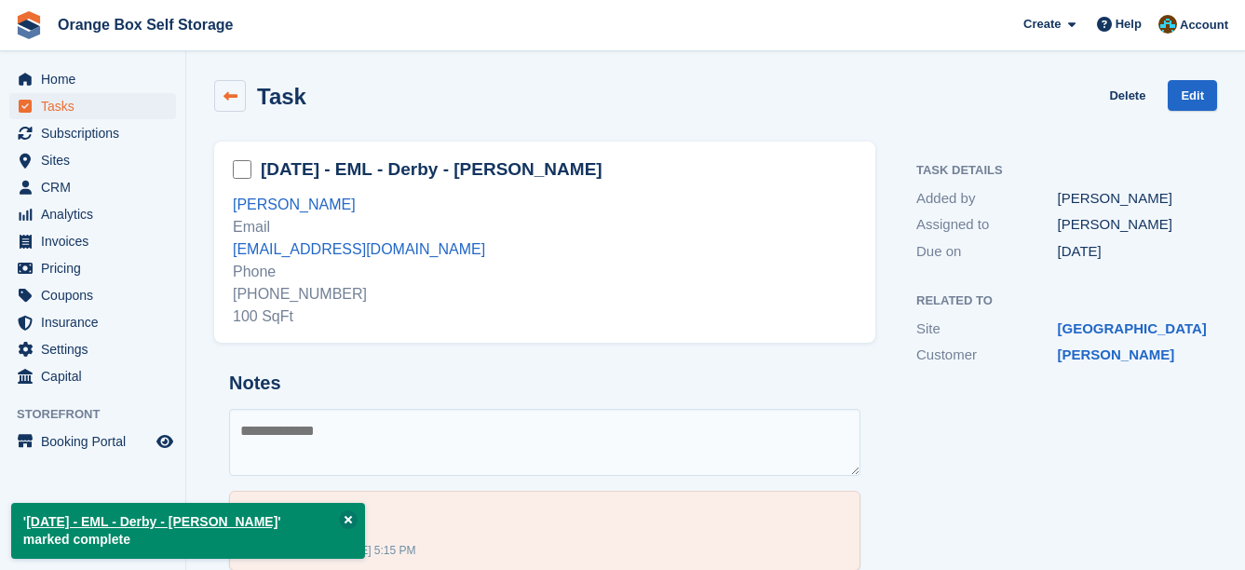
click at [233, 101] on icon at bounding box center [230, 96] width 14 height 14
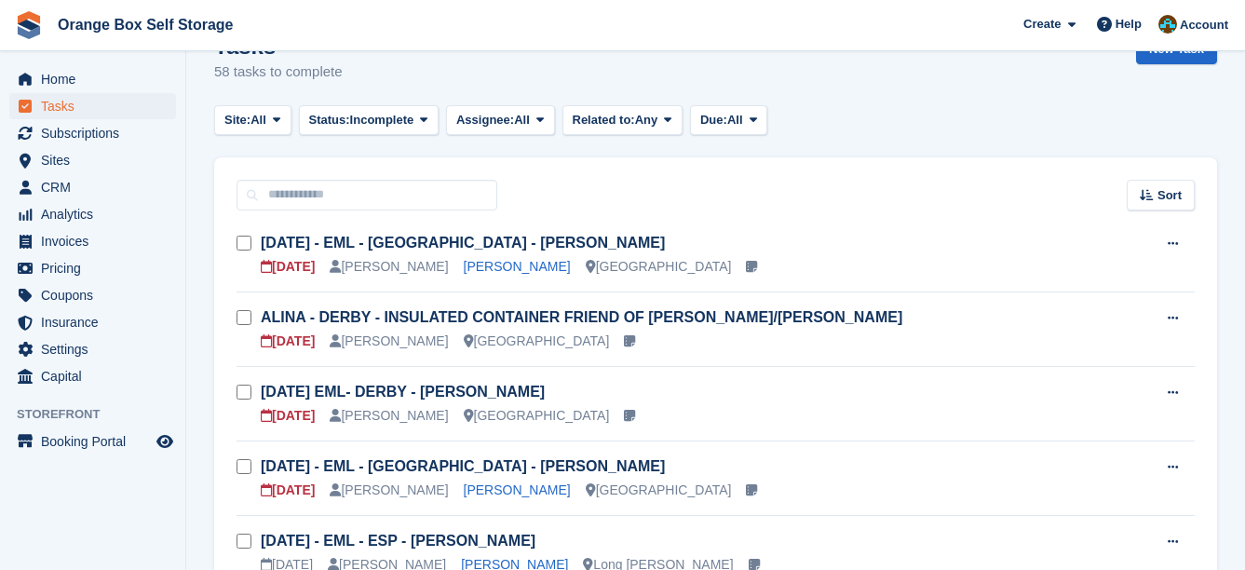
scroll to position [93, 0]
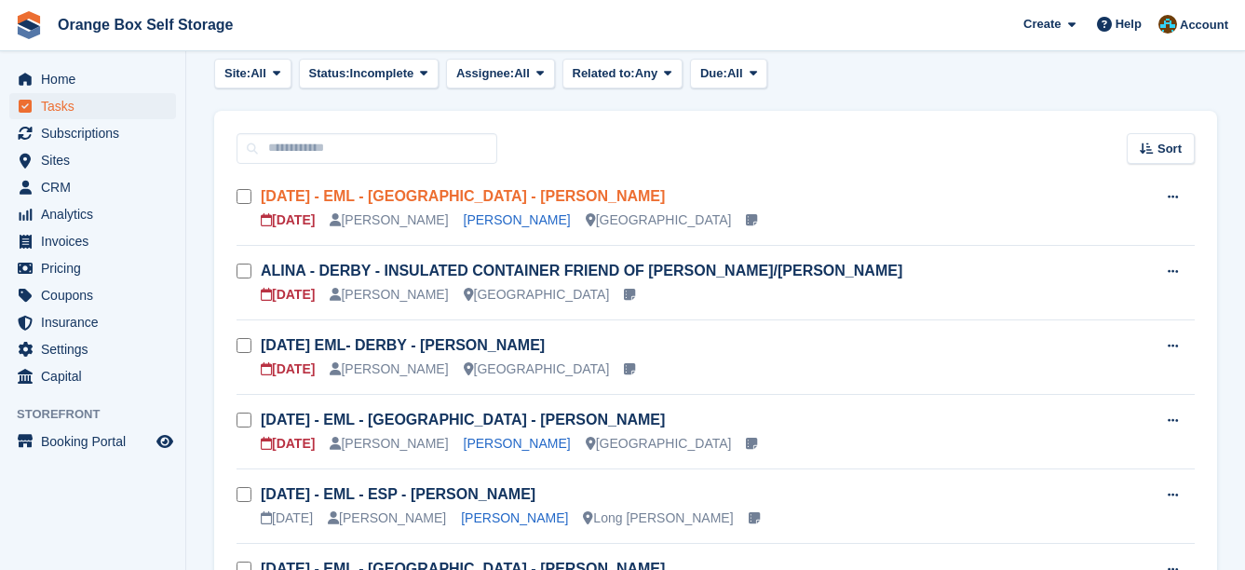
click at [474, 198] on link "Tue 09/09 - EML - Derby - James Buxton" at bounding box center [463, 196] width 404 height 16
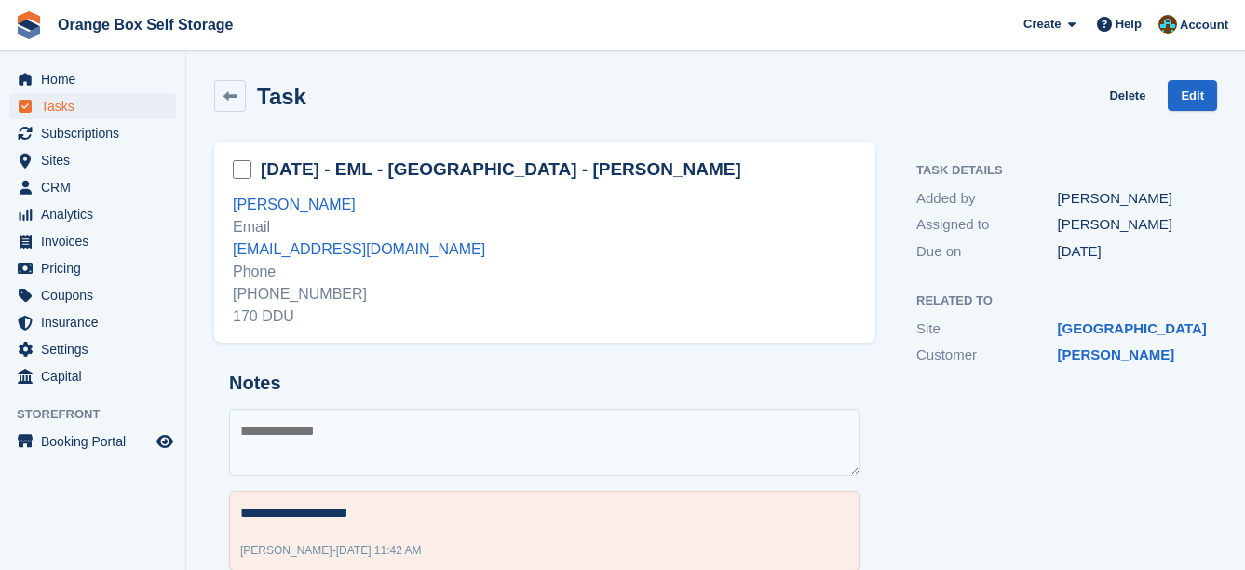
click at [399, 421] on textarea at bounding box center [544, 442] width 631 height 67
type textarea "**********"
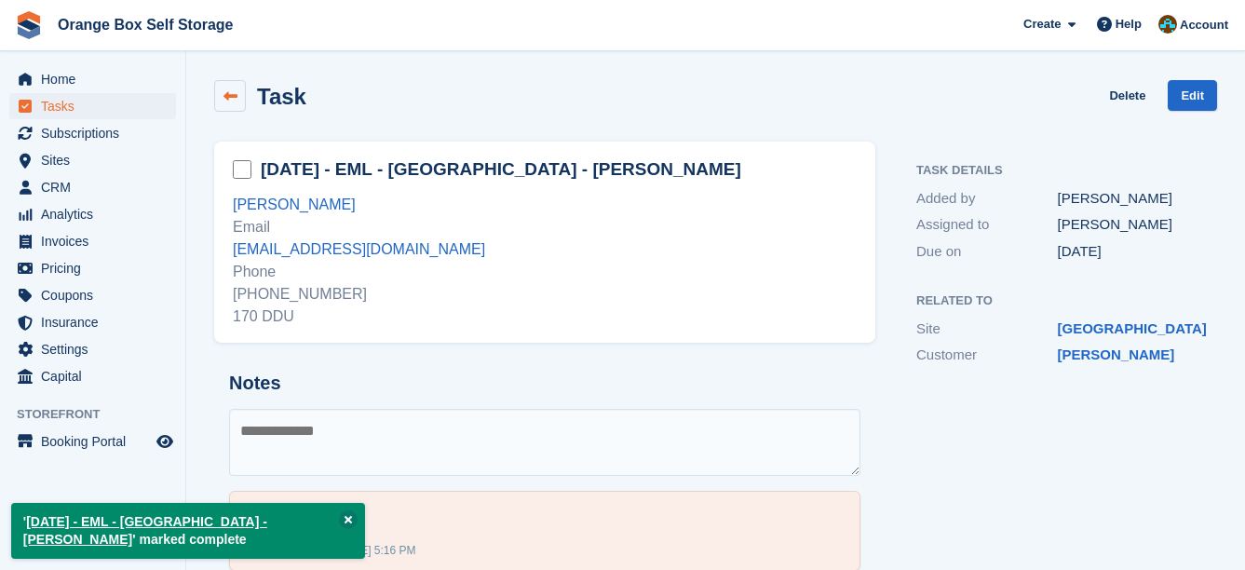
click at [230, 107] on link at bounding box center [230, 96] width 32 height 32
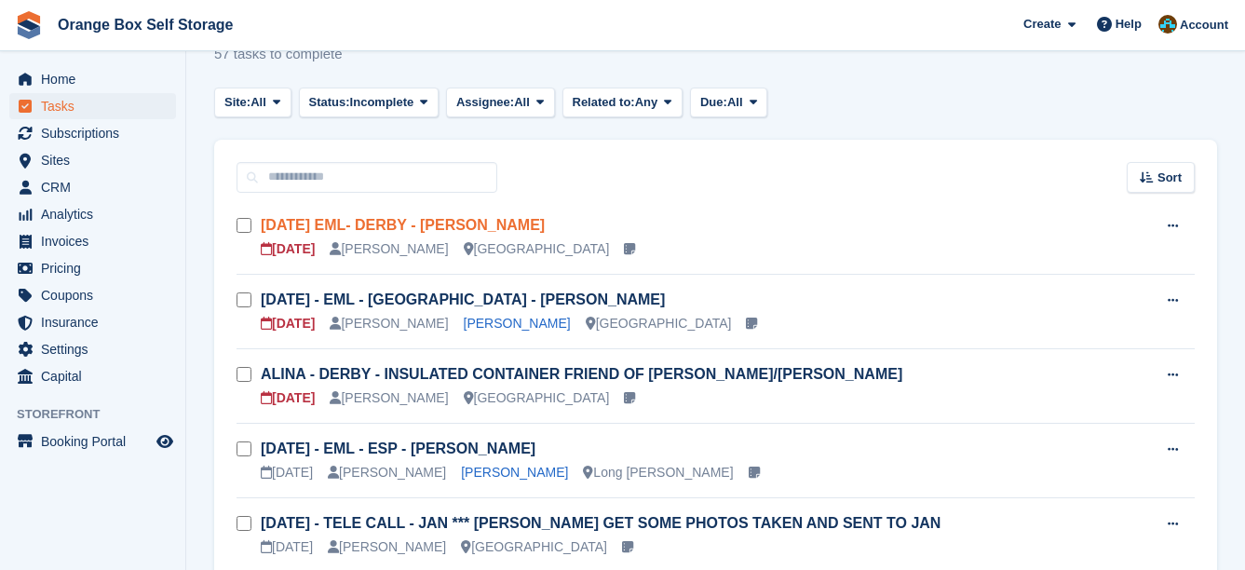
scroll to position [93, 0]
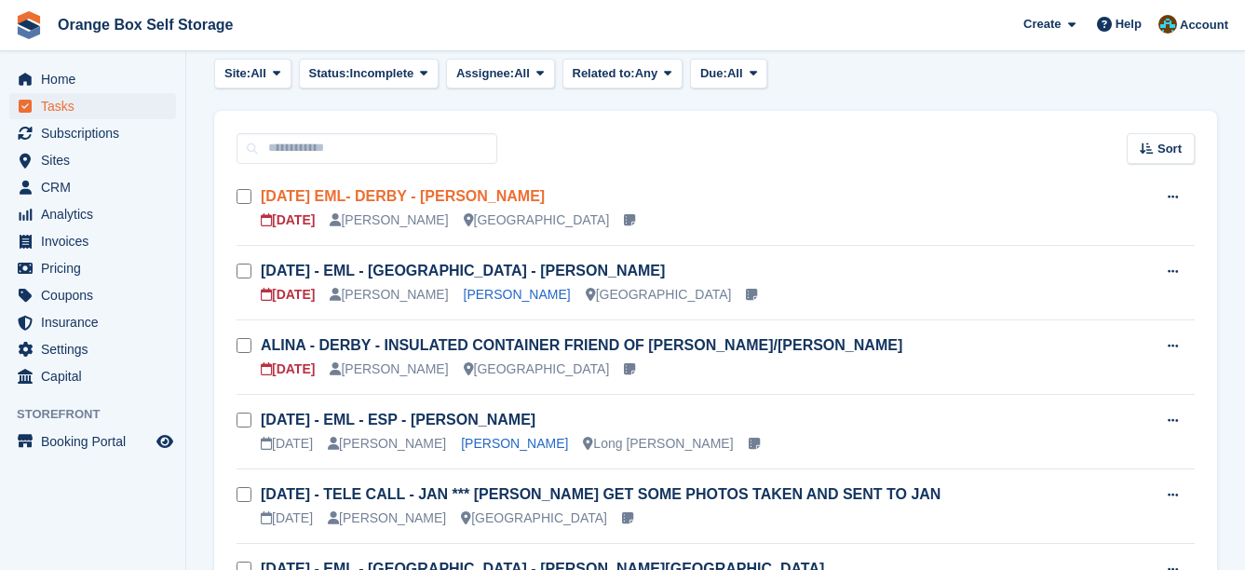
click at [506, 188] on link "[DATE] EML- DERBY - [PERSON_NAME]" at bounding box center [403, 196] width 284 height 16
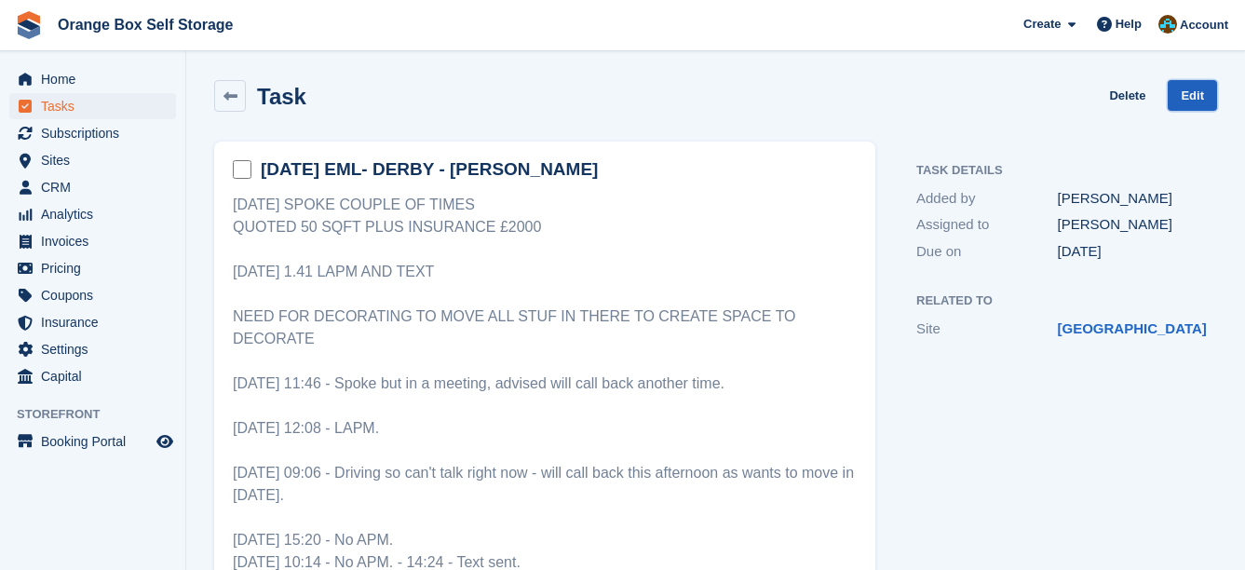
click at [1206, 99] on link "Edit" at bounding box center [1192, 95] width 49 height 31
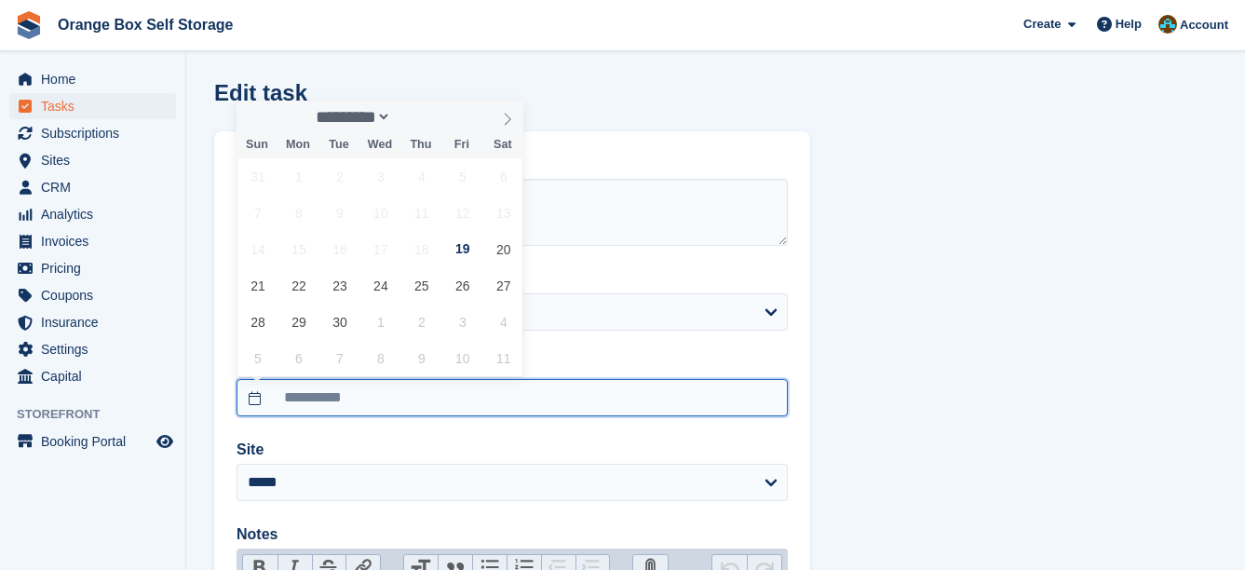
click at [469, 386] on input "**********" at bounding box center [512, 397] width 551 height 37
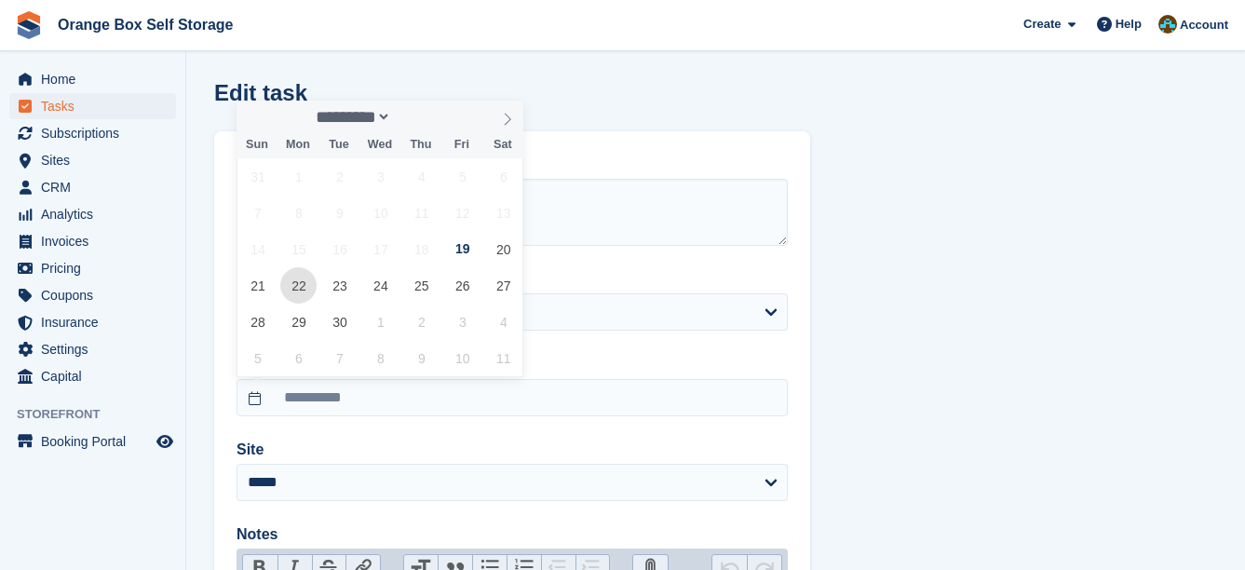
click at [301, 286] on span "22" at bounding box center [298, 285] width 36 height 36
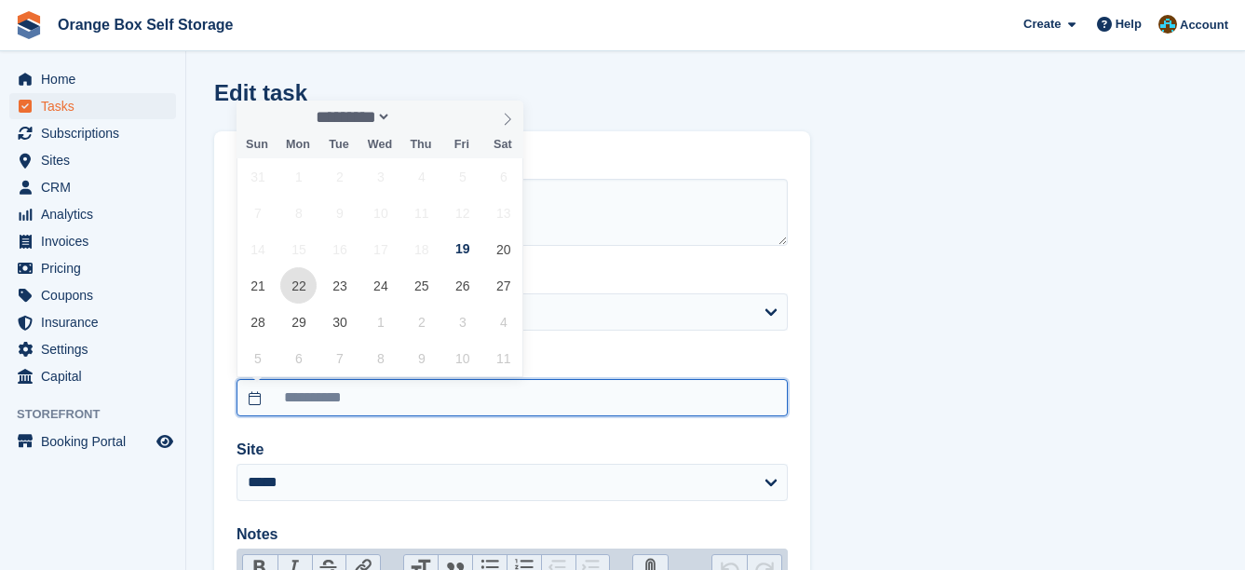
type input "**********"
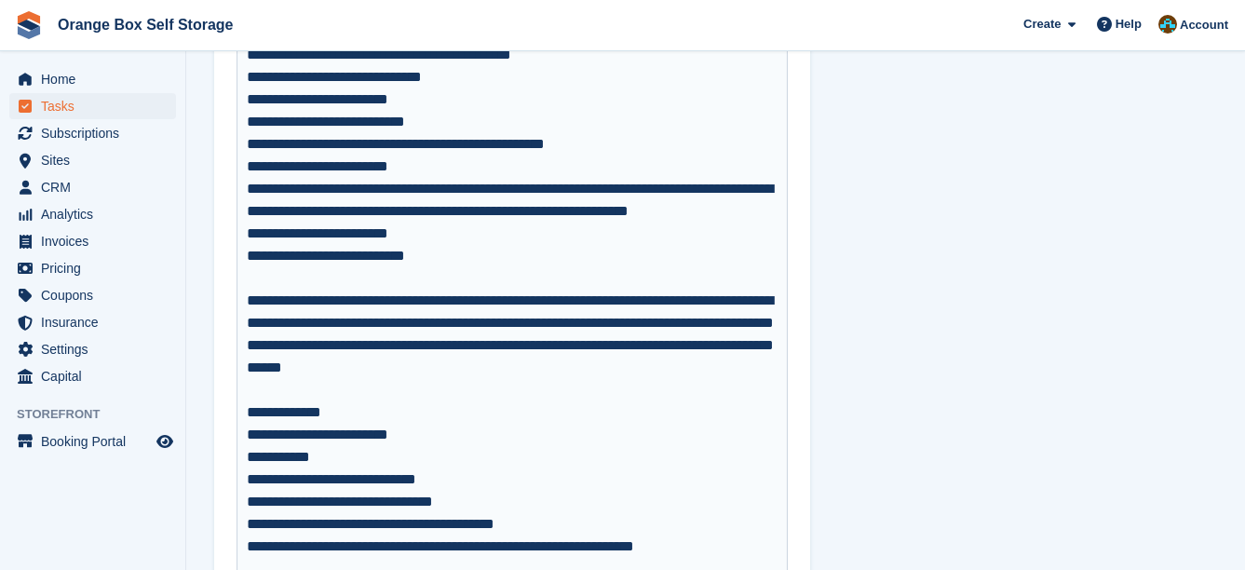
scroll to position [1054, 0]
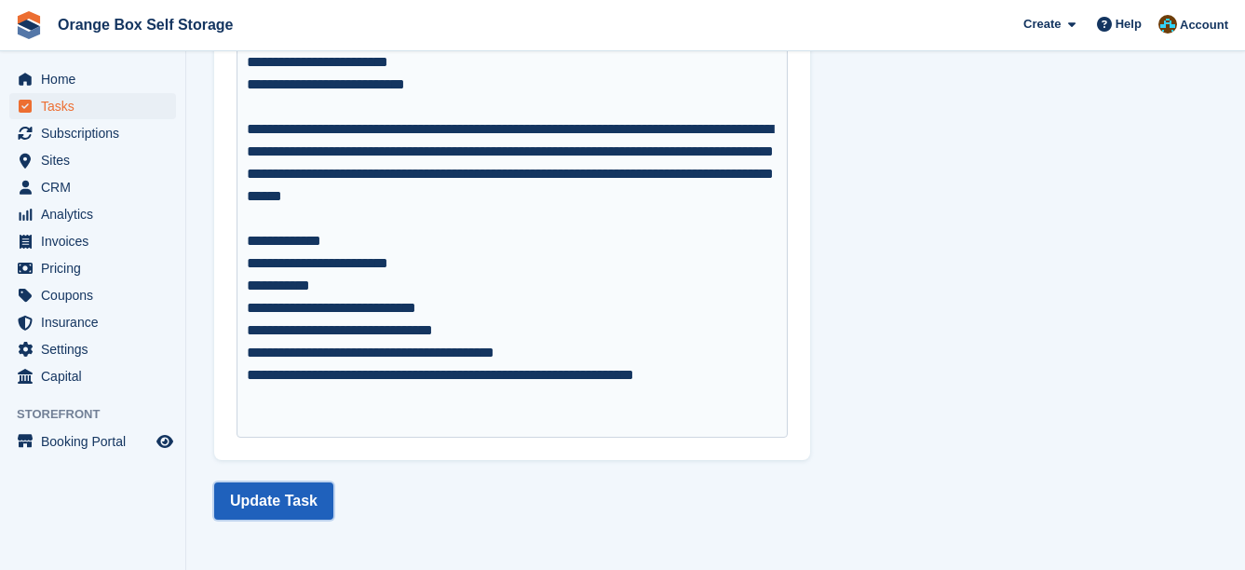
click at [296, 491] on button "Update Task" at bounding box center [273, 500] width 119 height 37
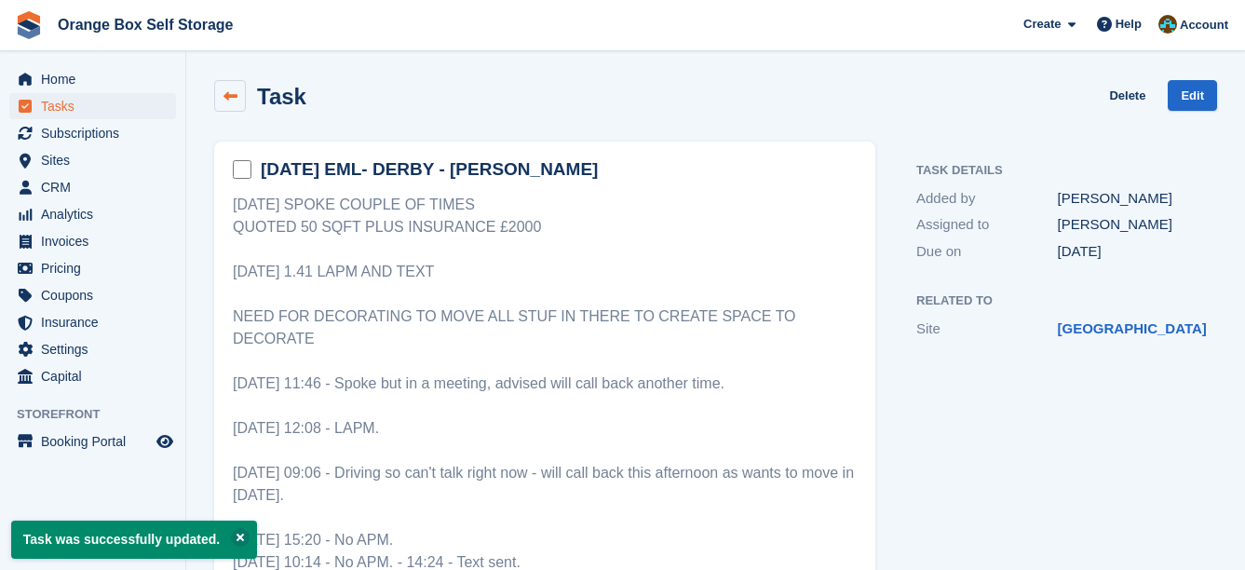
click at [220, 94] on link at bounding box center [230, 96] width 32 height 32
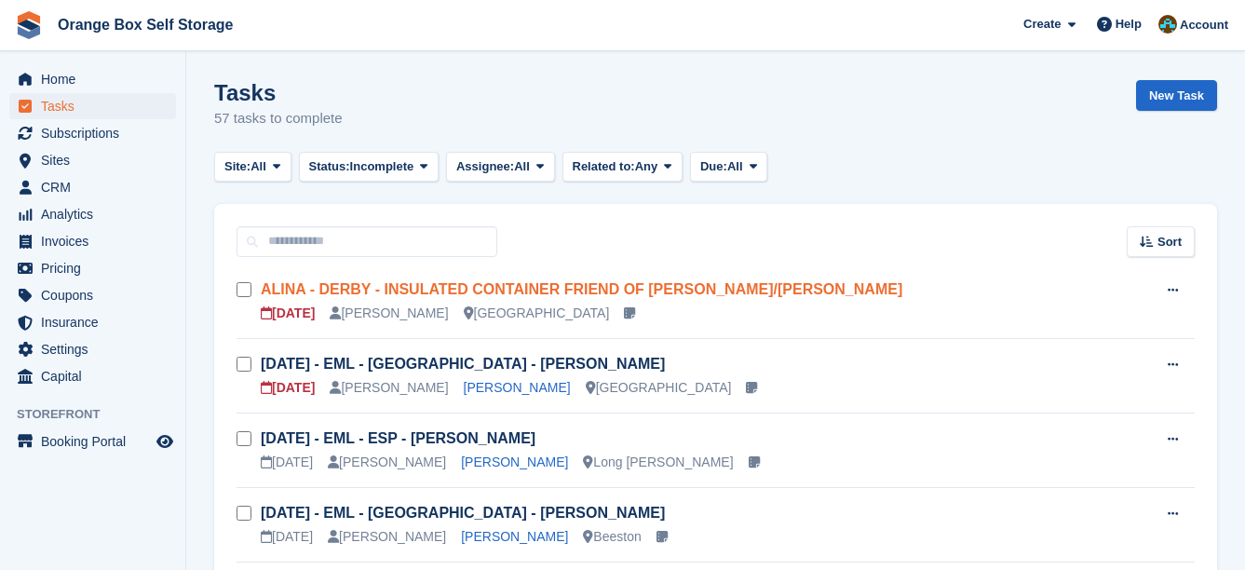
click at [497, 291] on link "ALINA - DERBY - INSULATED CONTAINER FRIEND OF [PERSON_NAME]/[PERSON_NAME]" at bounding box center [582, 289] width 642 height 16
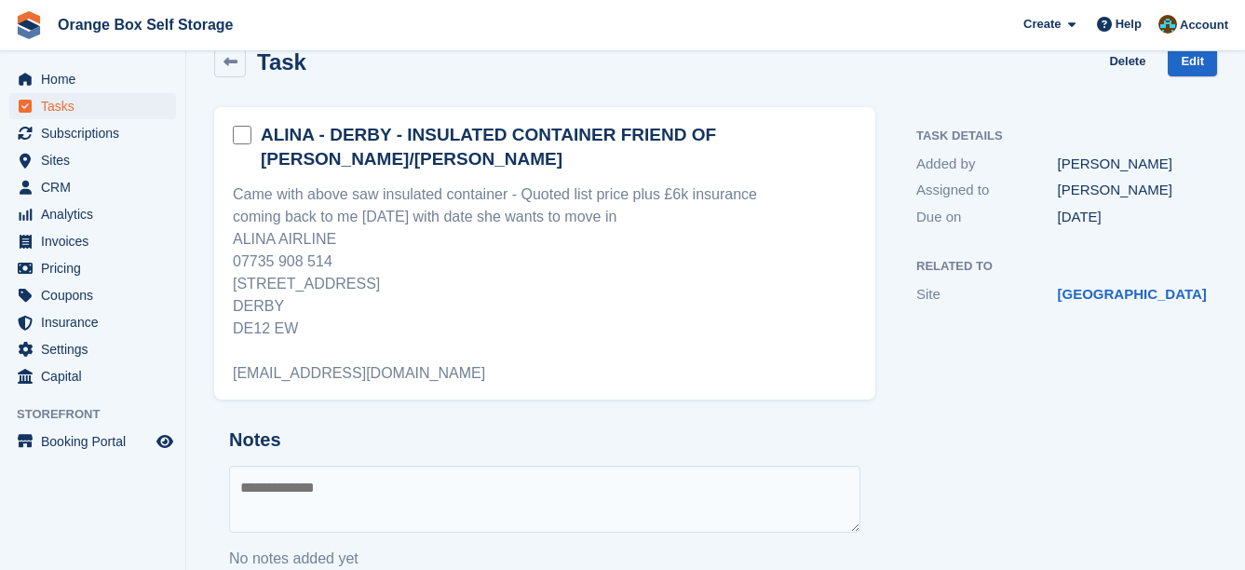
scroll to position [53, 0]
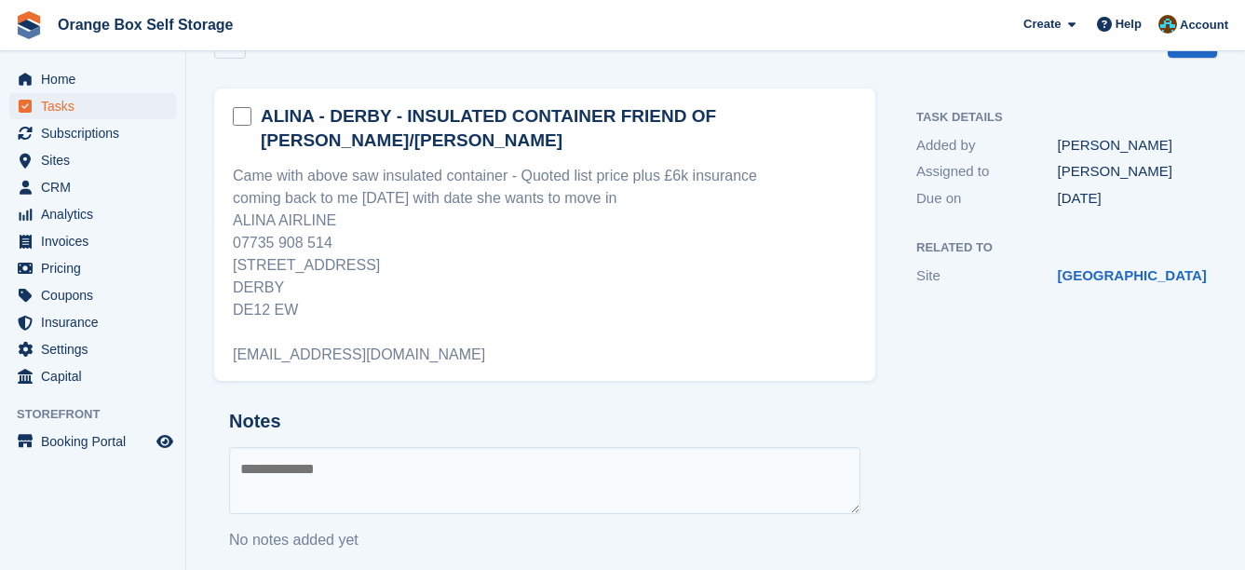
drag, startPoint x: 513, startPoint y: 416, endPoint x: 514, endPoint y: 403, distance: 13.1
click at [514, 413] on div "Notes No notes added yet" at bounding box center [544, 481] width 661 height 170
click at [423, 447] on textarea at bounding box center [544, 480] width 631 height 67
type textarea "**********"
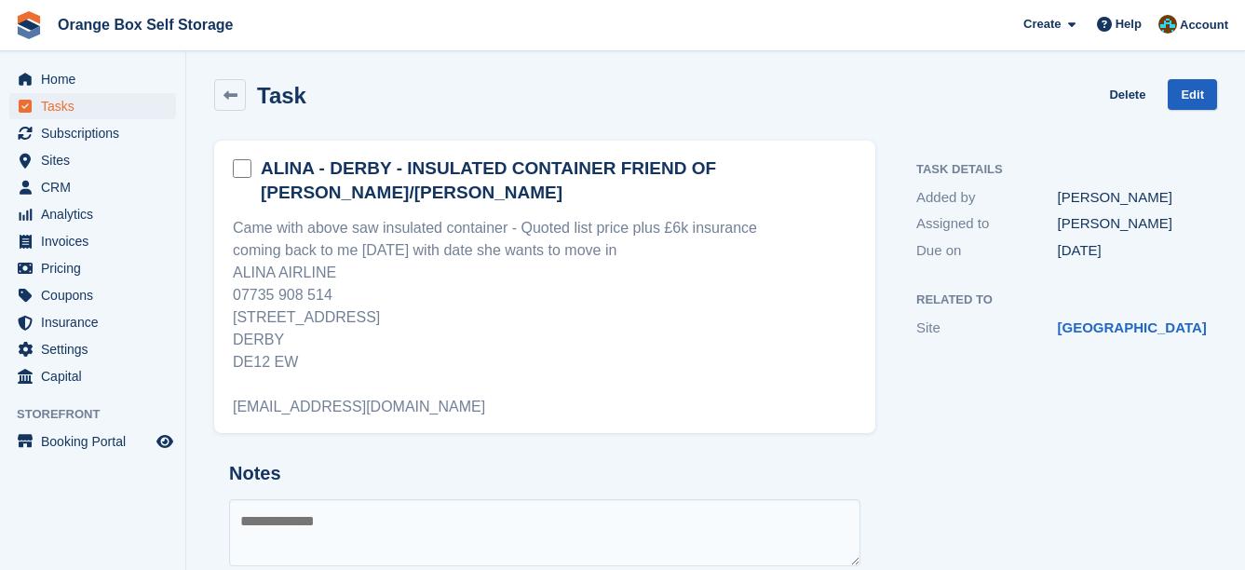
scroll to position [0, 0]
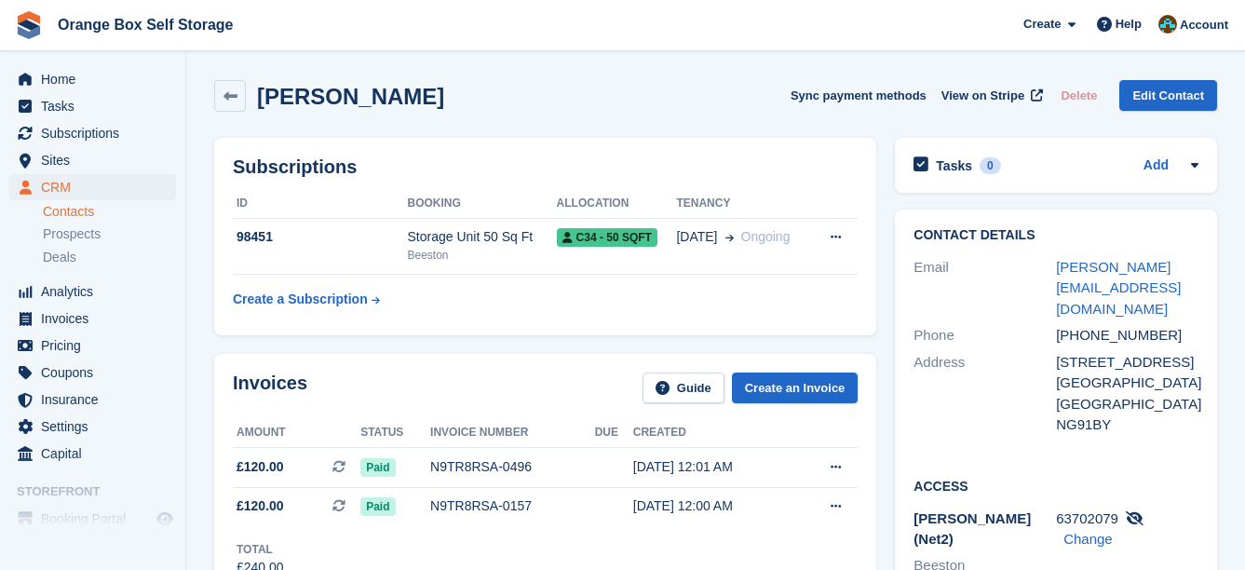
click at [1163, 352] on div "3 CAVENDISH PLACE BEESTON" at bounding box center [1127, 362] width 142 height 21
drag, startPoint x: 1163, startPoint y: 335, endPoint x: 1060, endPoint y: 343, distance: 103.6
click at [1060, 352] on div "3 CAVENDISH PLACE BEESTON" at bounding box center [1127, 362] width 142 height 21
copy div "3 CAVENDISH PLACE"
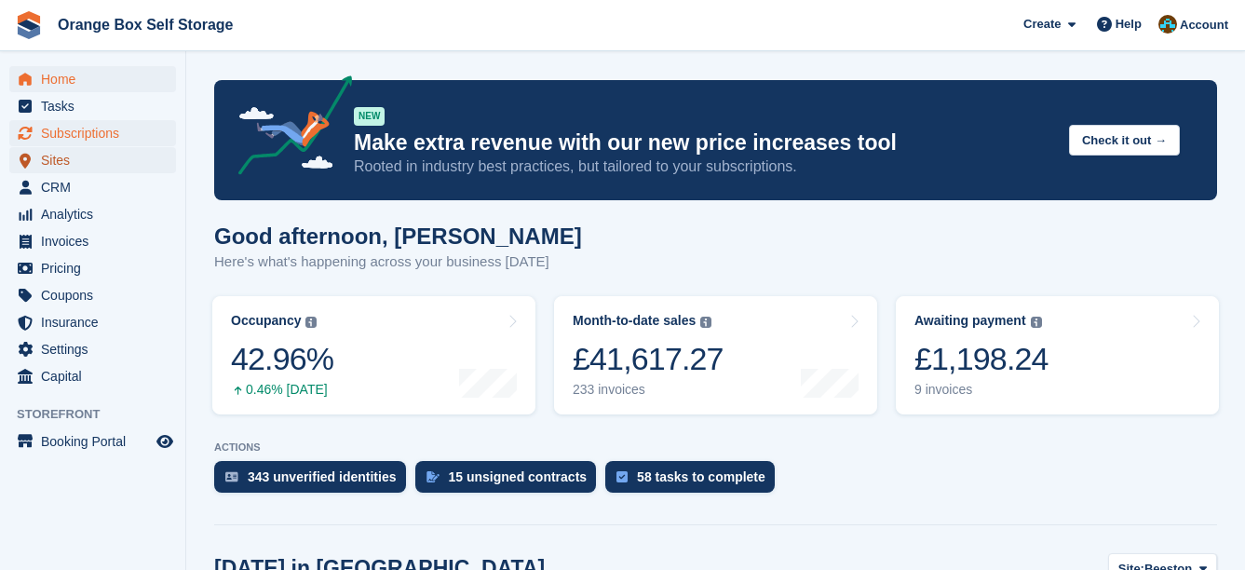
drag, startPoint x: 64, startPoint y: 167, endPoint x: 107, endPoint y: 124, distance: 60.6
click at [64, 167] on span "Sites" at bounding box center [97, 160] width 112 height 26
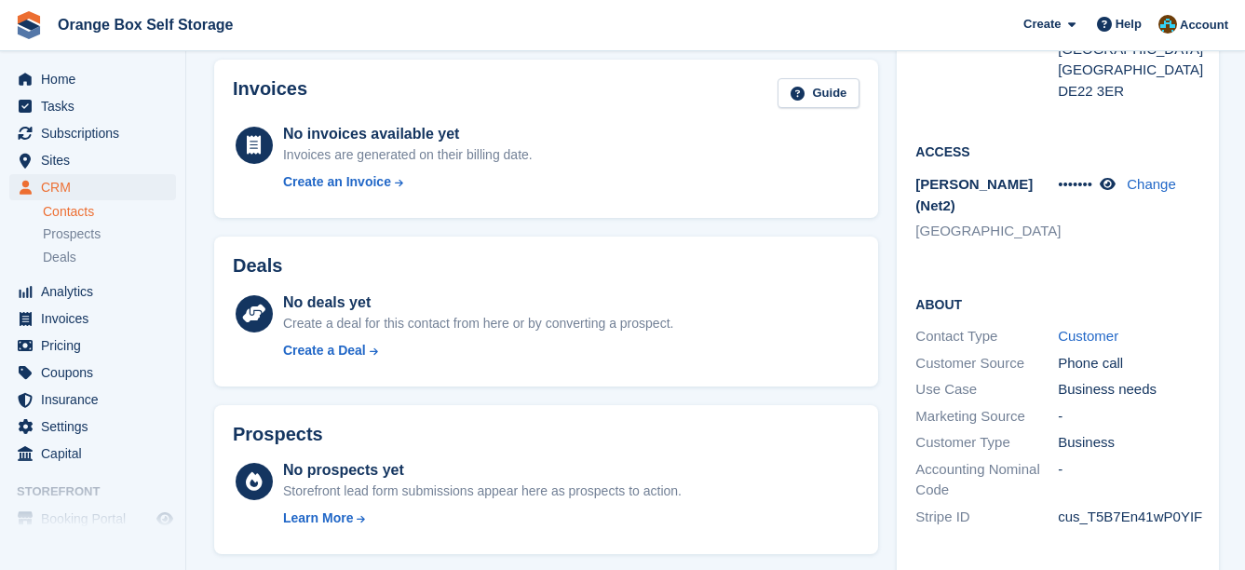
scroll to position [466, 0]
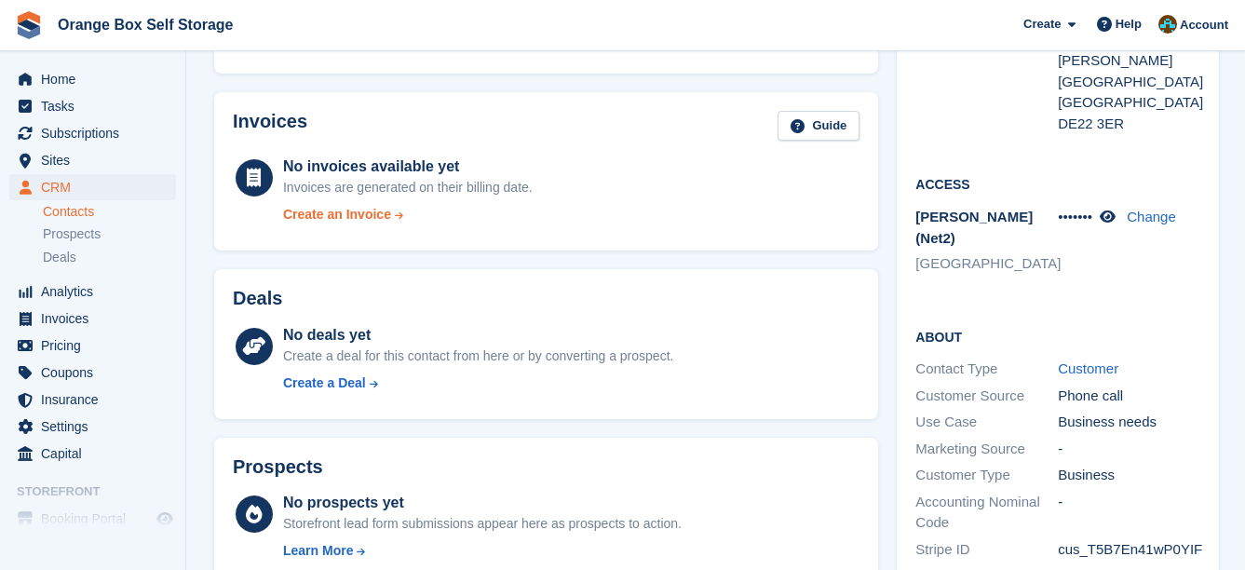
click at [361, 213] on div "Create an Invoice" at bounding box center [337, 215] width 108 height 20
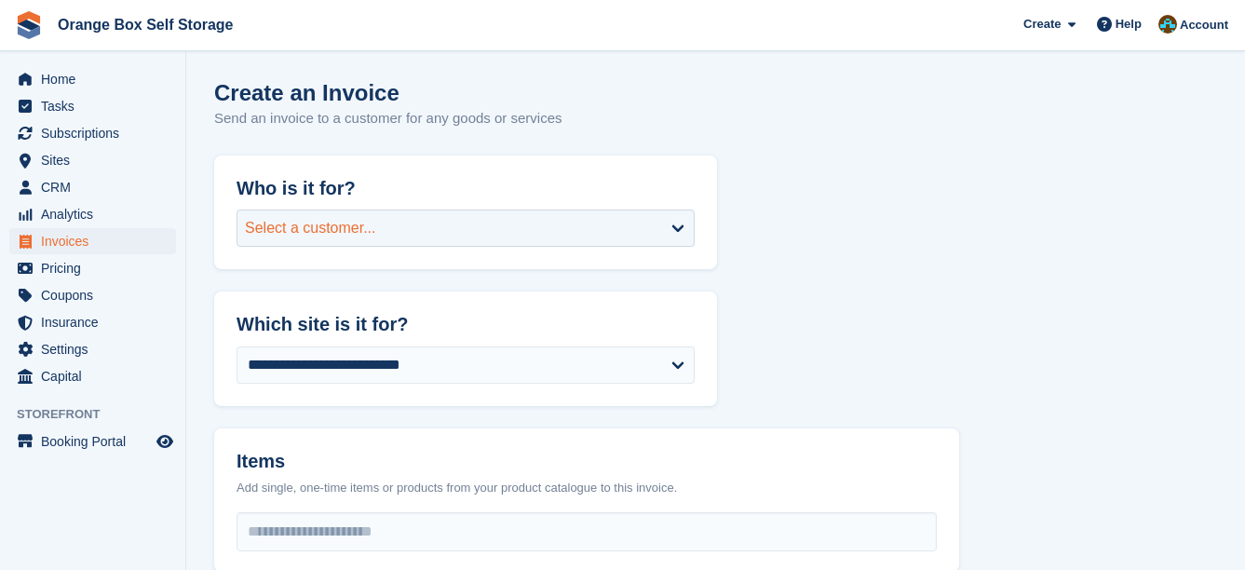
click at [372, 241] on div "Select a customer..." at bounding box center [466, 228] width 458 height 37
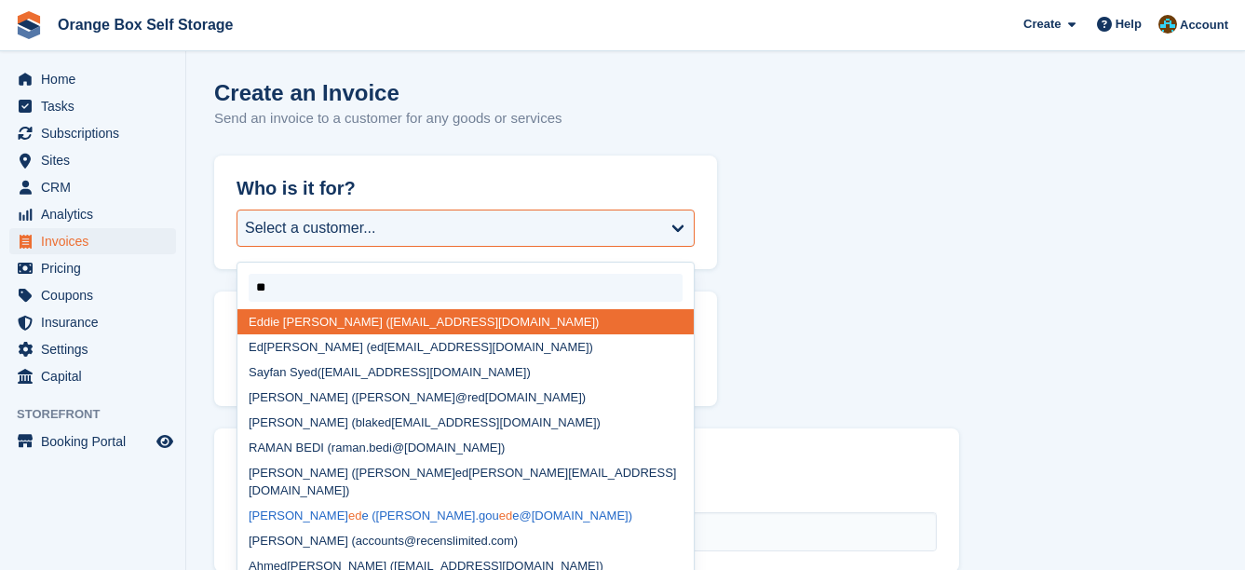
type input "***"
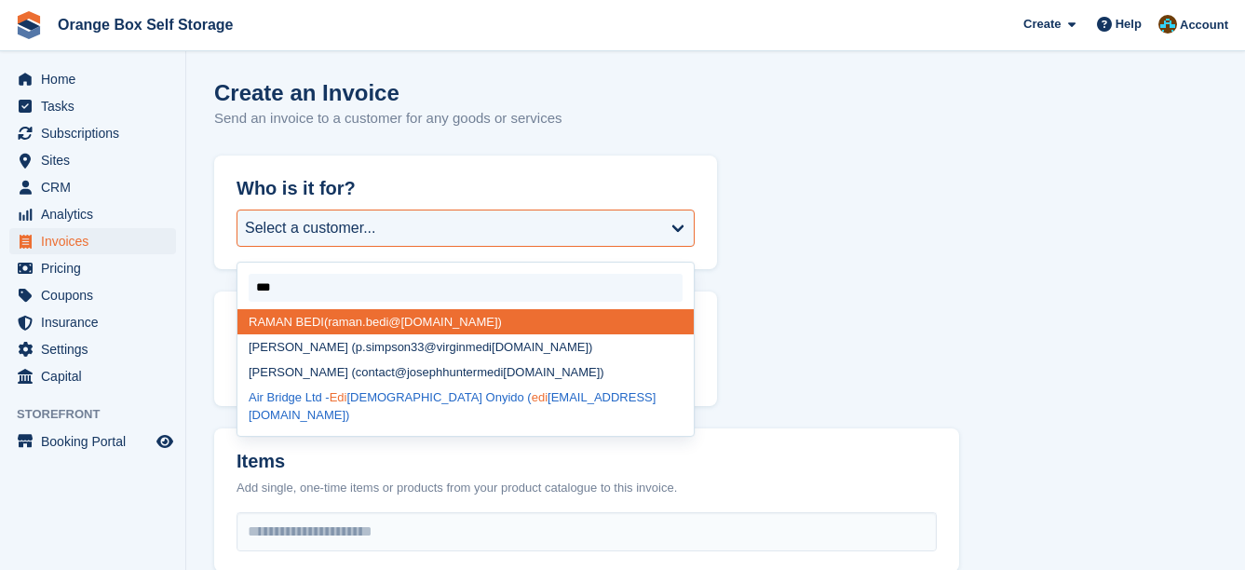
click at [337, 391] on span "Edi" at bounding box center [339, 397] width 18 height 14
select select "******"
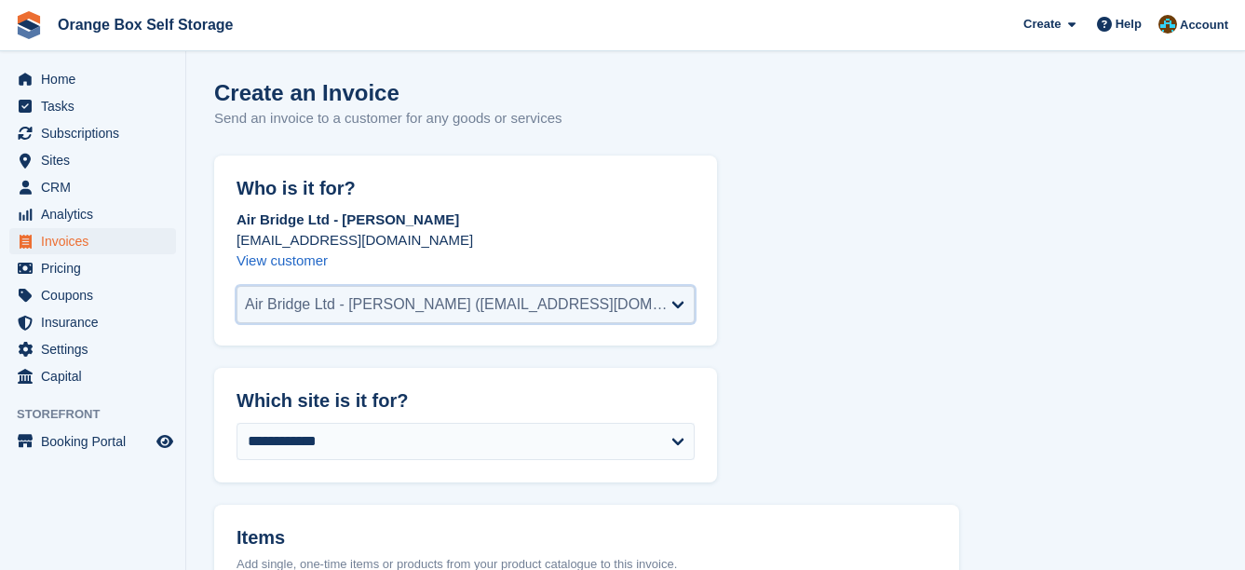
scroll to position [186, 0]
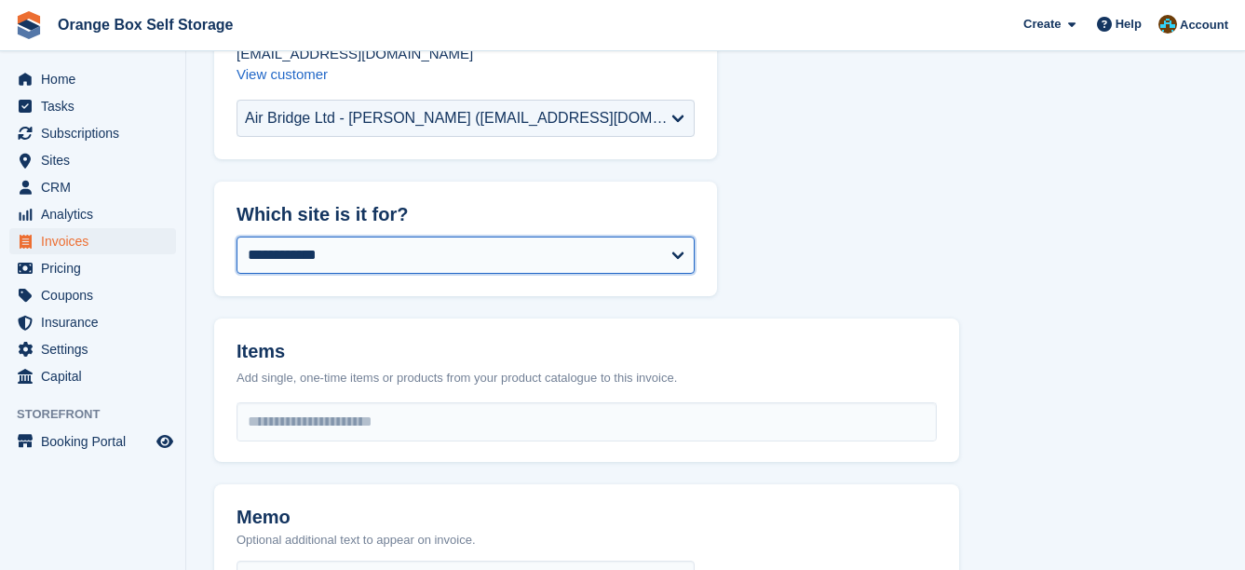
click at [363, 258] on select "**********" at bounding box center [466, 255] width 458 height 37
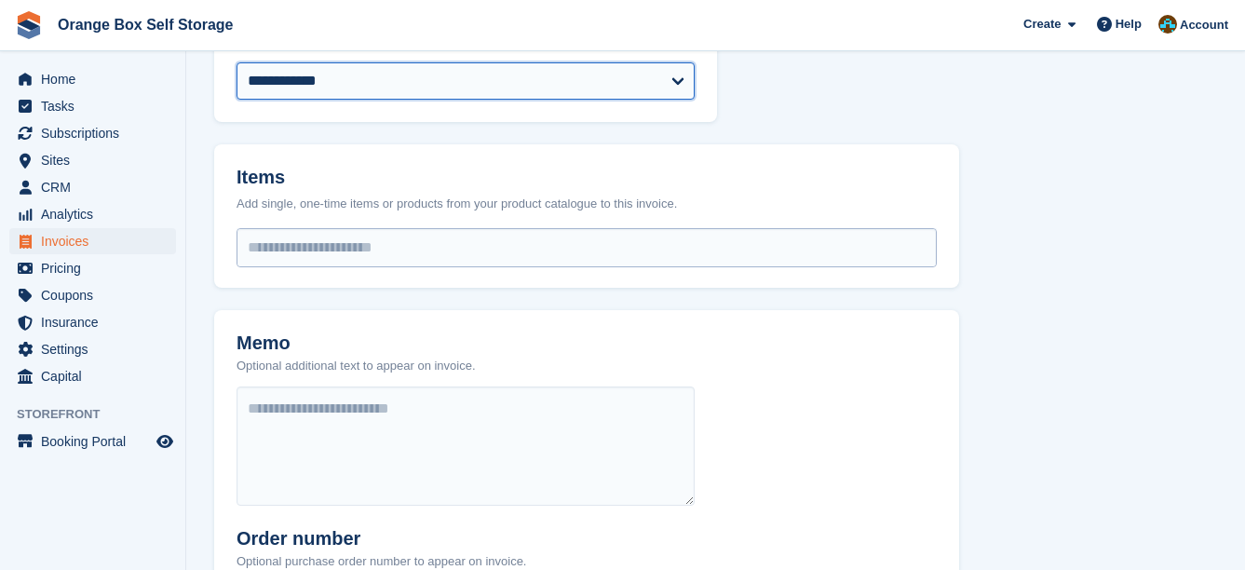
scroll to position [372, 0]
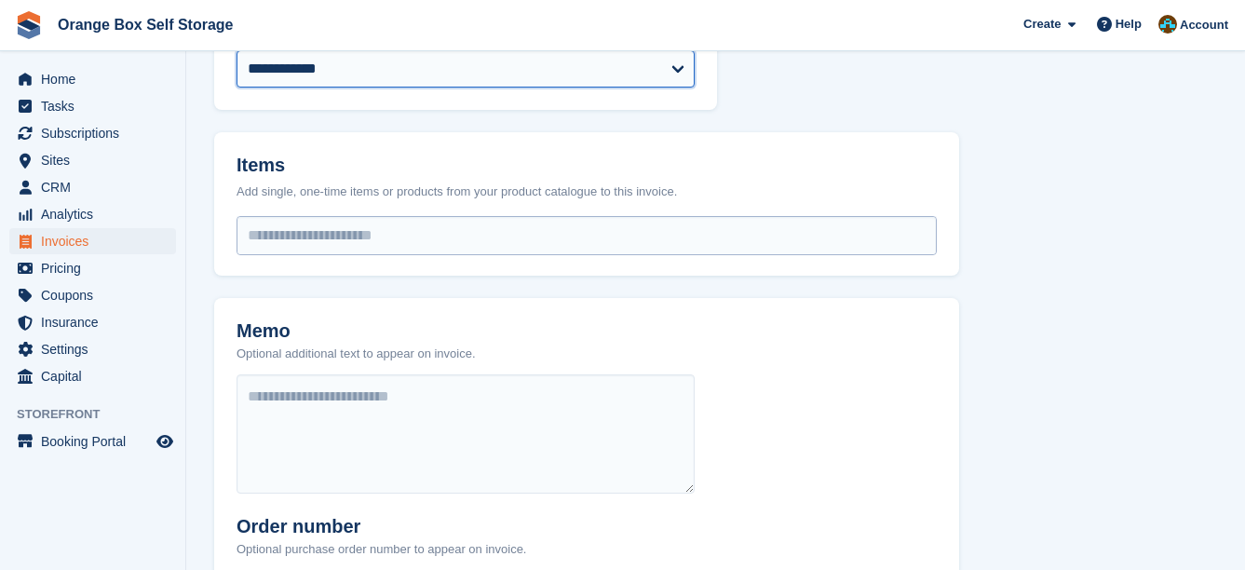
click at [331, 223] on input "select-one" at bounding box center [586, 235] width 698 height 37
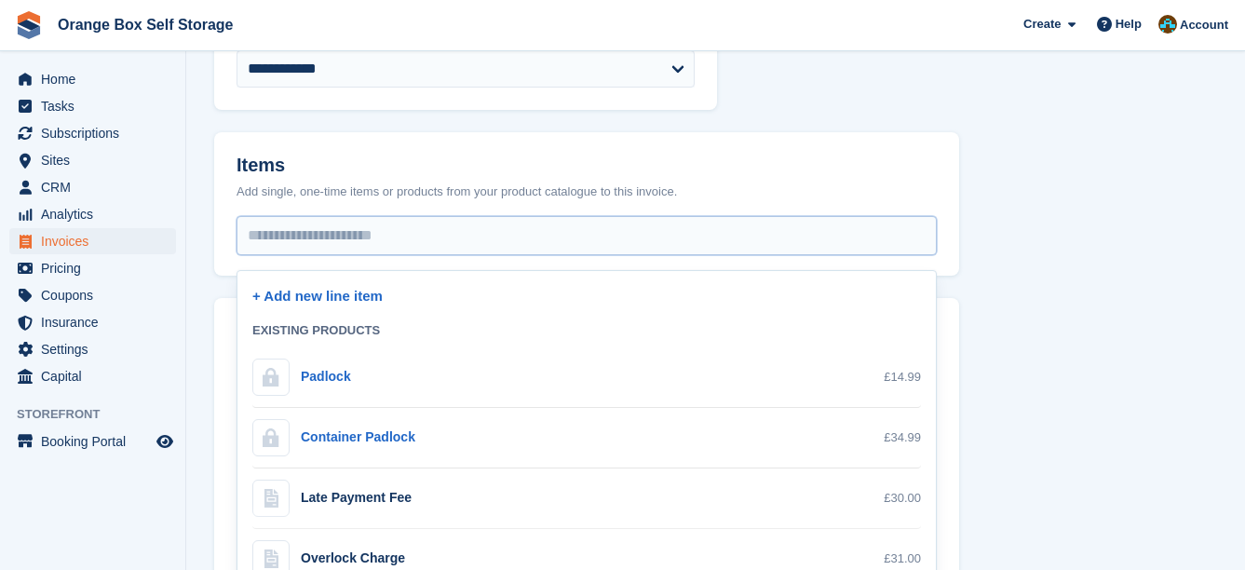
click at [417, 443] on div "Container Padlock £34.99" at bounding box center [586, 437] width 669 height 37
select select "***"
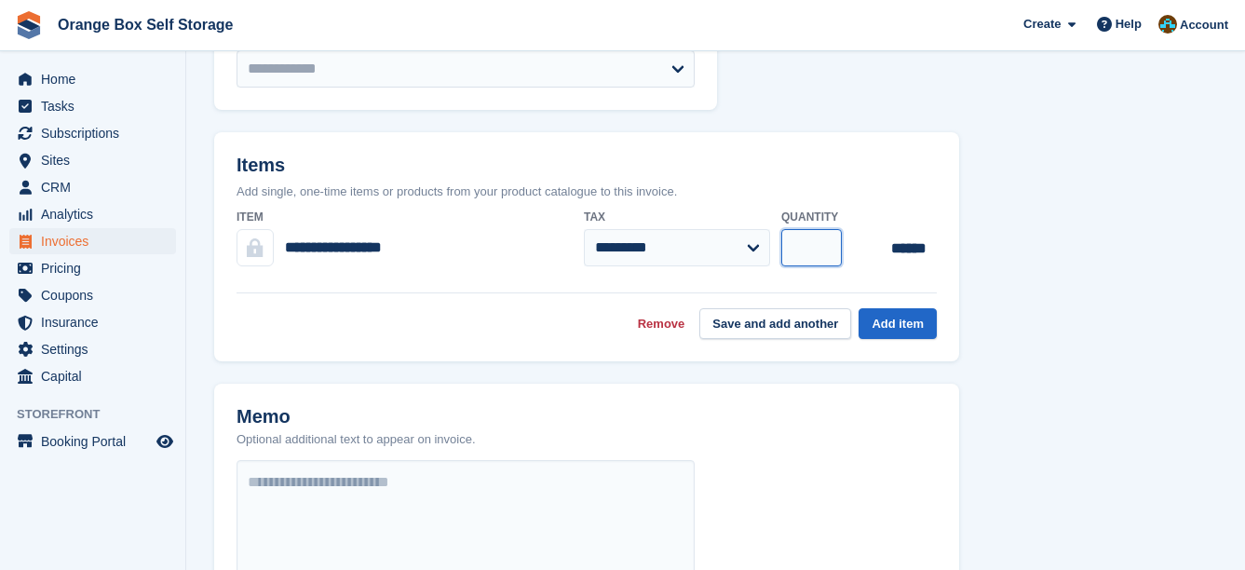
type input "*"
click at [830, 242] on input "*" at bounding box center [811, 247] width 61 height 37
click at [878, 315] on button "Add item" at bounding box center [898, 323] width 78 height 31
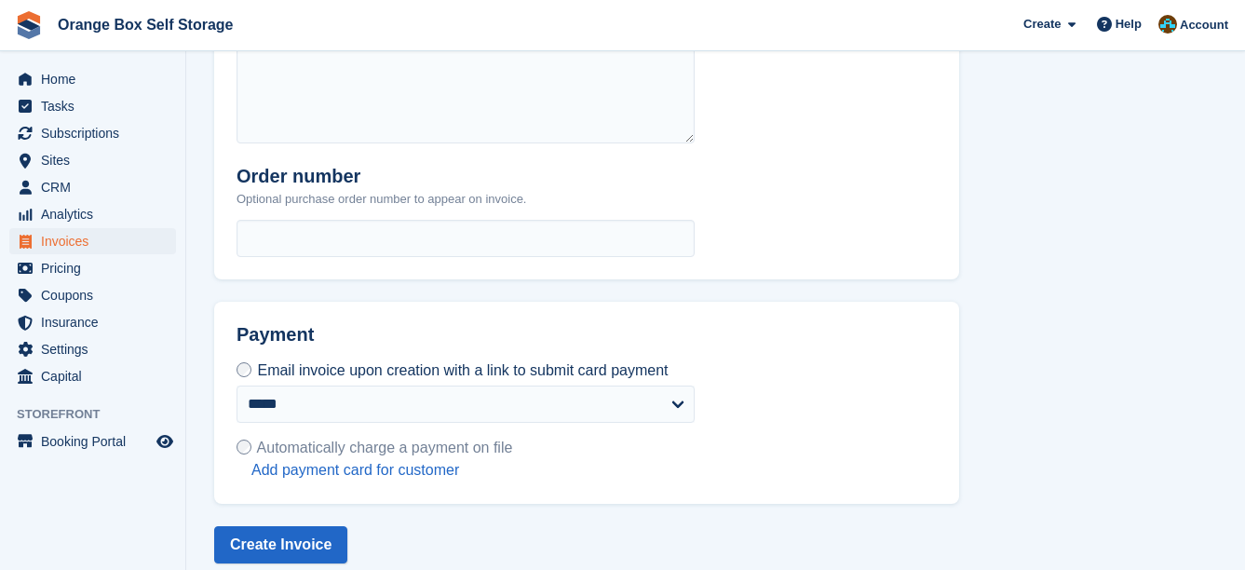
scroll to position [826, 0]
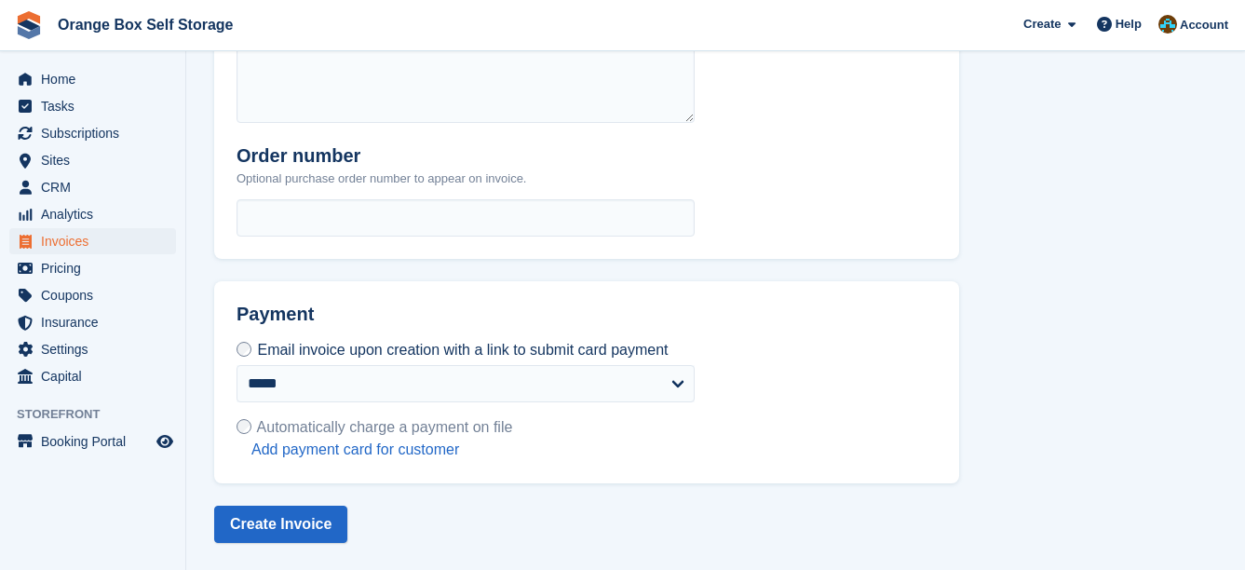
click at [286, 419] on span "Automatically charge a payment on file" at bounding box center [385, 427] width 256 height 16
click at [296, 514] on button "Create Invoice" at bounding box center [280, 524] width 133 height 37
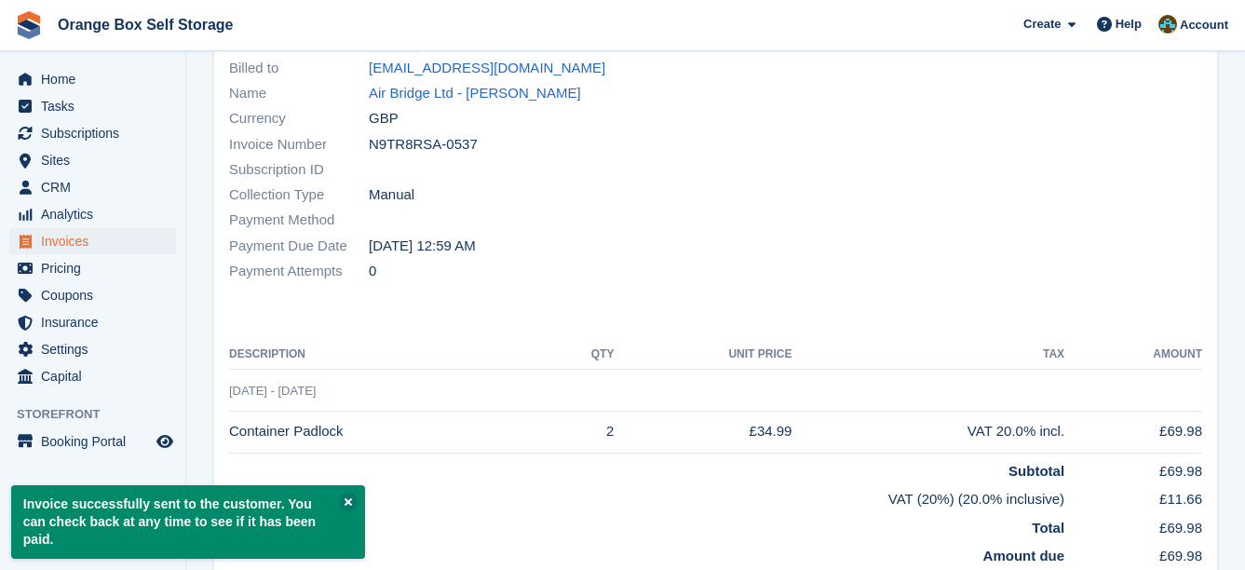
scroll to position [186, 0]
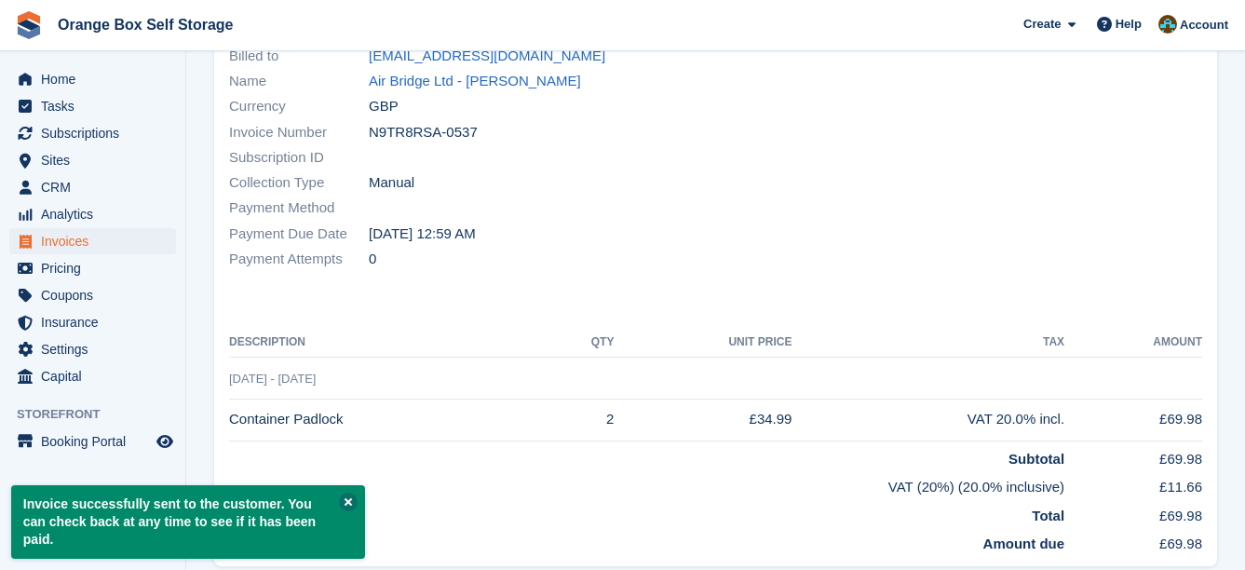
click at [344, 511] on button at bounding box center [348, 502] width 19 height 19
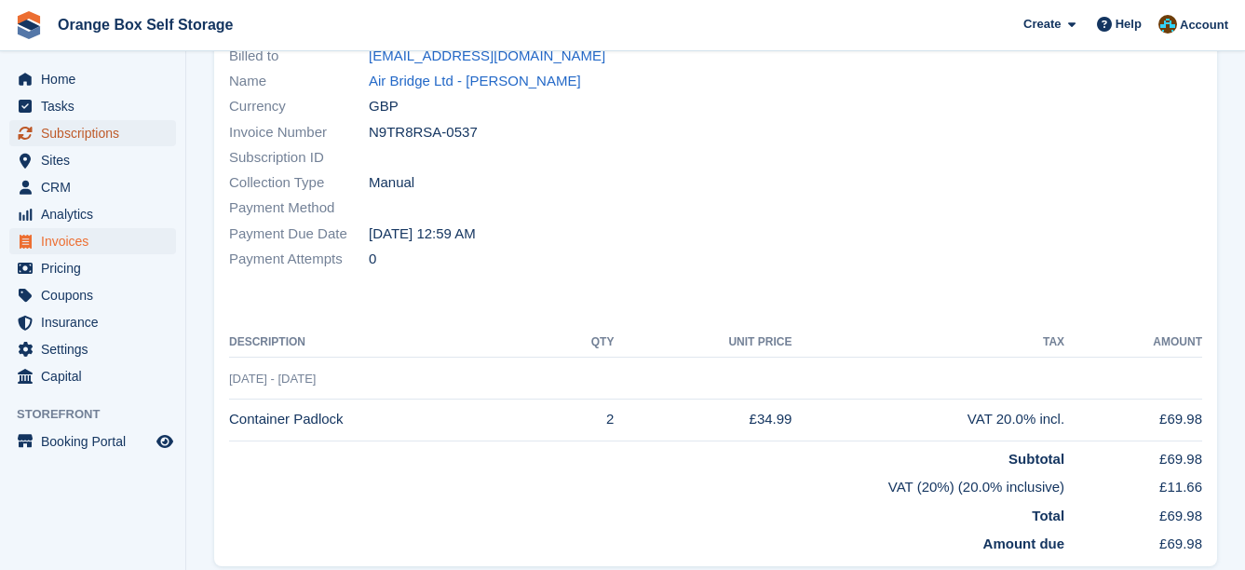
click at [137, 120] on span "Subscriptions" at bounding box center [97, 133] width 112 height 26
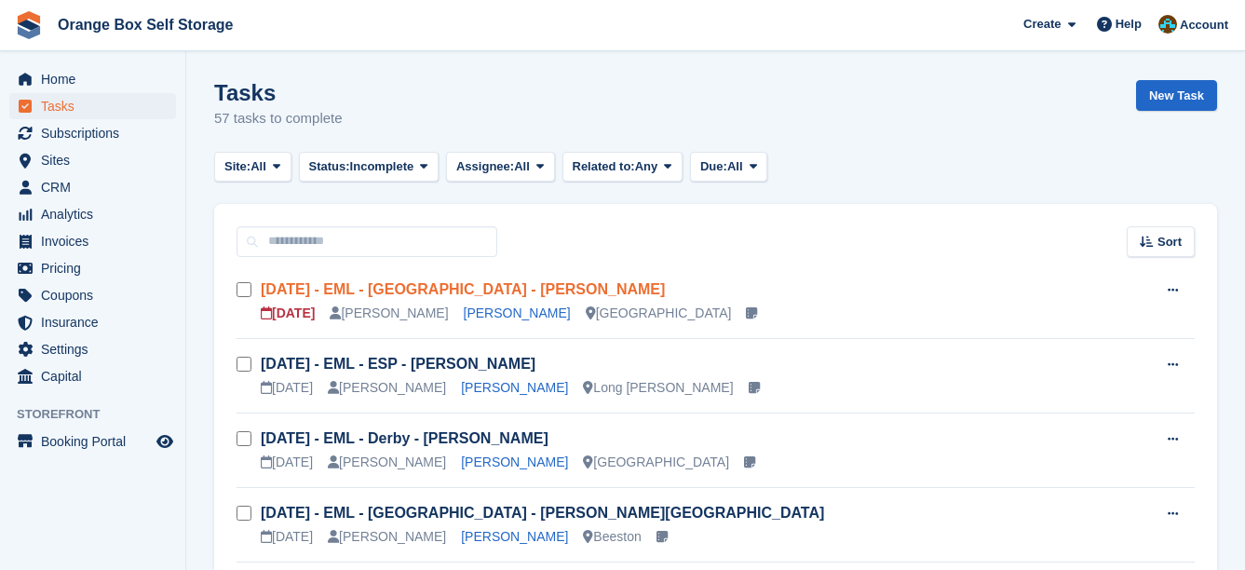
click at [443, 289] on link "[DATE] - EML - [GEOGRAPHIC_DATA] - [PERSON_NAME]" at bounding box center [463, 289] width 404 height 16
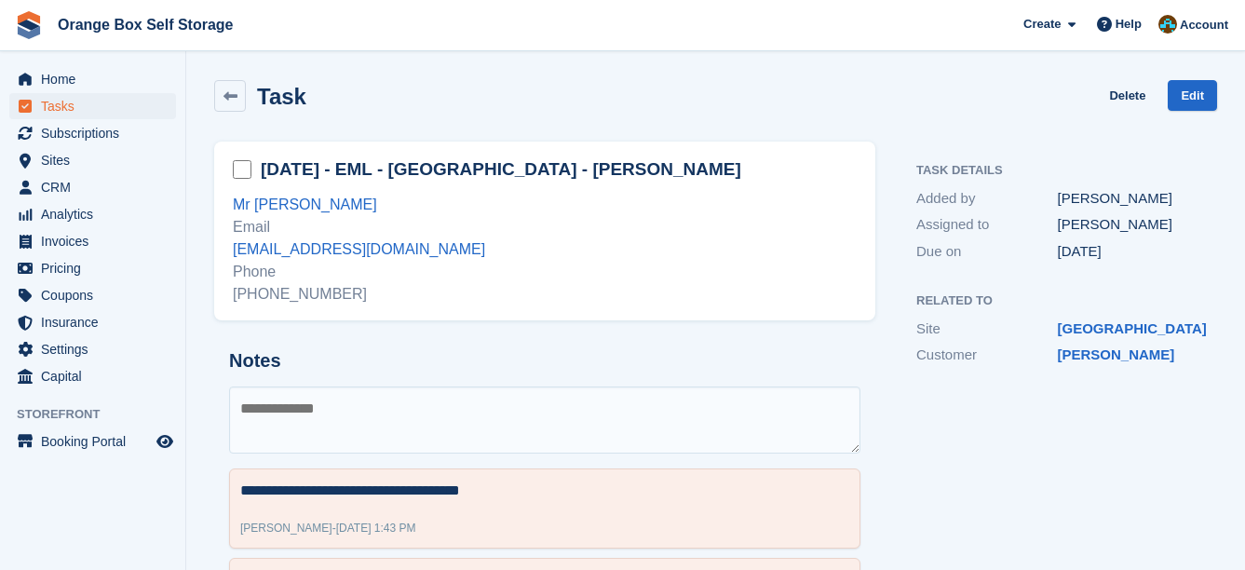
click at [487, 421] on textarea at bounding box center [544, 419] width 631 height 67
type textarea "**********"
click at [1189, 95] on link "Edit" at bounding box center [1192, 95] width 49 height 31
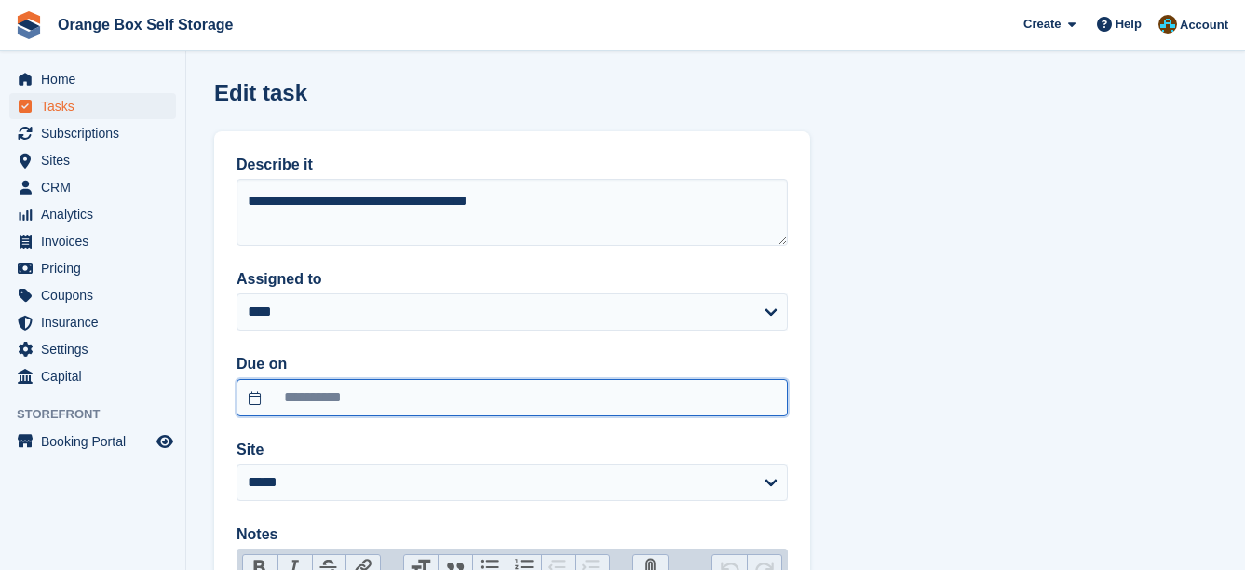
drag, startPoint x: 437, startPoint y: 399, endPoint x: 432, endPoint y: 386, distance: 13.8
click at [433, 399] on input "**********" at bounding box center [512, 397] width 551 height 37
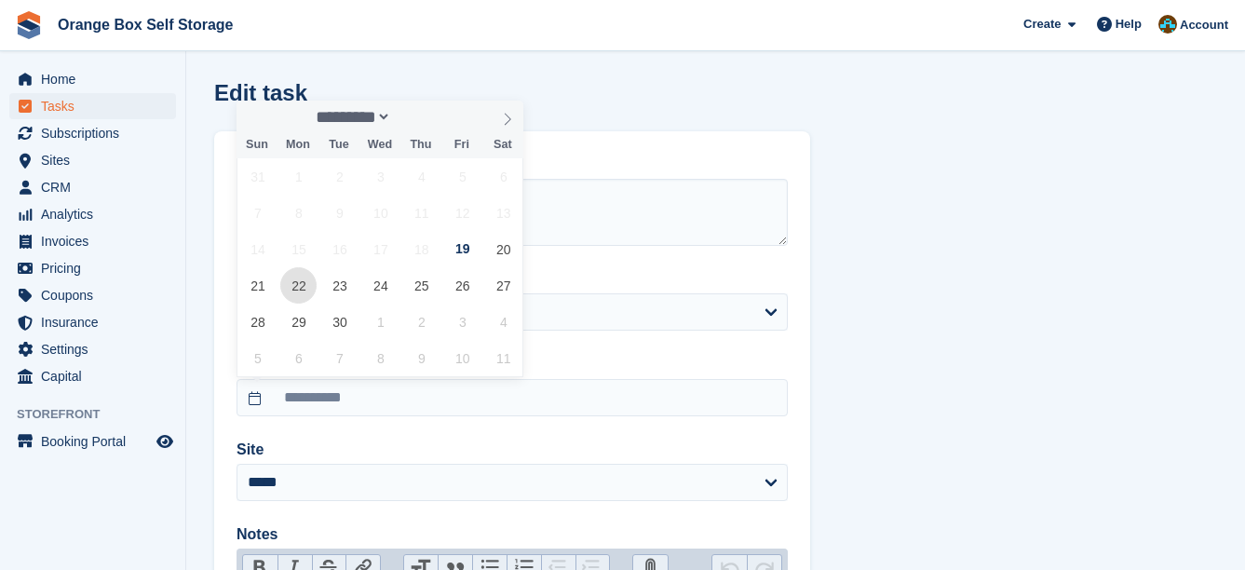
click at [292, 283] on span "22" at bounding box center [298, 285] width 36 height 36
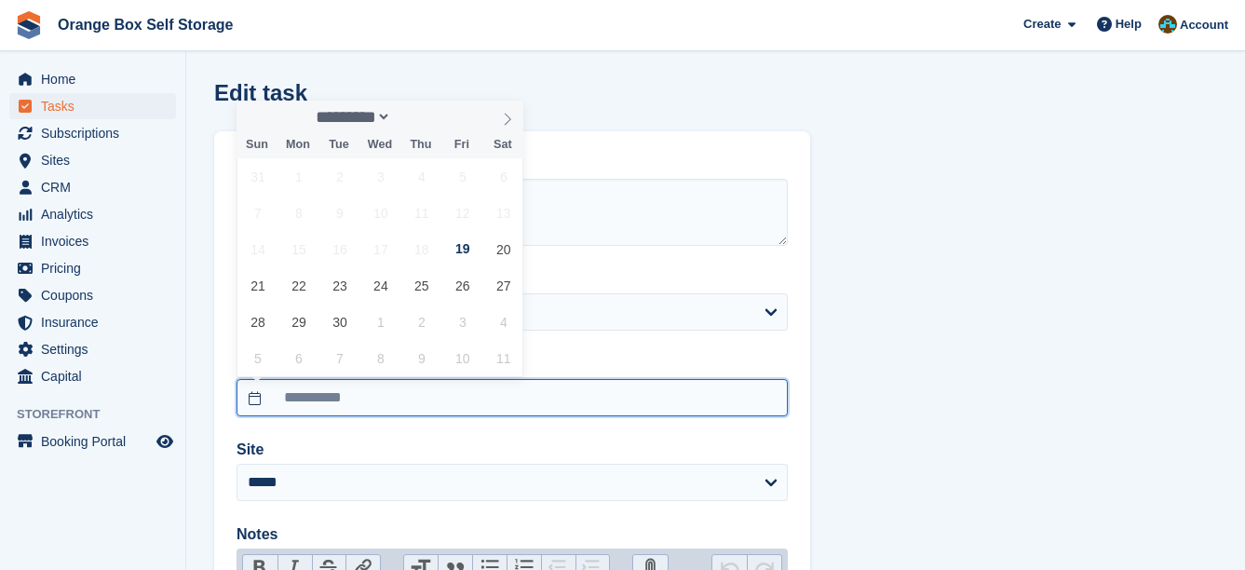
type input "**********"
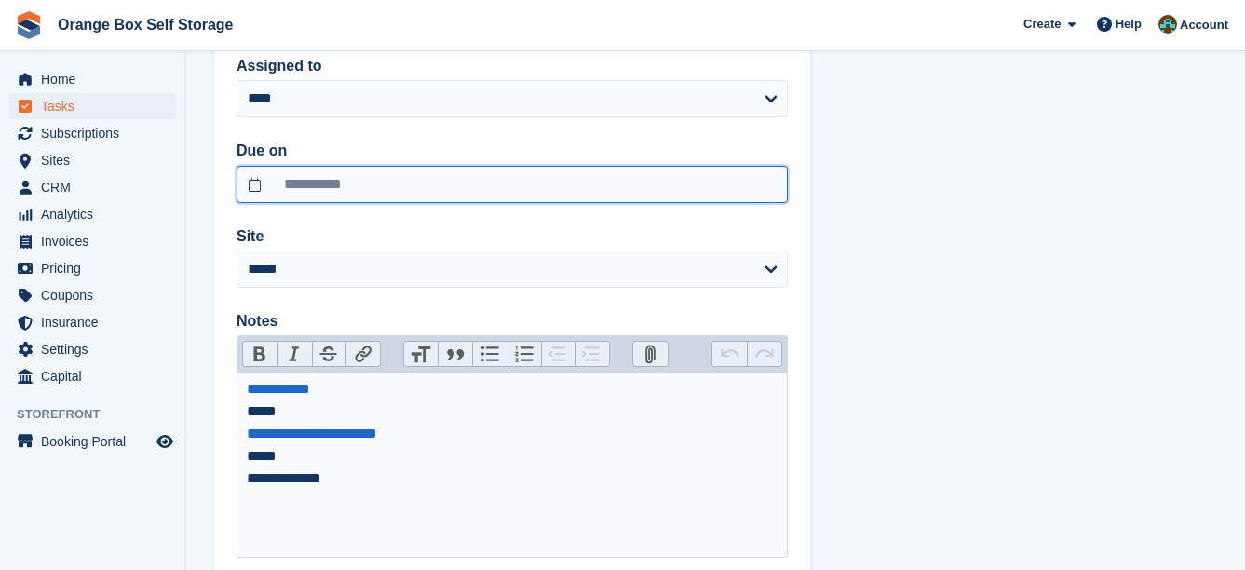
scroll to position [333, 0]
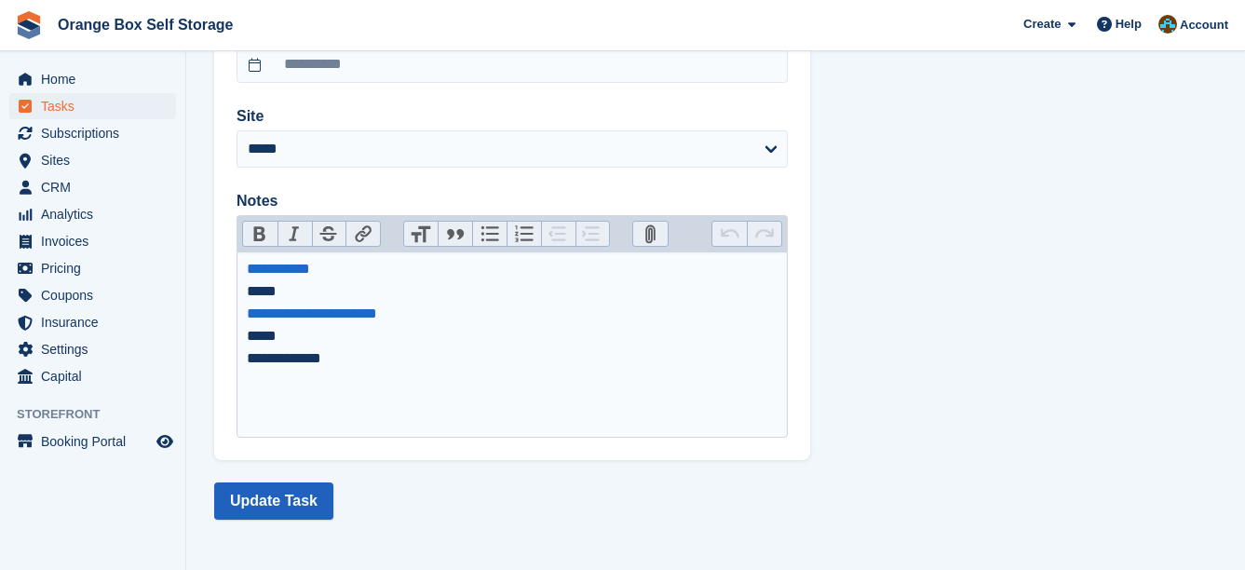
click at [291, 479] on section "**********" at bounding box center [715, 118] width 1059 height 903
click at [294, 487] on button "Update Task" at bounding box center [273, 500] width 119 height 37
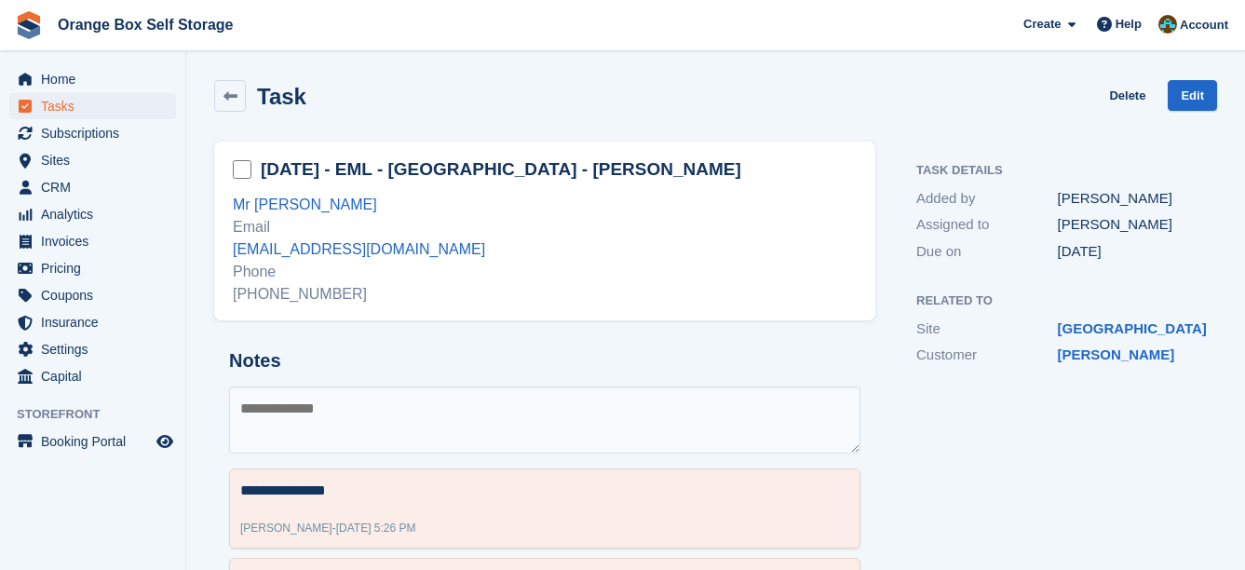
click at [580, 392] on textarea at bounding box center [544, 419] width 631 height 67
